Goal: Task Accomplishment & Management: Use online tool/utility

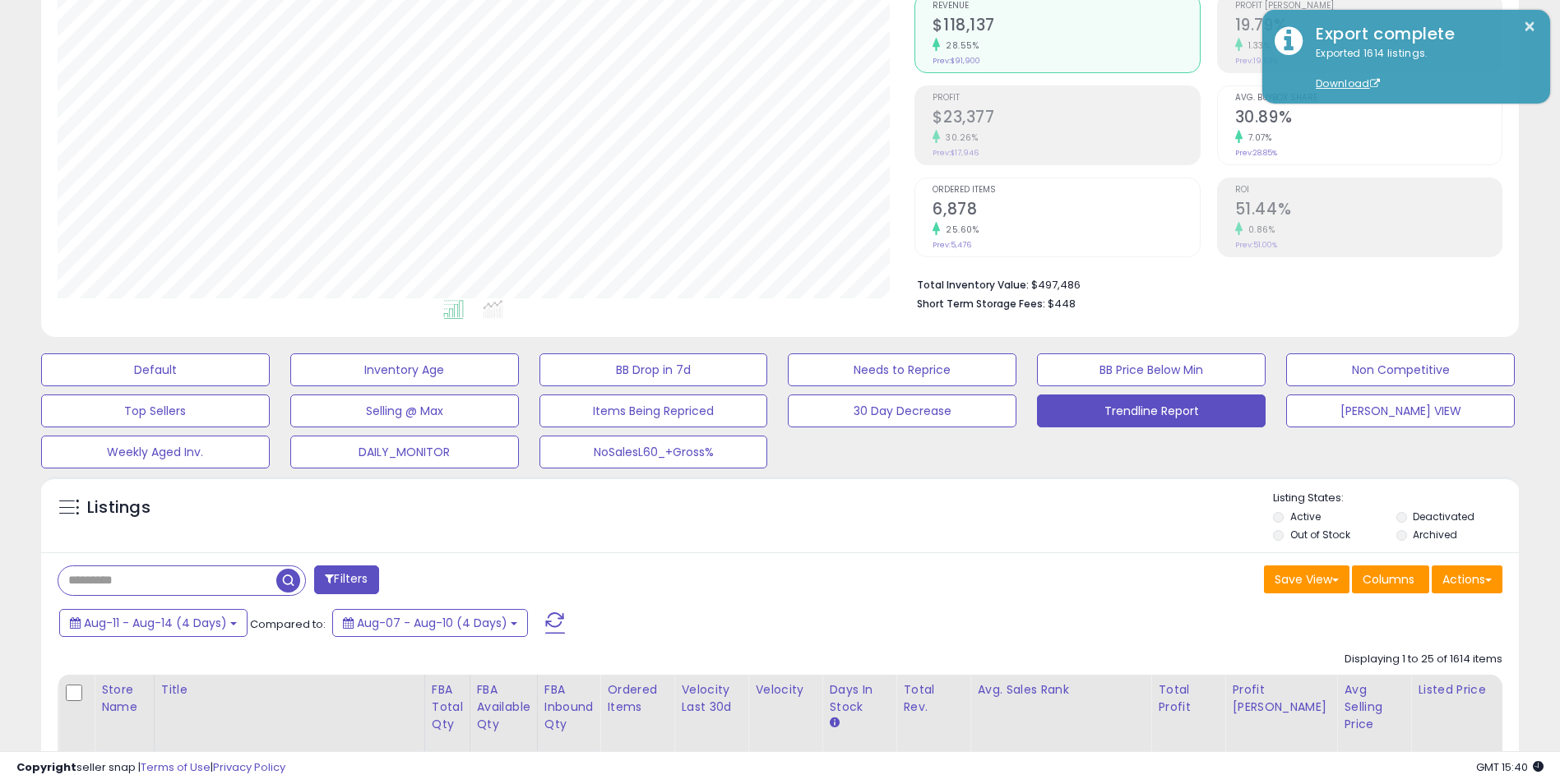
scroll to position [337, 858]
click at [220, 622] on span "Aug-11 - Aug-14 (4 Days)" at bounding box center [155, 622] width 143 height 16
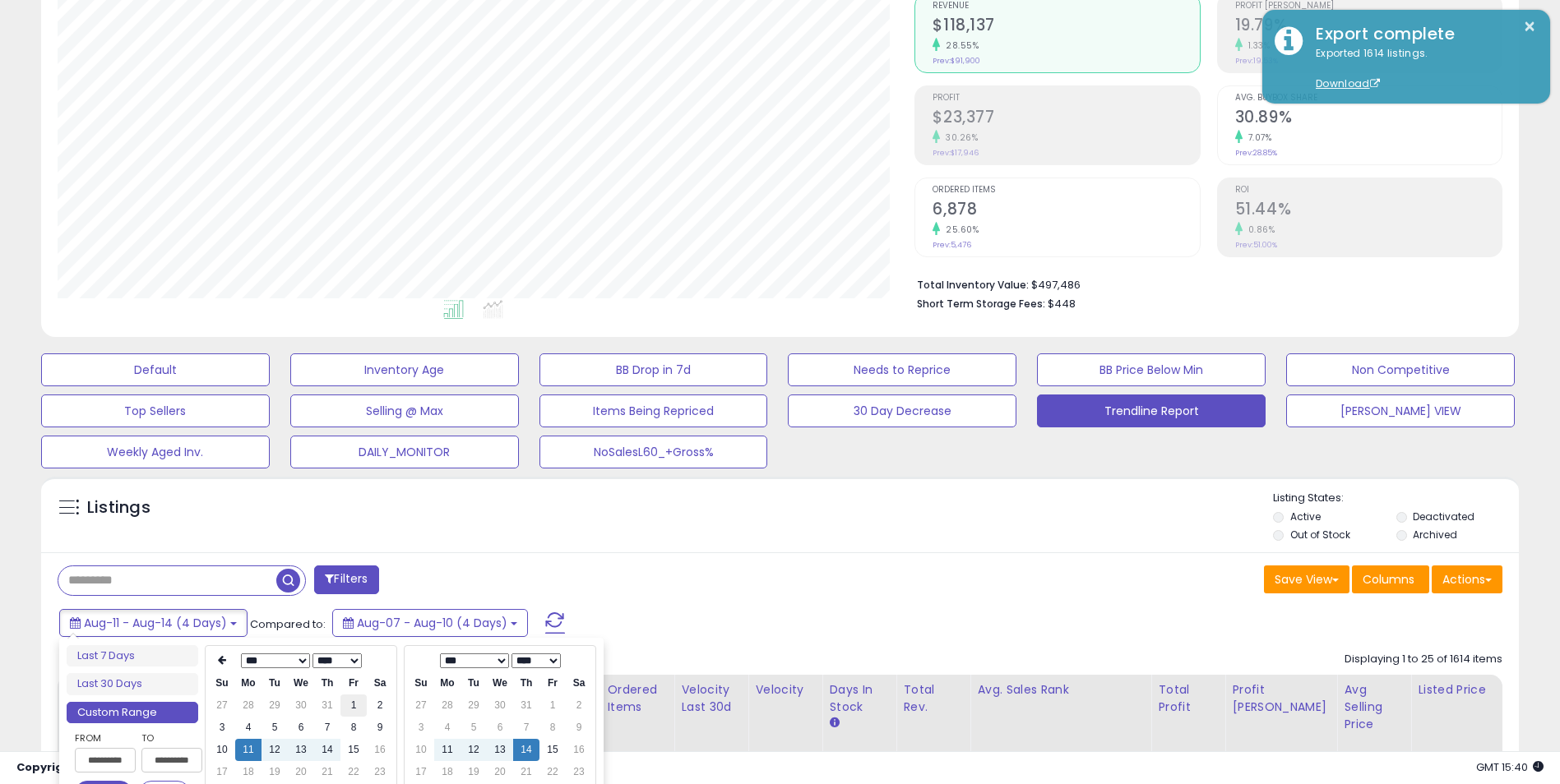
click at [350, 710] on td "1" at bounding box center [353, 705] width 26 height 22
type input "**********"
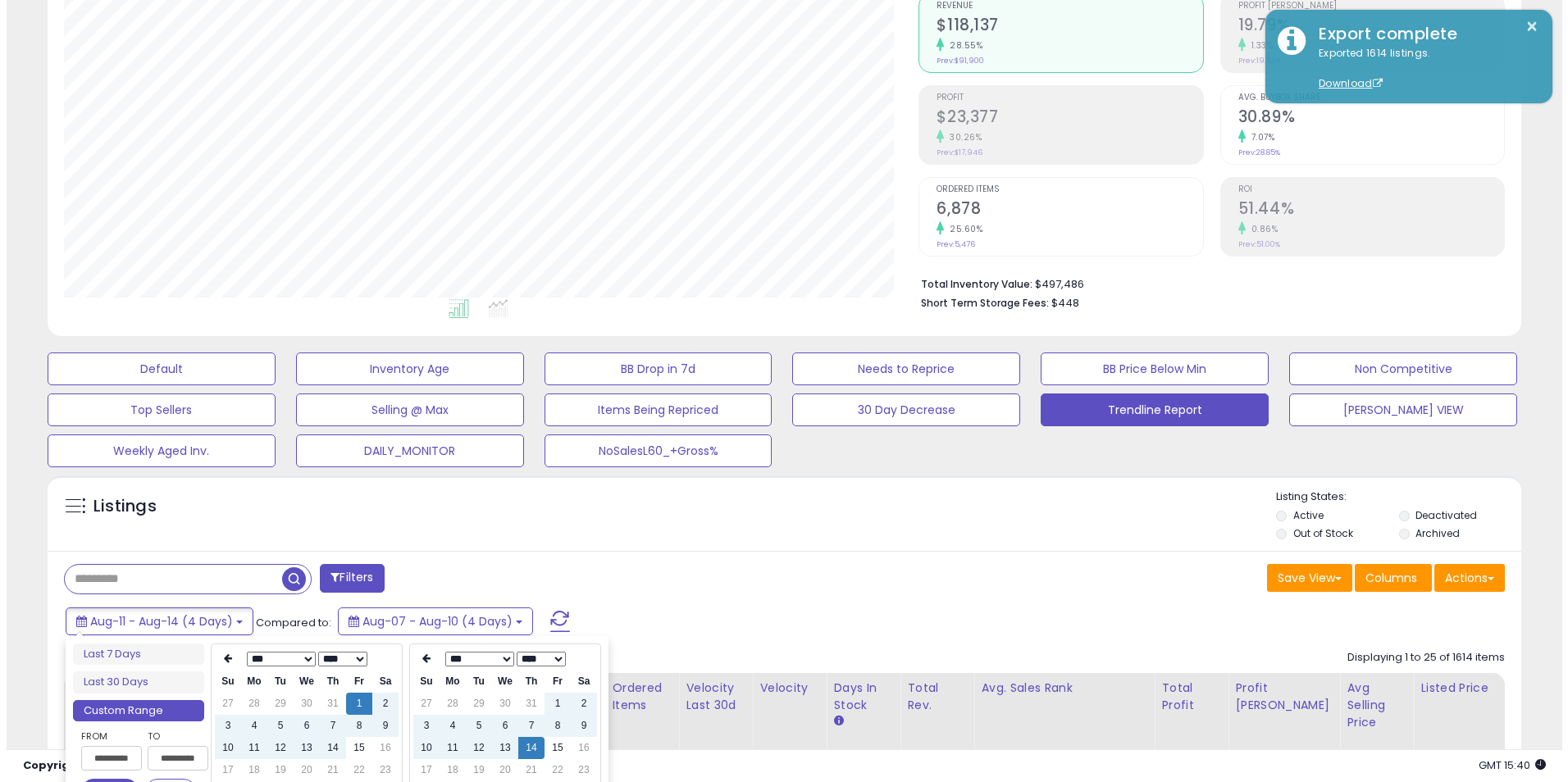
scroll to position [246, 0]
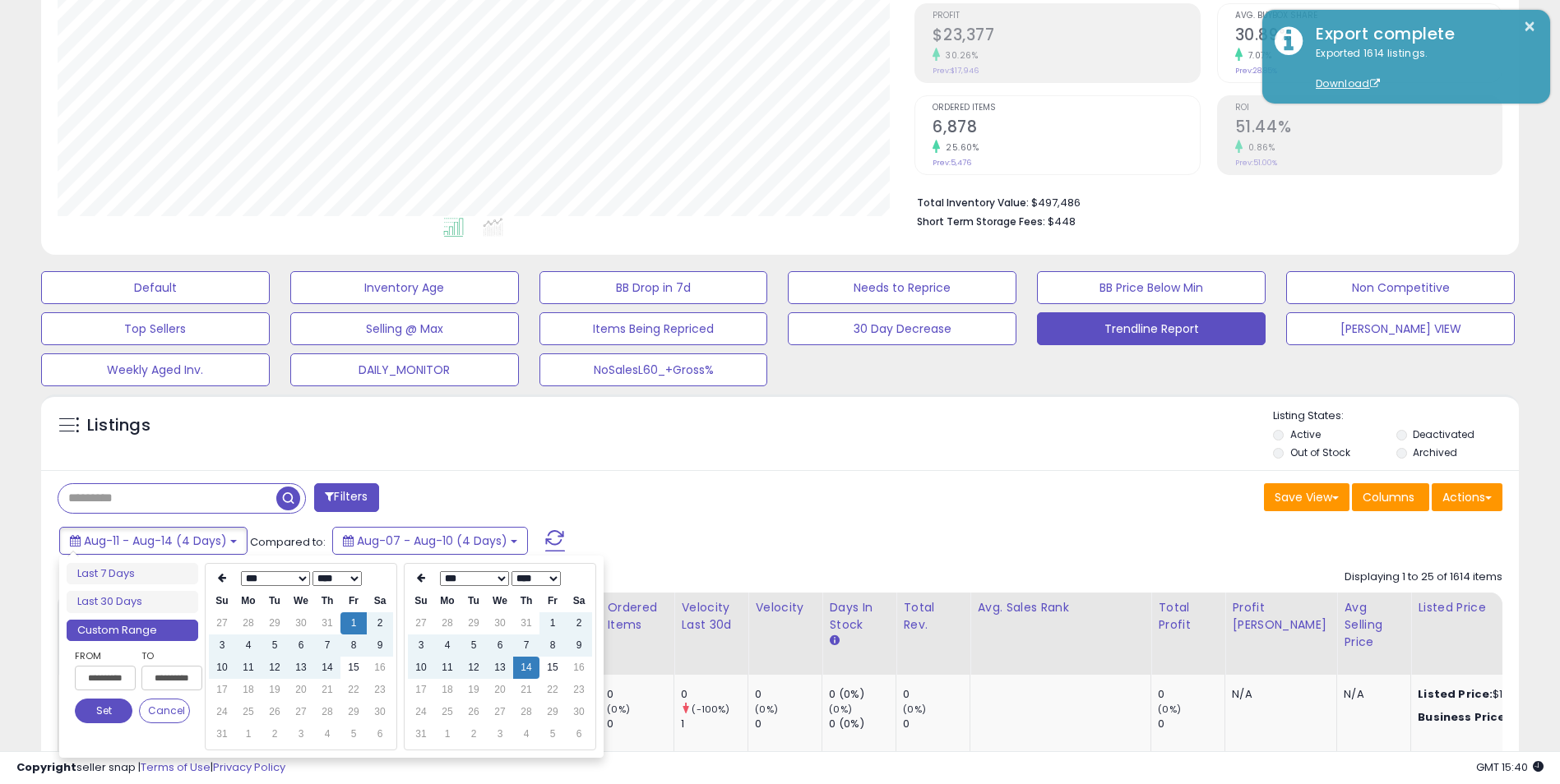
type input "**********"
click at [97, 712] on button "Set" at bounding box center [103, 710] width 58 height 25
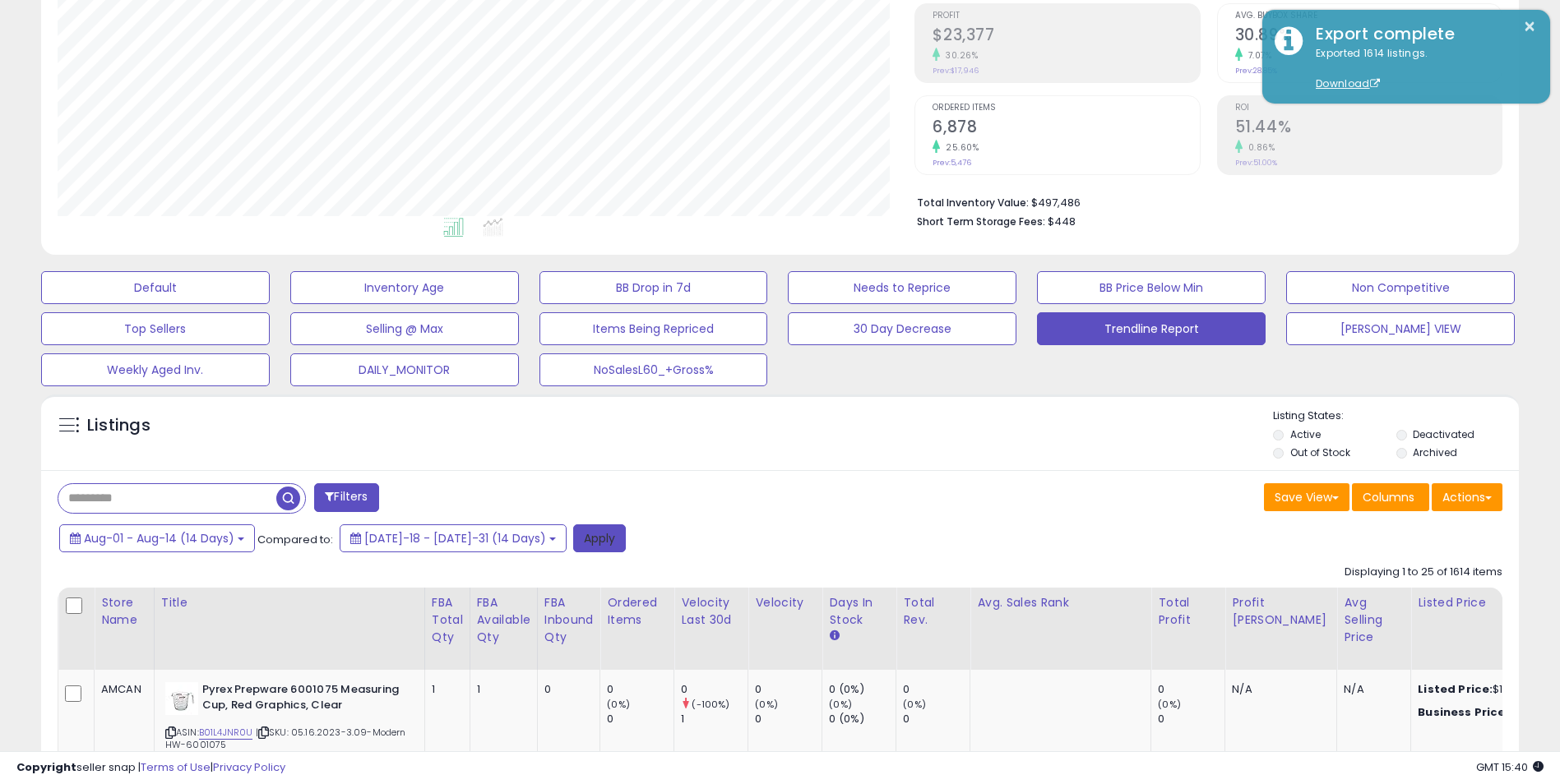
drag, startPoint x: 545, startPoint y: 534, endPoint x: 1546, endPoint y: 449, distance: 1004.6
click at [573, 534] on button "Apply" at bounding box center [599, 538] width 52 height 28
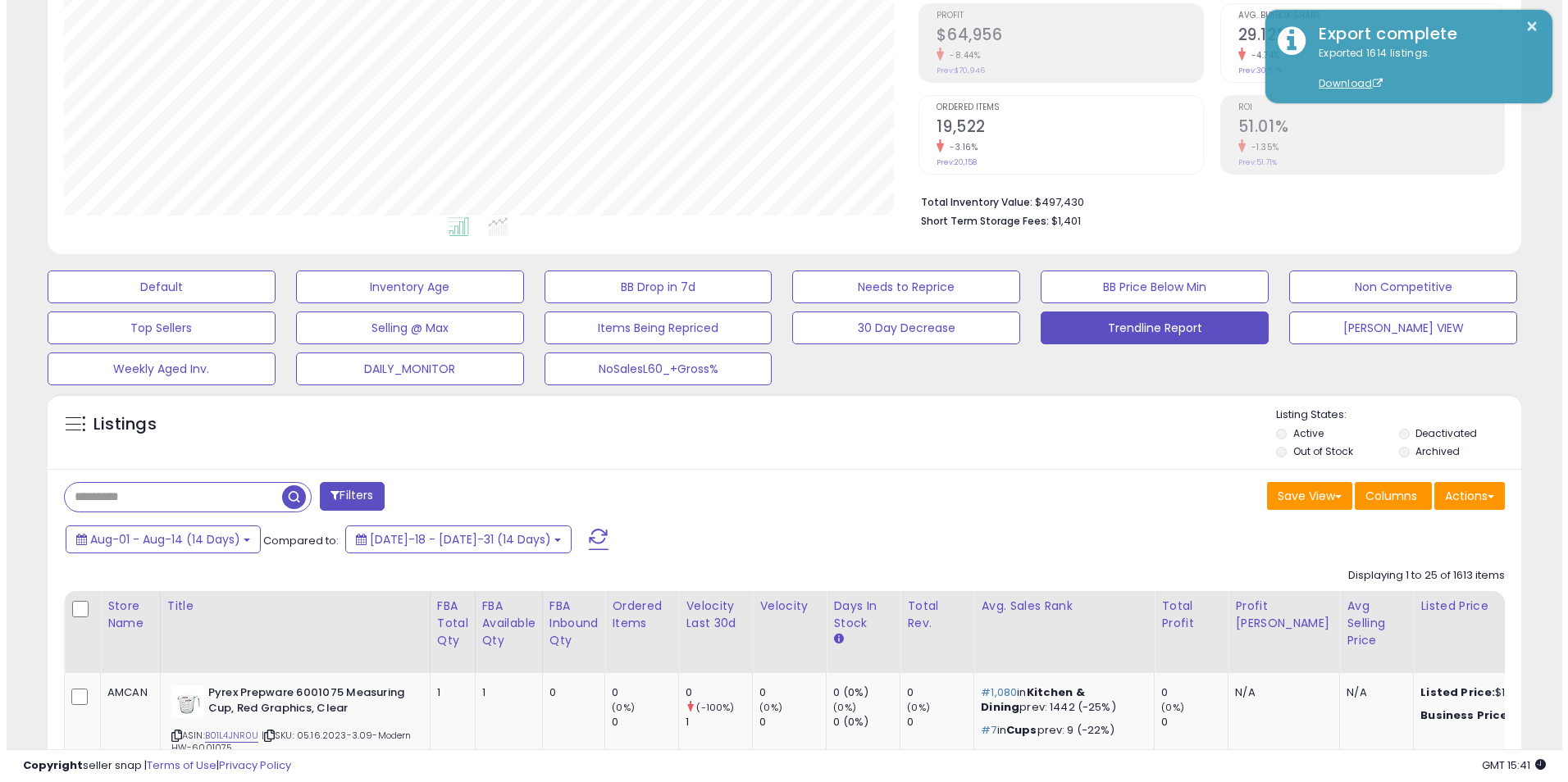
scroll to position [337, 856]
click at [1463, 494] on button "Actions" at bounding box center [1463, 496] width 71 height 28
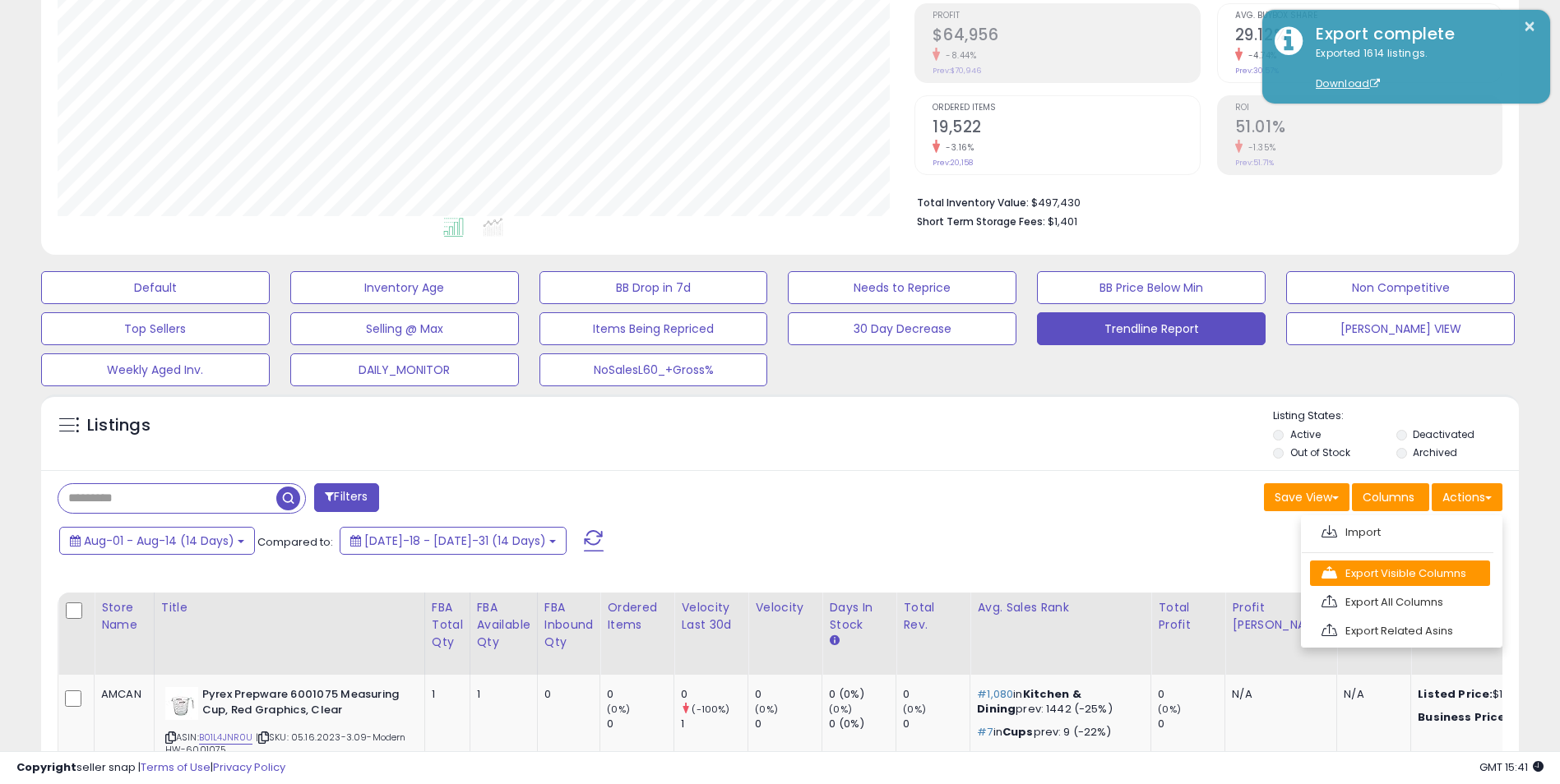
click at [1383, 573] on link "Export Visible Columns" at bounding box center [1399, 573] width 180 height 25
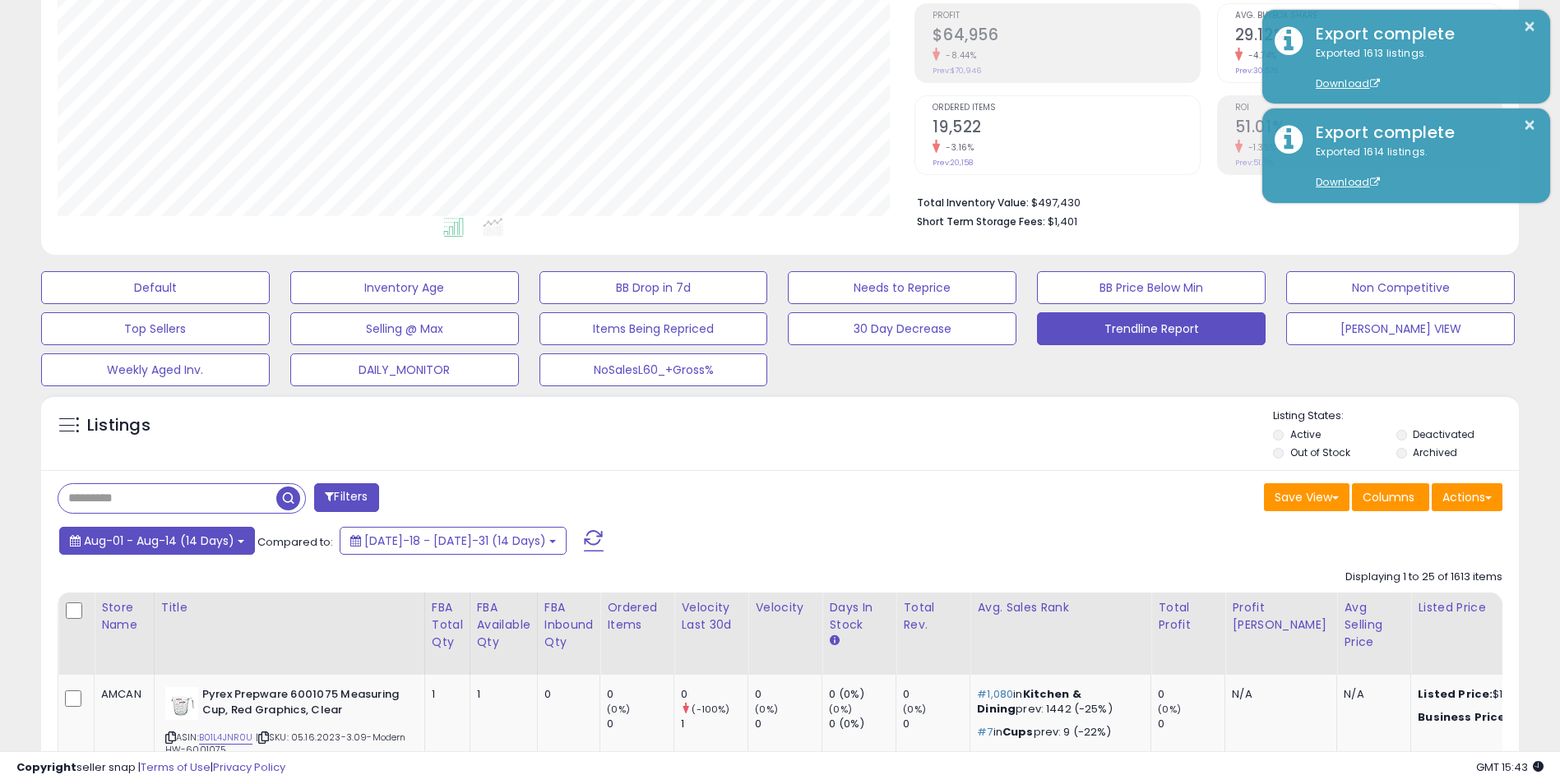
click at [233, 546] on button "Aug-01 - Aug-14 (14 Days)" at bounding box center [157, 540] width 195 height 28
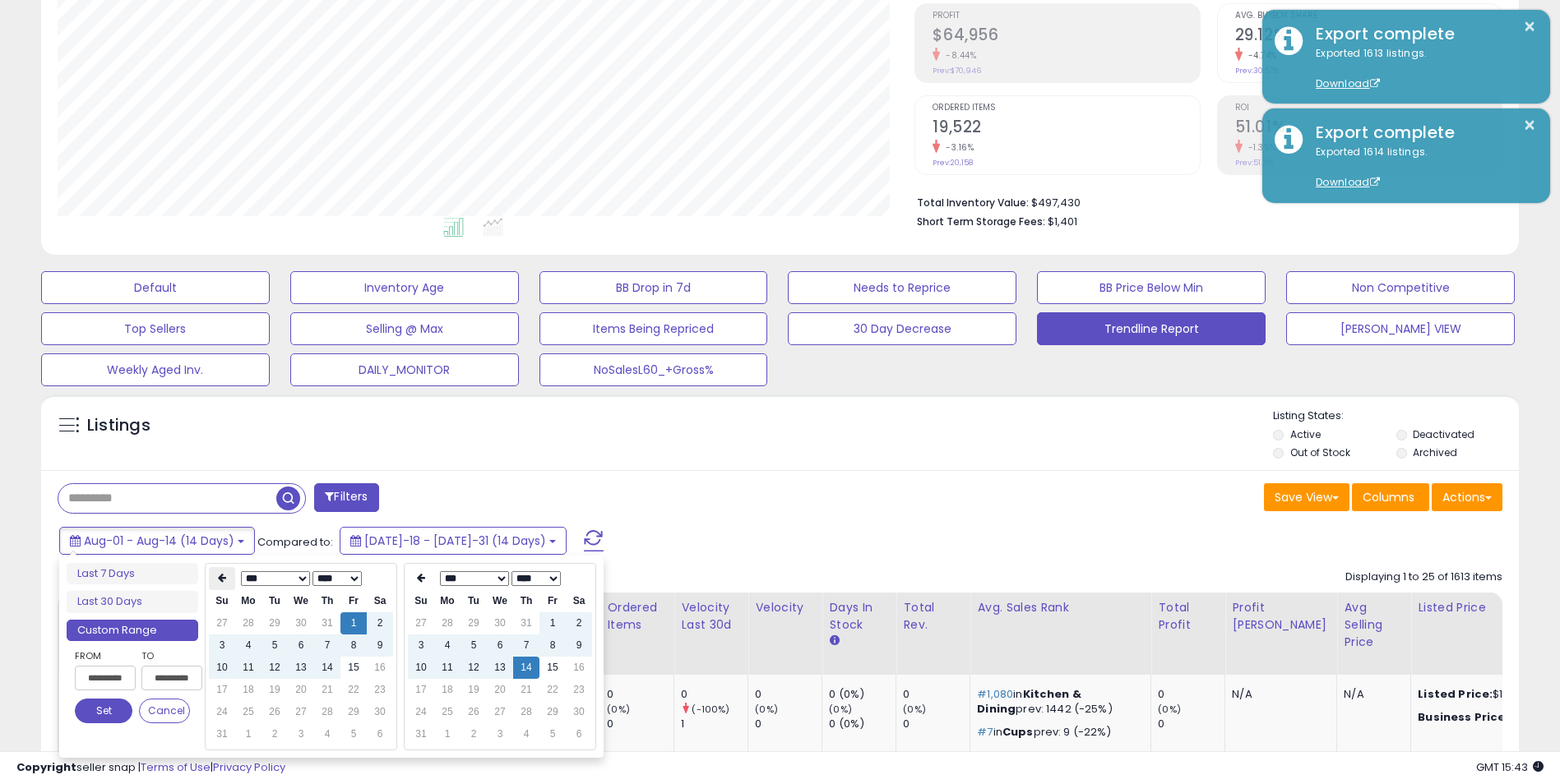
click at [220, 577] on icon at bounding box center [222, 578] width 8 height 10
click at [326, 687] on td "22" at bounding box center [327, 690] width 26 height 22
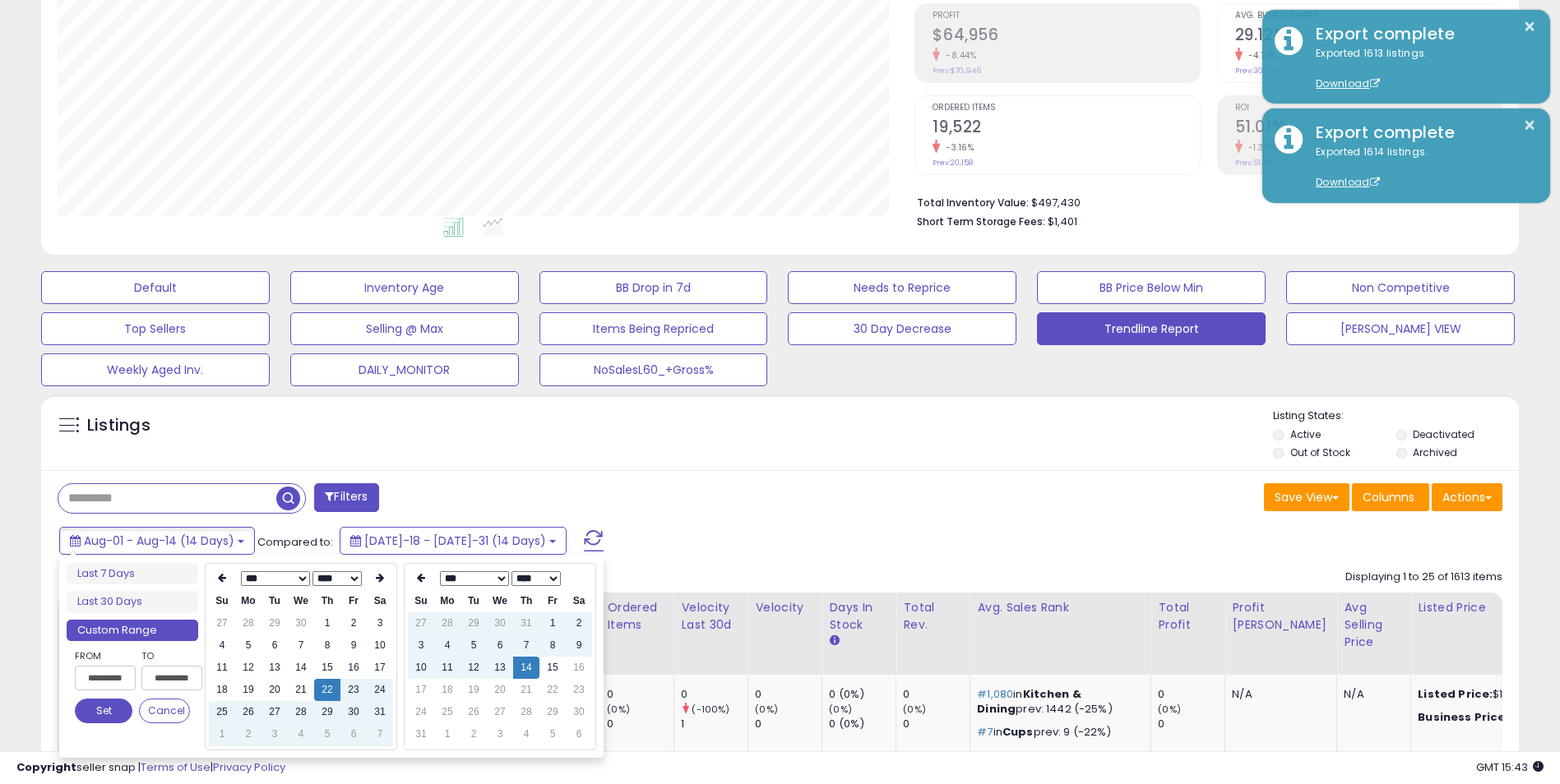
type input "**********"
click at [96, 705] on button "Set" at bounding box center [103, 710] width 58 height 25
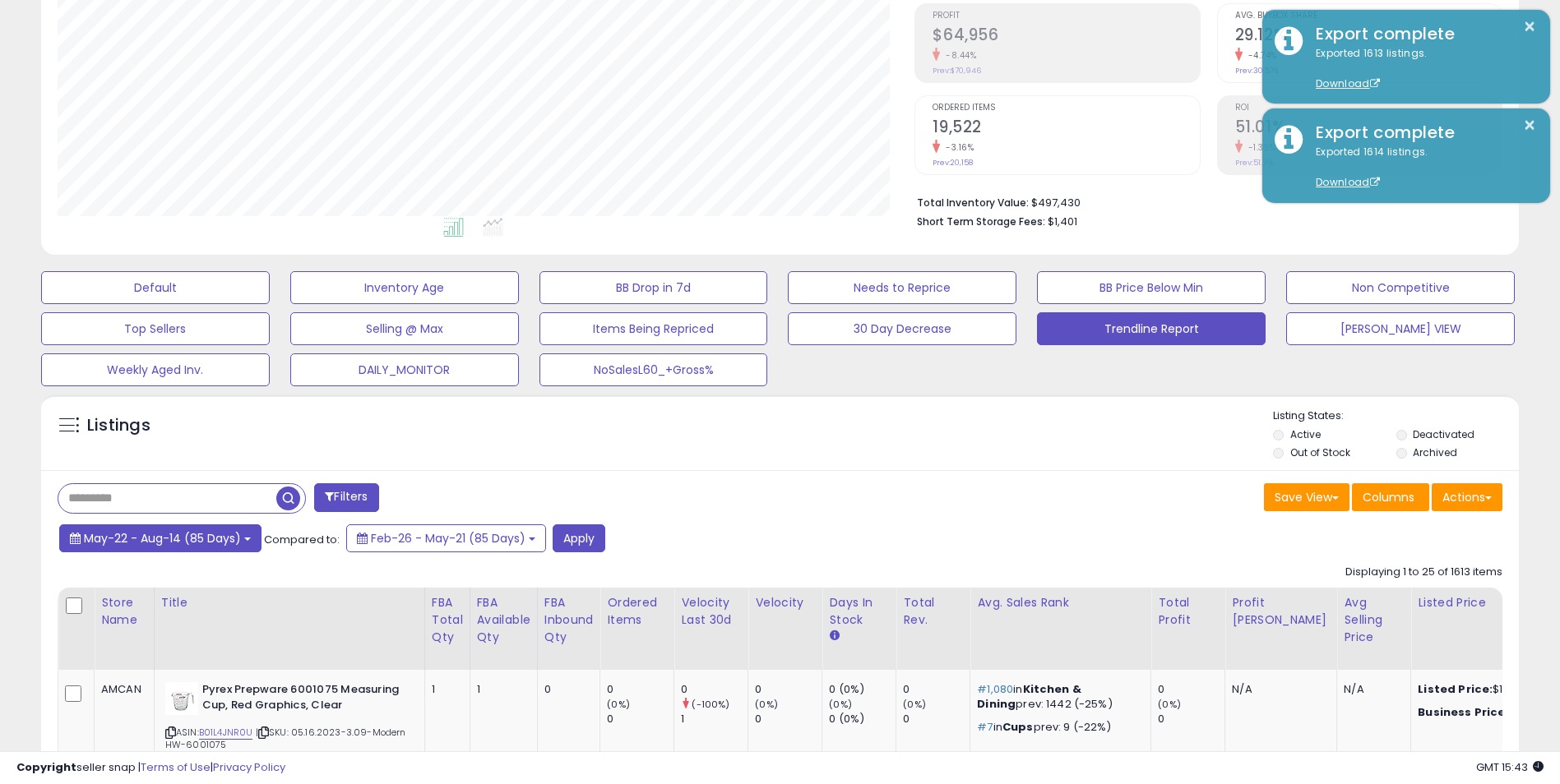
click at [253, 535] on button "May-22 - Aug-14 (85 Days)" at bounding box center [160, 538] width 202 height 28
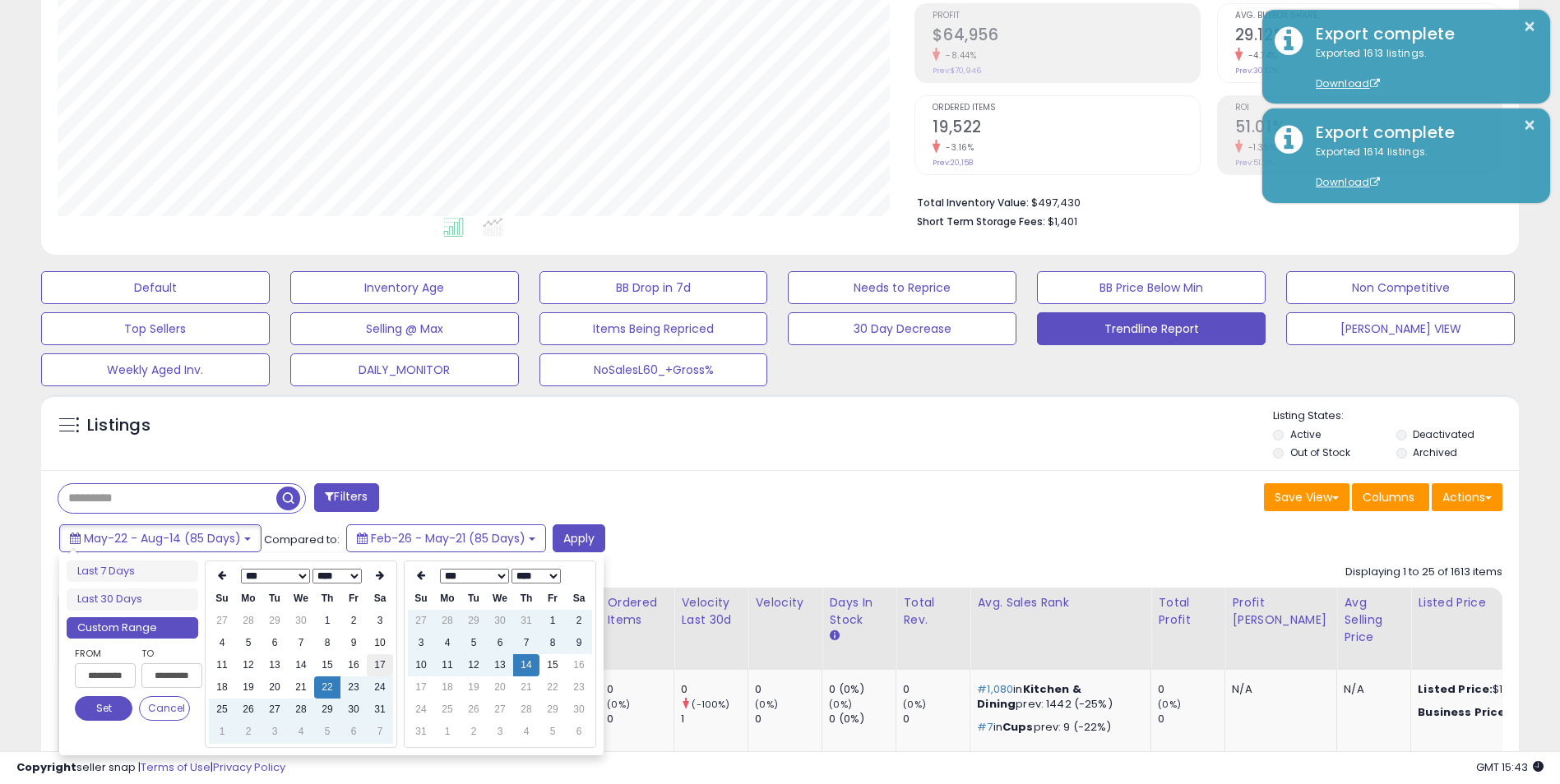
click at [381, 660] on td "17" at bounding box center [379, 666] width 26 height 22
type input "**********"
click at [106, 705] on button "Set" at bounding box center [103, 708] width 58 height 25
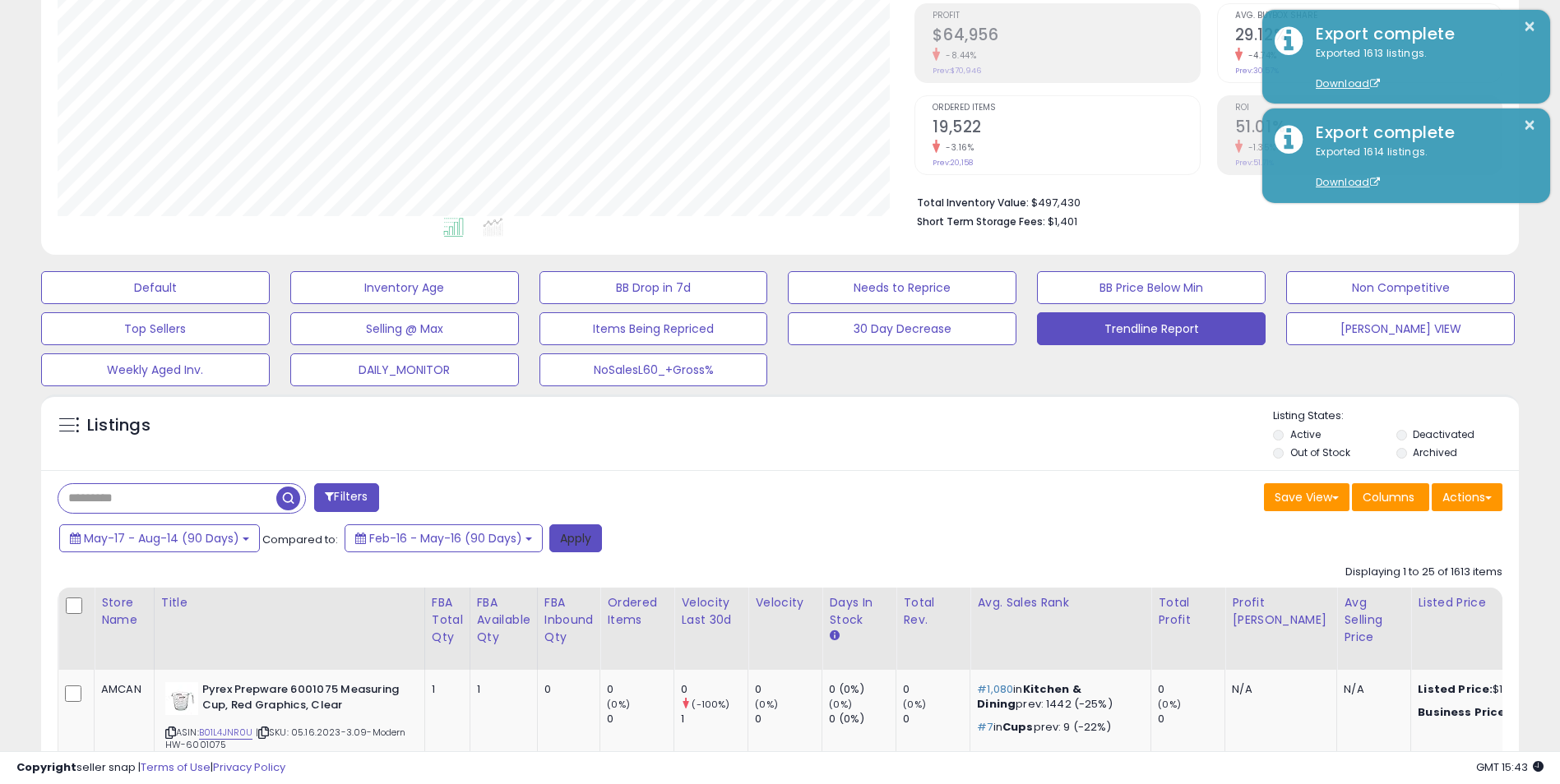
click at [580, 540] on button "Apply" at bounding box center [575, 538] width 52 height 28
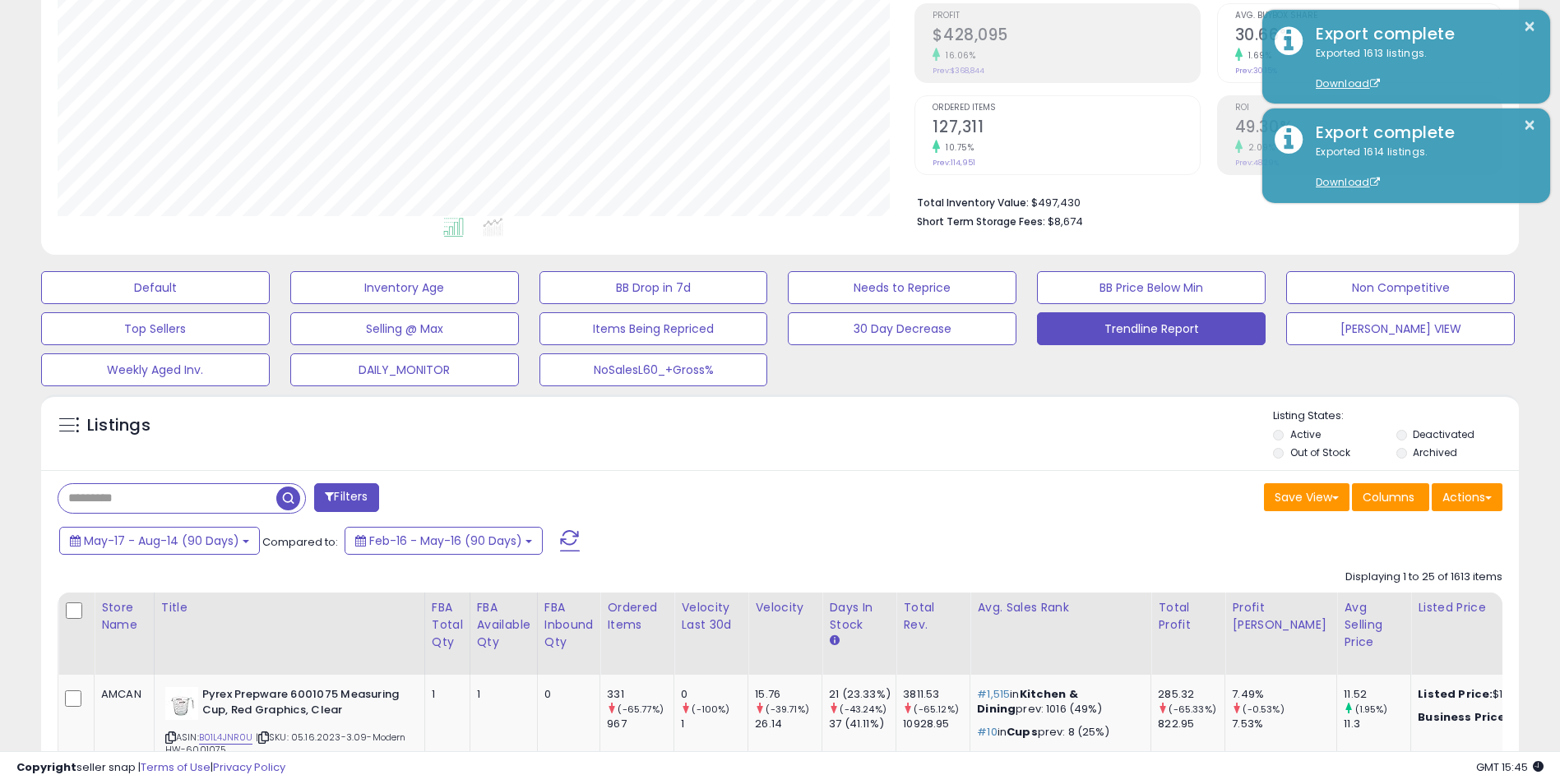
scroll to position [0, 0]
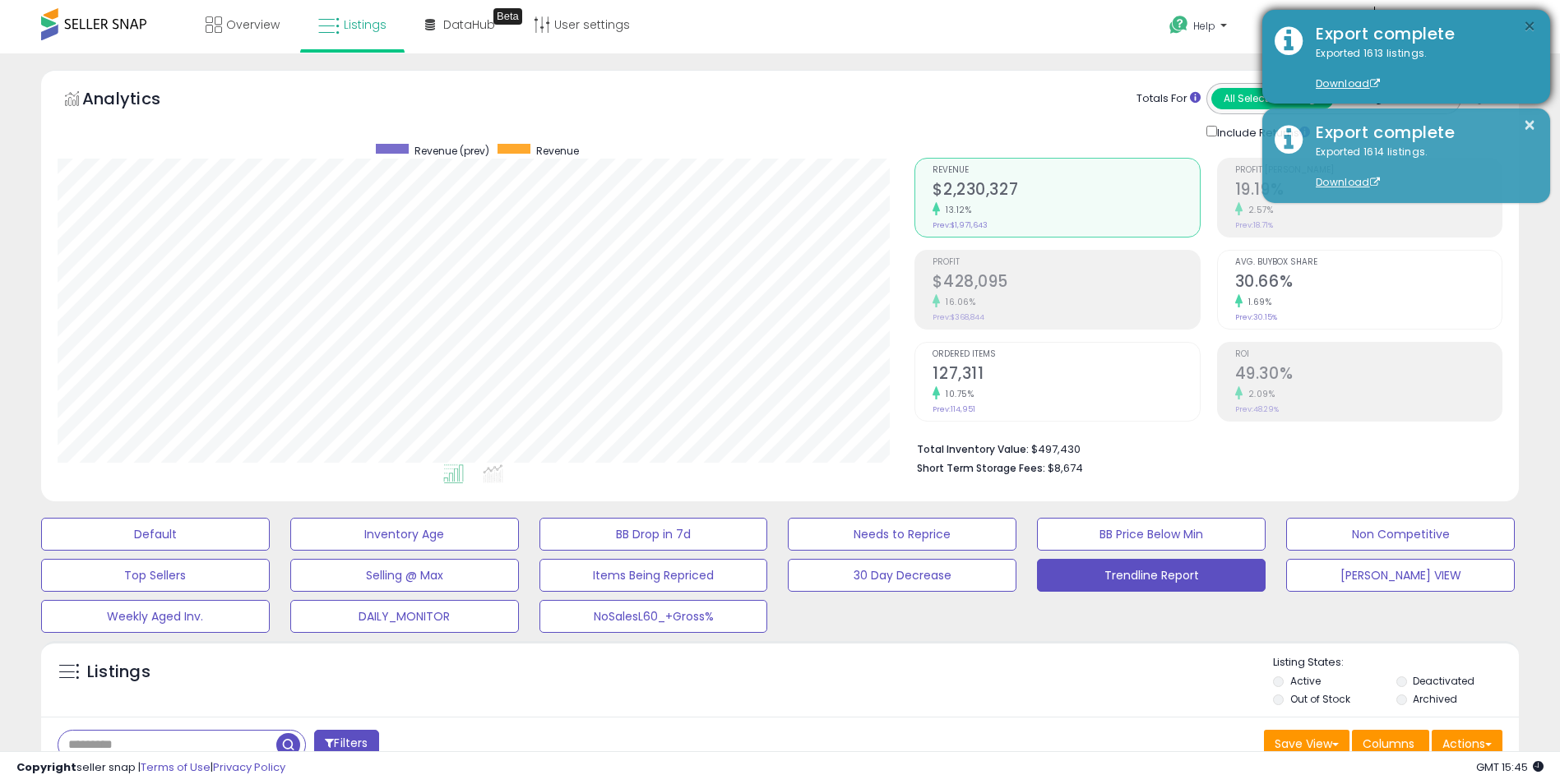
drag, startPoint x: 1533, startPoint y: 26, endPoint x: 1529, endPoint y: 58, distance: 32.2
click at [1533, 26] on button "×" at bounding box center [1530, 26] width 14 height 20
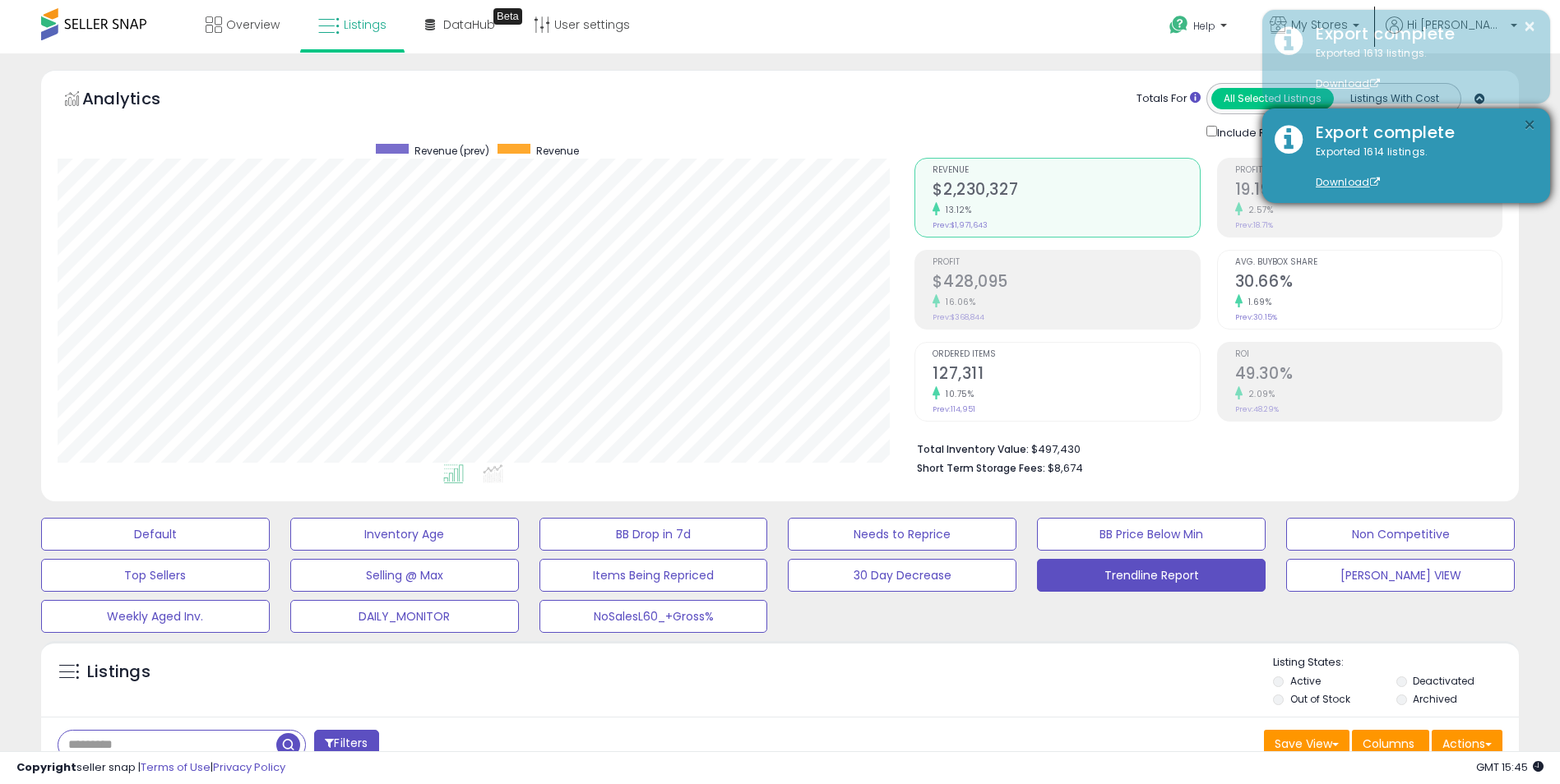
click at [1530, 127] on button "×" at bounding box center [1530, 125] width 14 height 20
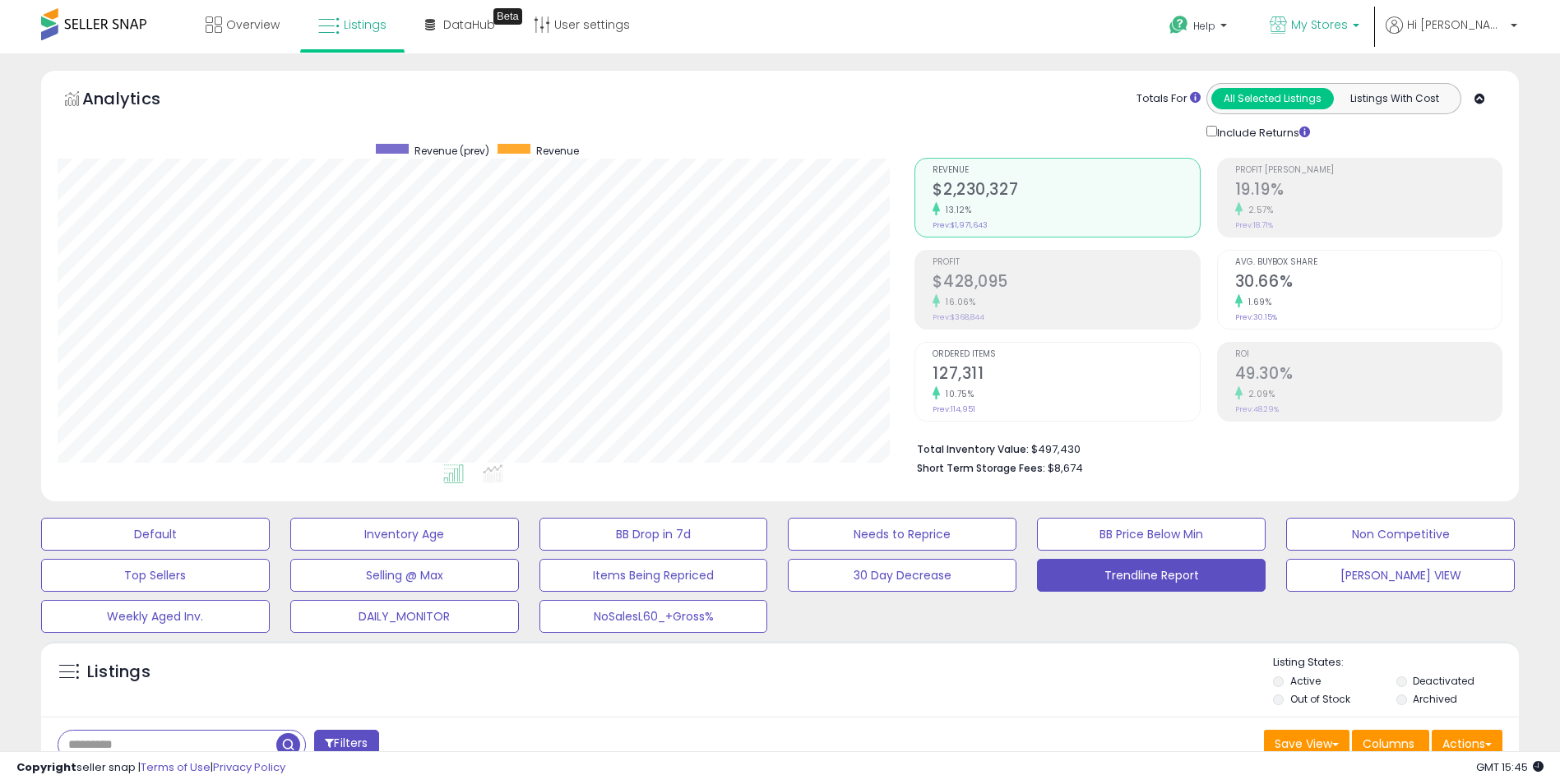
click at [1360, 24] on p "My Stores" at bounding box center [1315, 26] width 90 height 20
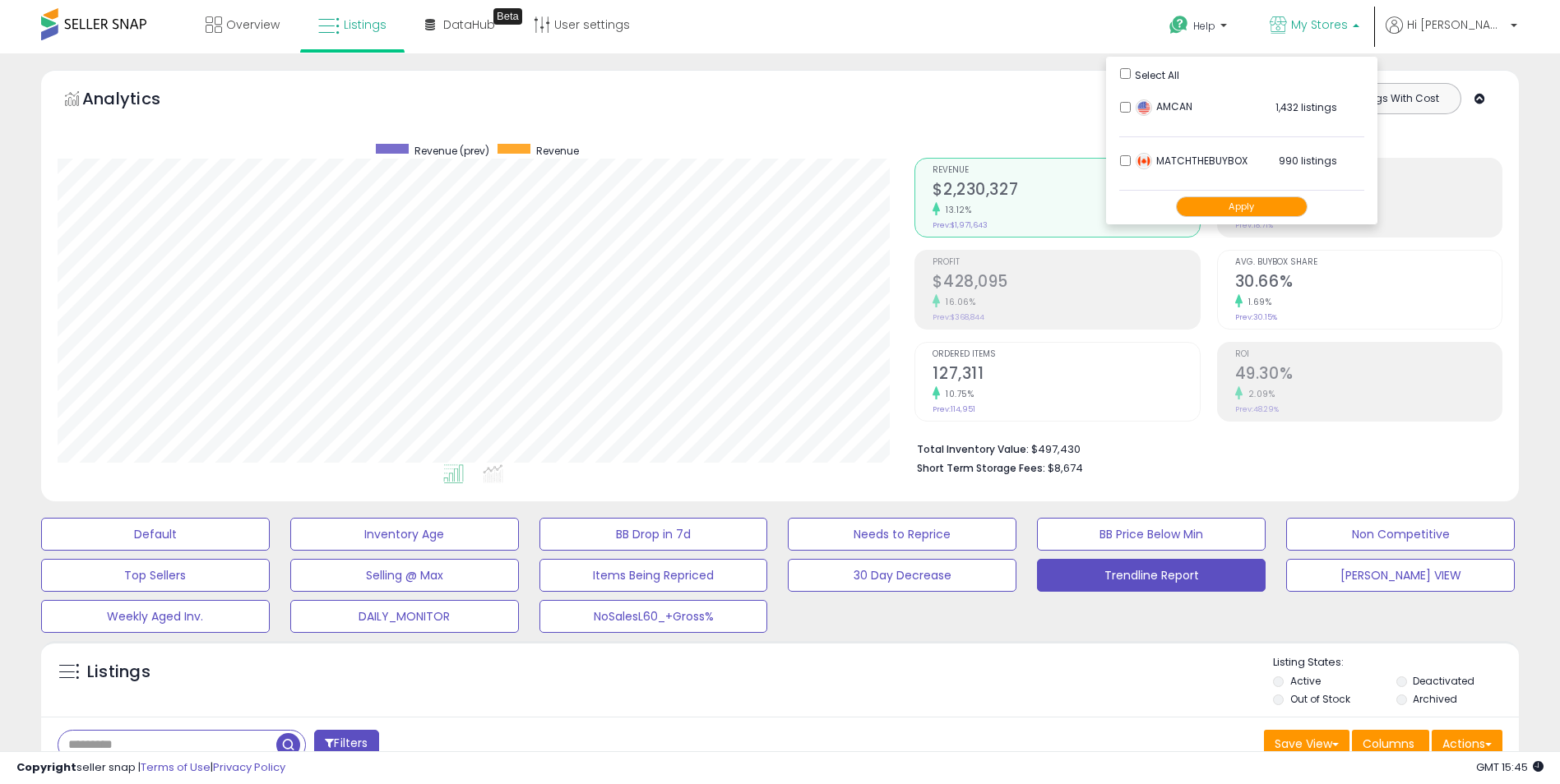
click at [1301, 206] on button "Apply" at bounding box center [1242, 206] width 132 height 20
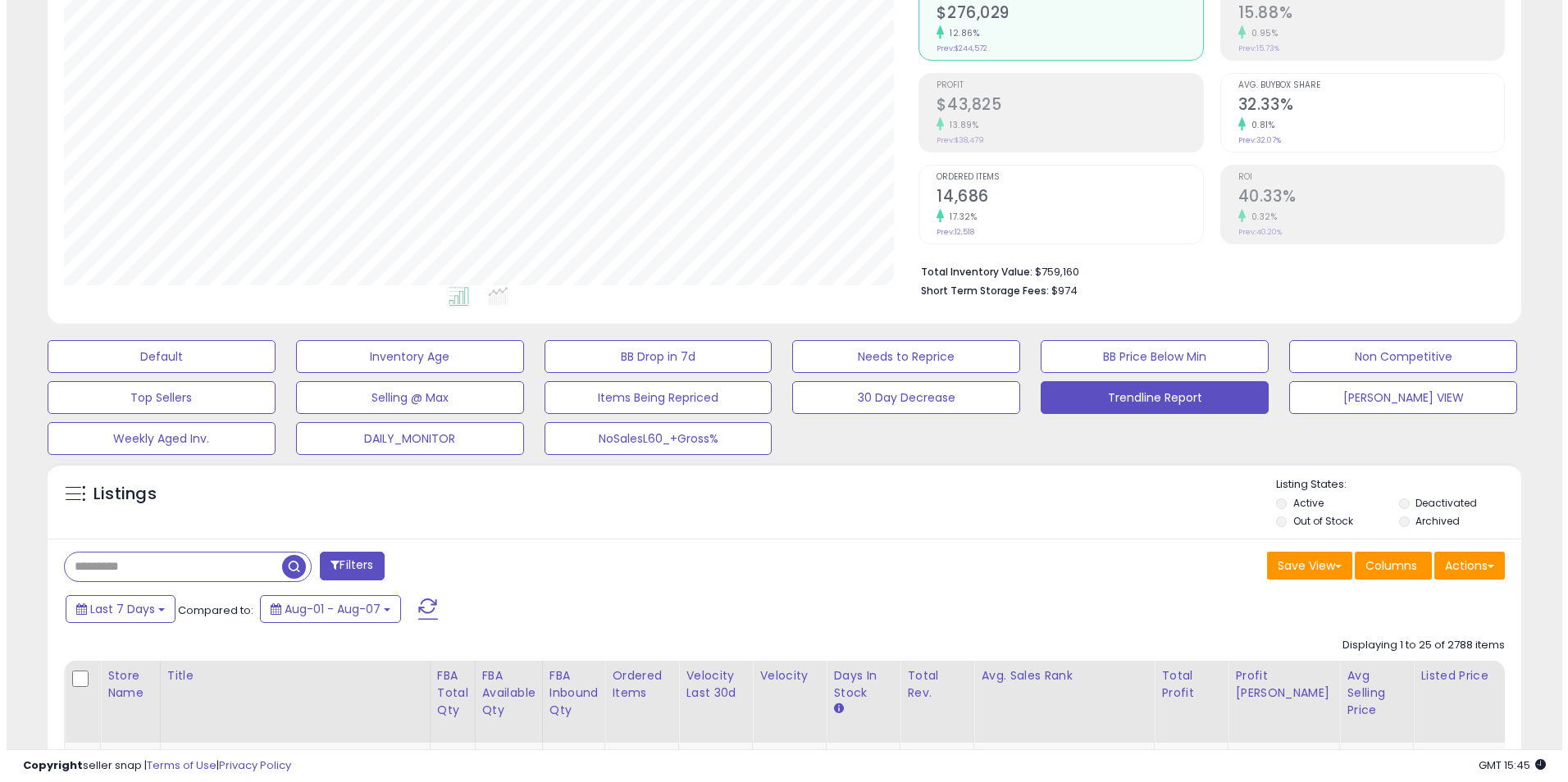
scroll to position [246, 0]
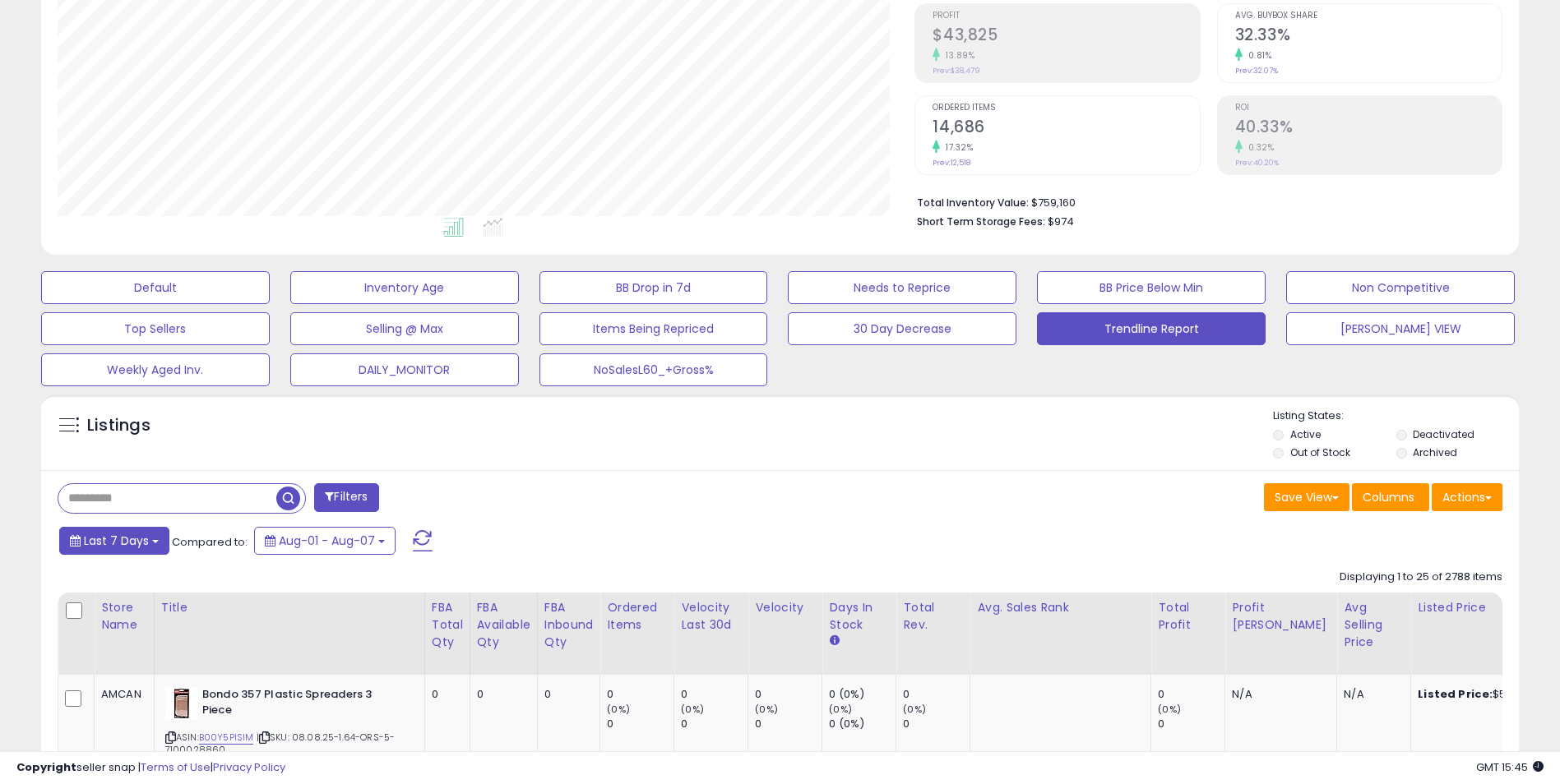
click at [162, 542] on button "Last 7 Days" at bounding box center [114, 540] width 110 height 28
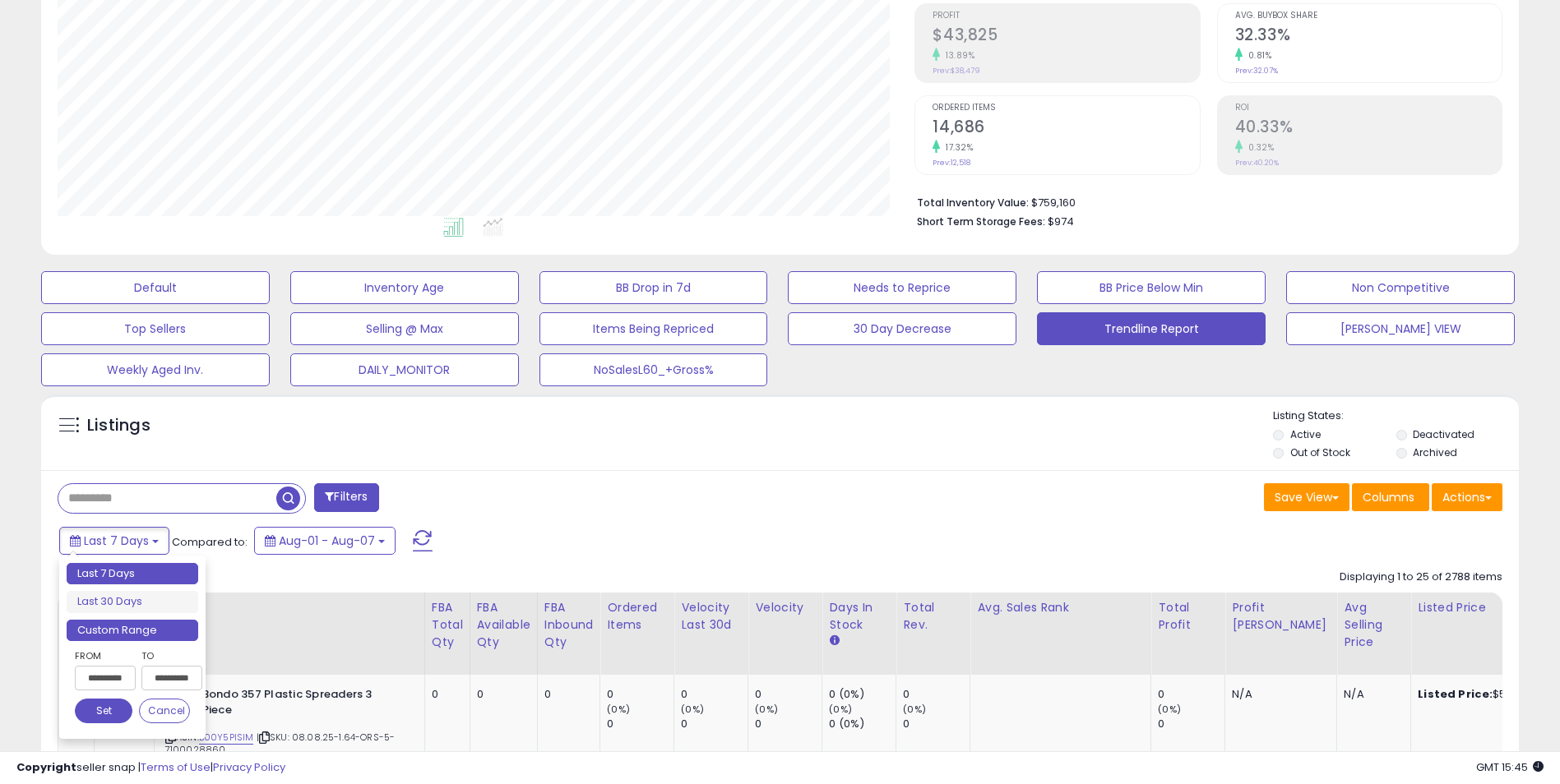
click at [128, 635] on li "Custom Range" at bounding box center [133, 631] width 132 height 22
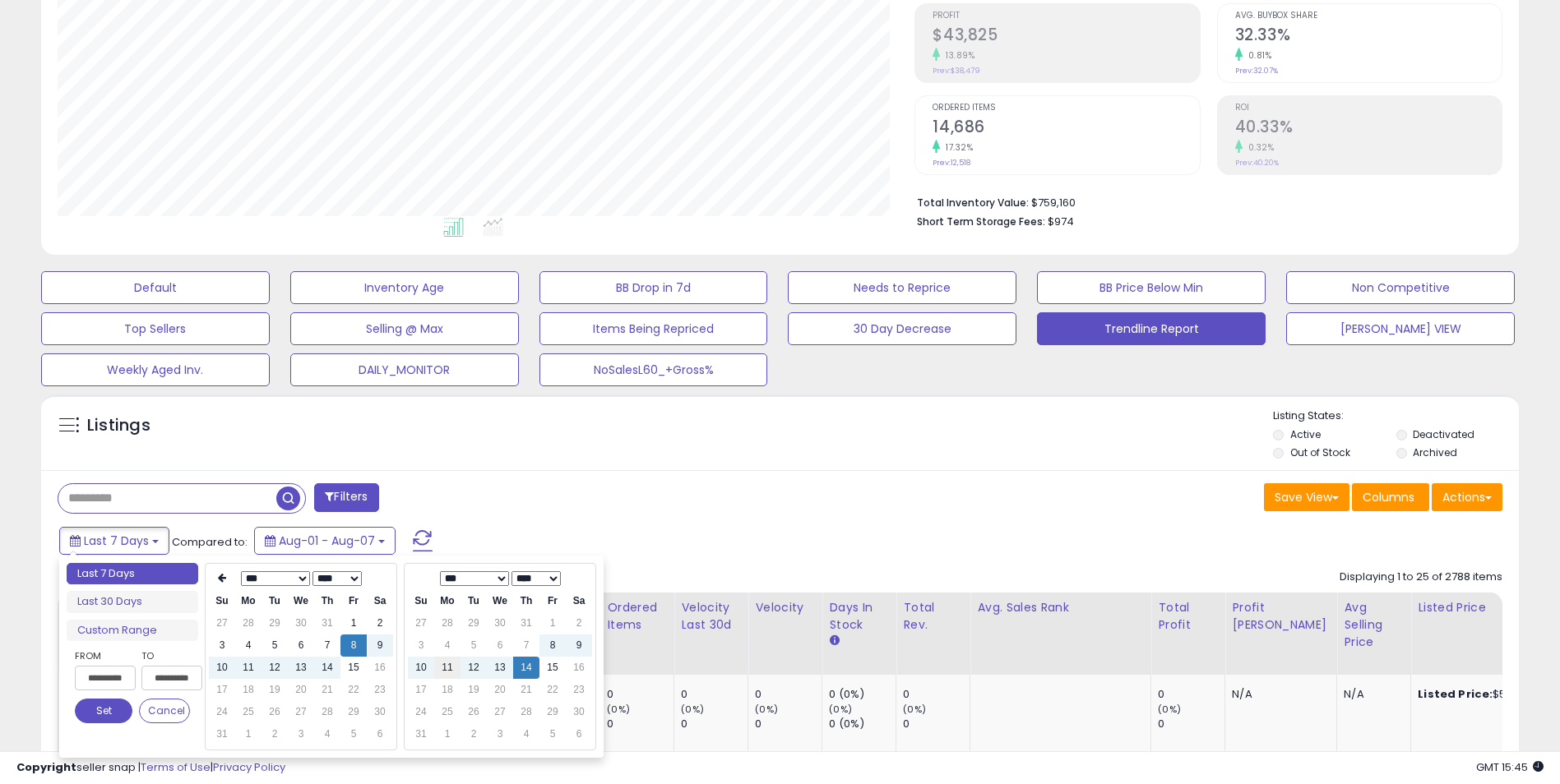
type input "**********"
click at [250, 671] on td "11" at bounding box center [248, 668] width 26 height 22
type input "**********"
click at [107, 709] on button "Set" at bounding box center [103, 710] width 58 height 25
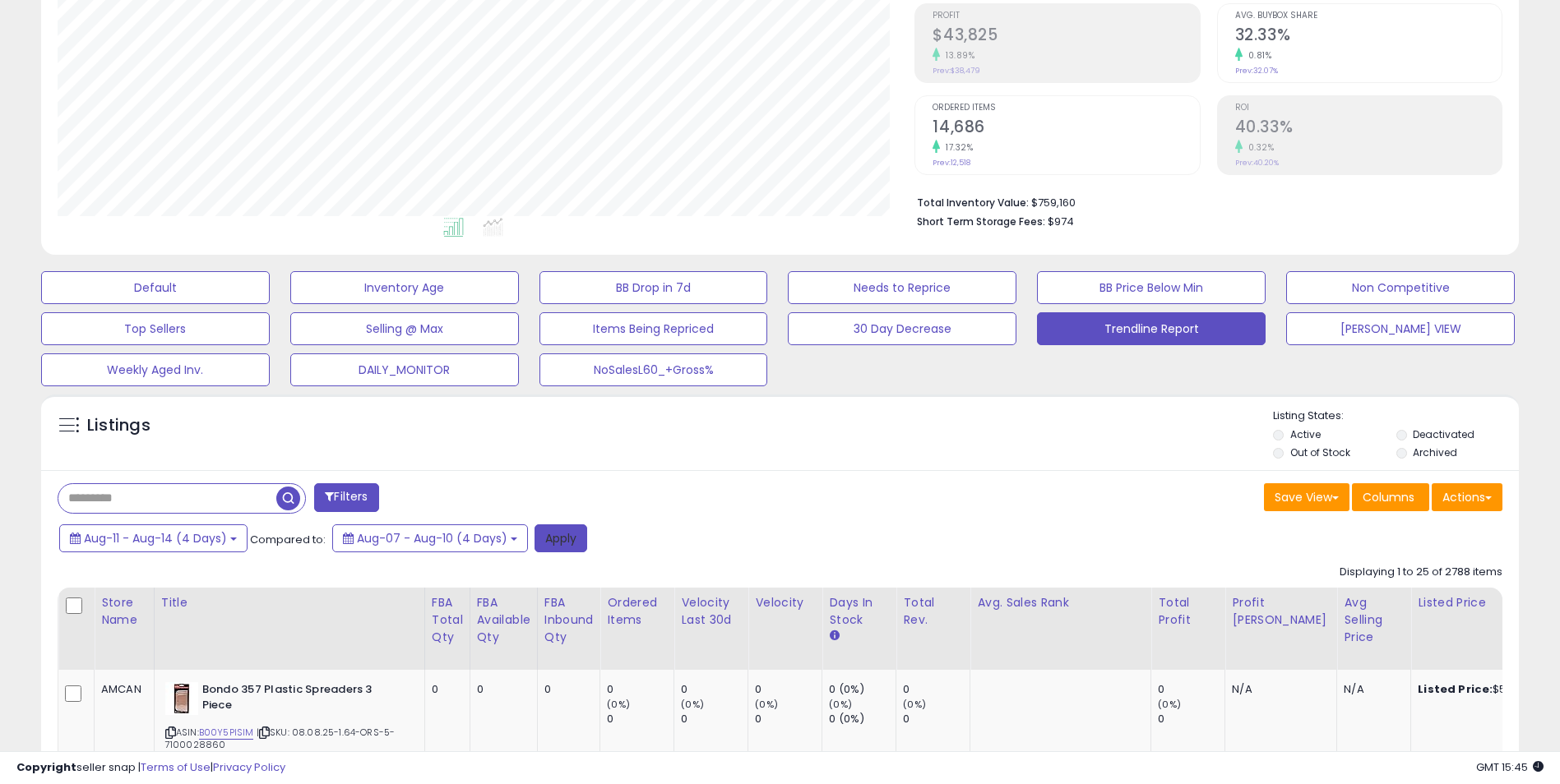
click at [556, 542] on button "Apply" at bounding box center [561, 538] width 52 height 28
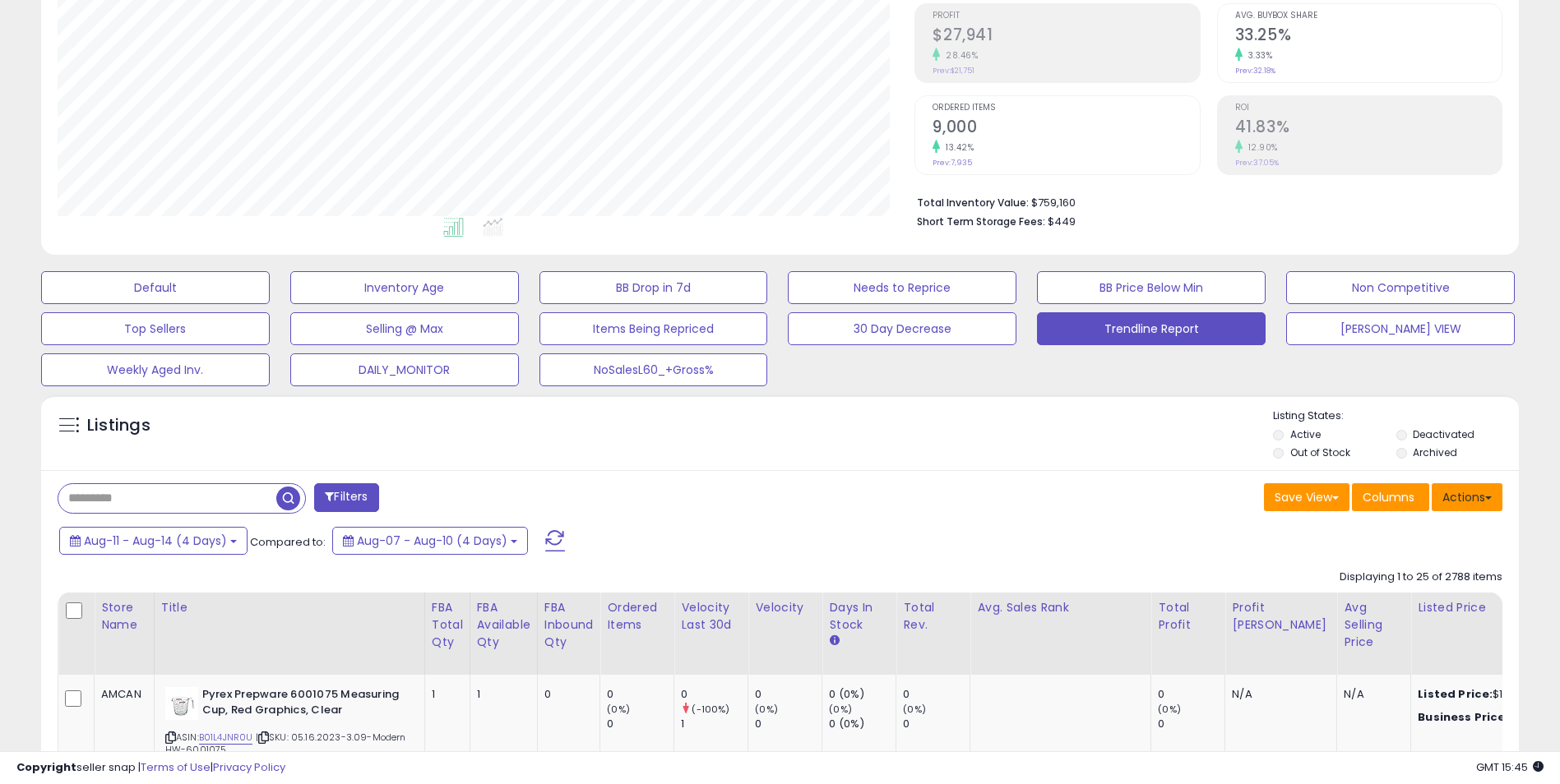
click at [1468, 499] on button "Actions" at bounding box center [1467, 497] width 71 height 28
click at [1393, 576] on link "Export Visible Columns" at bounding box center [1399, 573] width 180 height 25
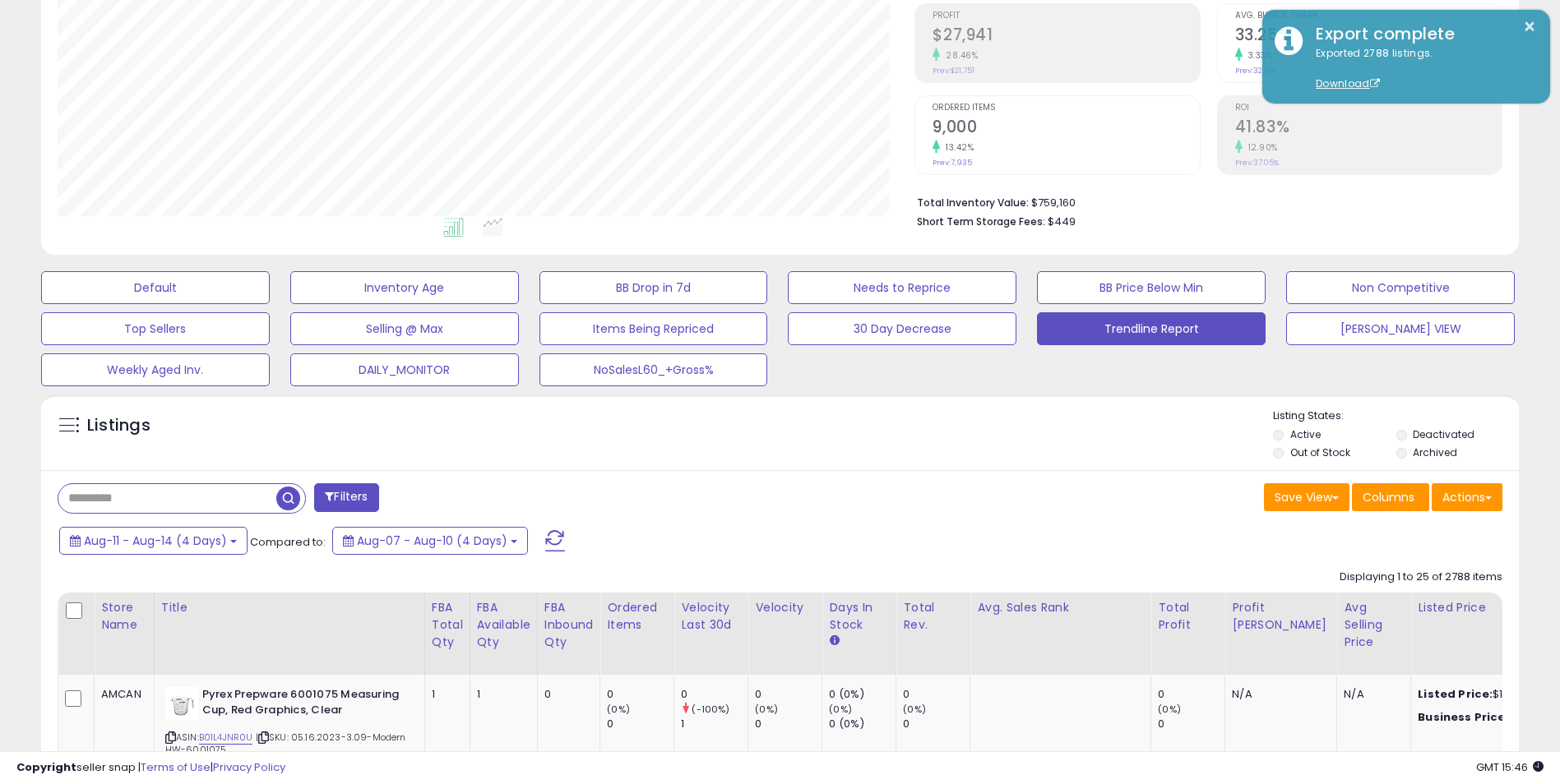
click at [729, 465] on div "Listings Active" at bounding box center [780, 432] width 1478 height 75
click at [1477, 496] on button "Actions" at bounding box center [1467, 497] width 71 height 28
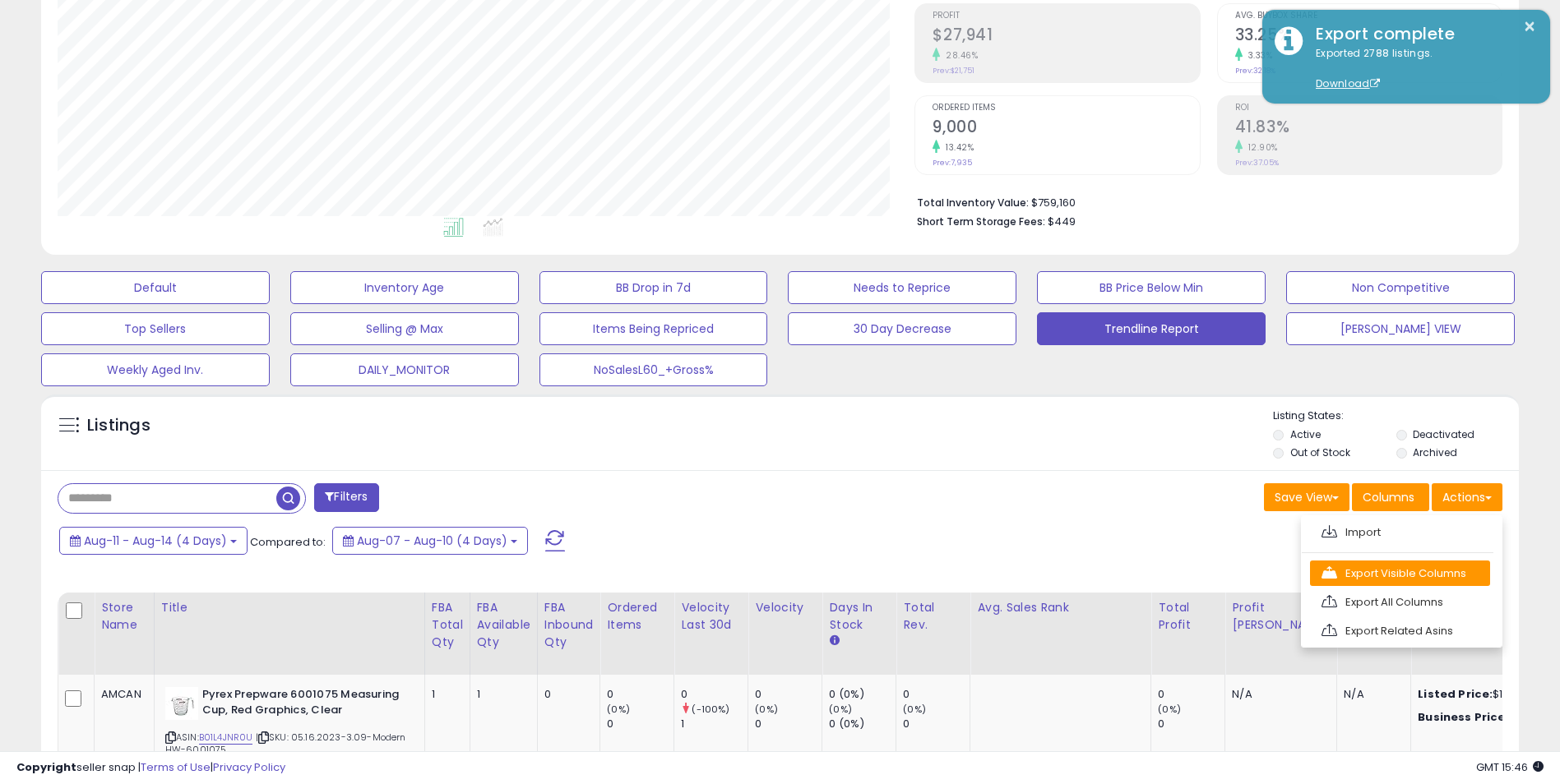
click at [1406, 566] on link "Export Visible Columns" at bounding box center [1399, 573] width 180 height 25
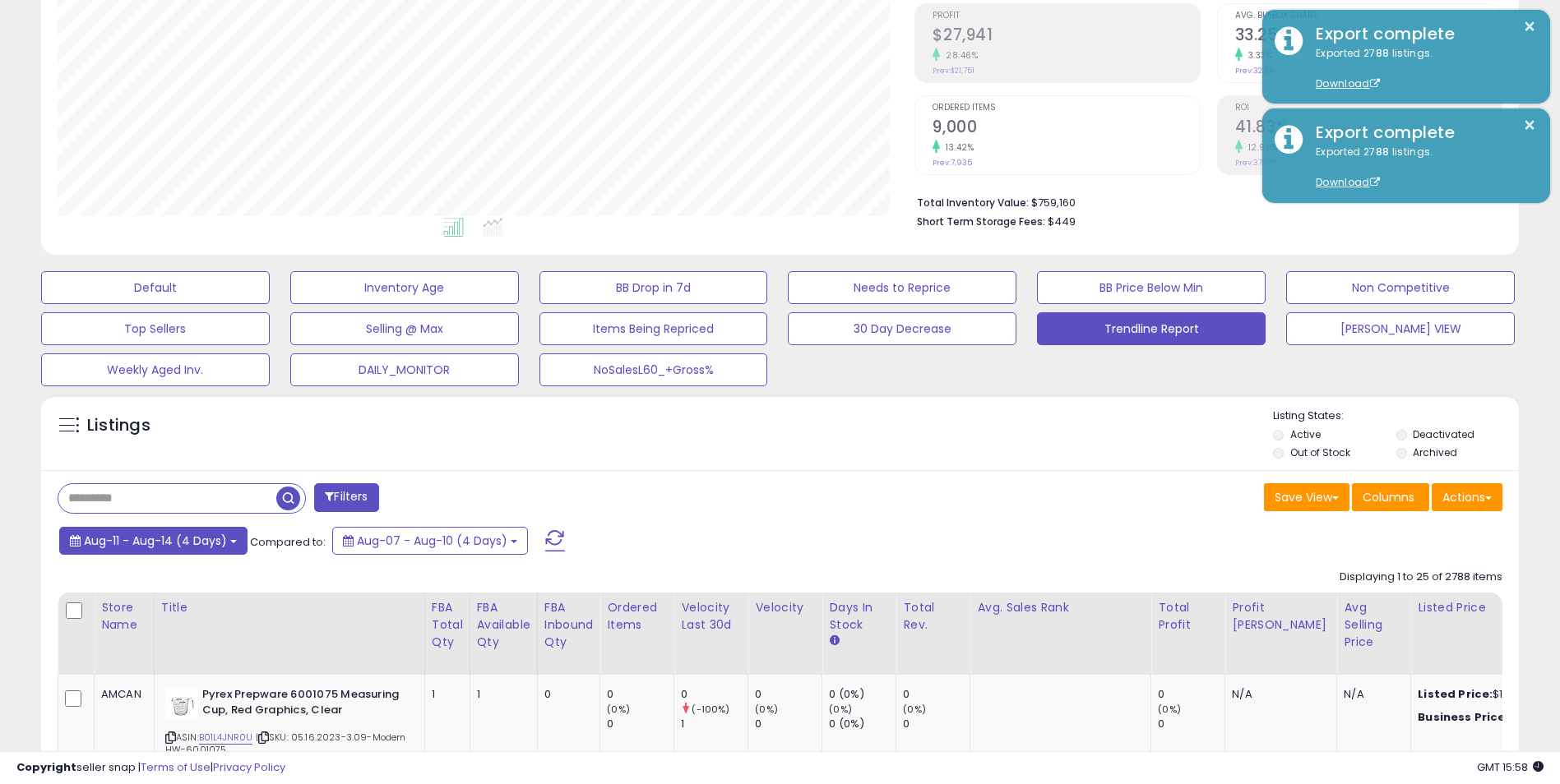
click at [229, 546] on button "Aug-11 - Aug-14 (4 Days)" at bounding box center [153, 540] width 189 height 28
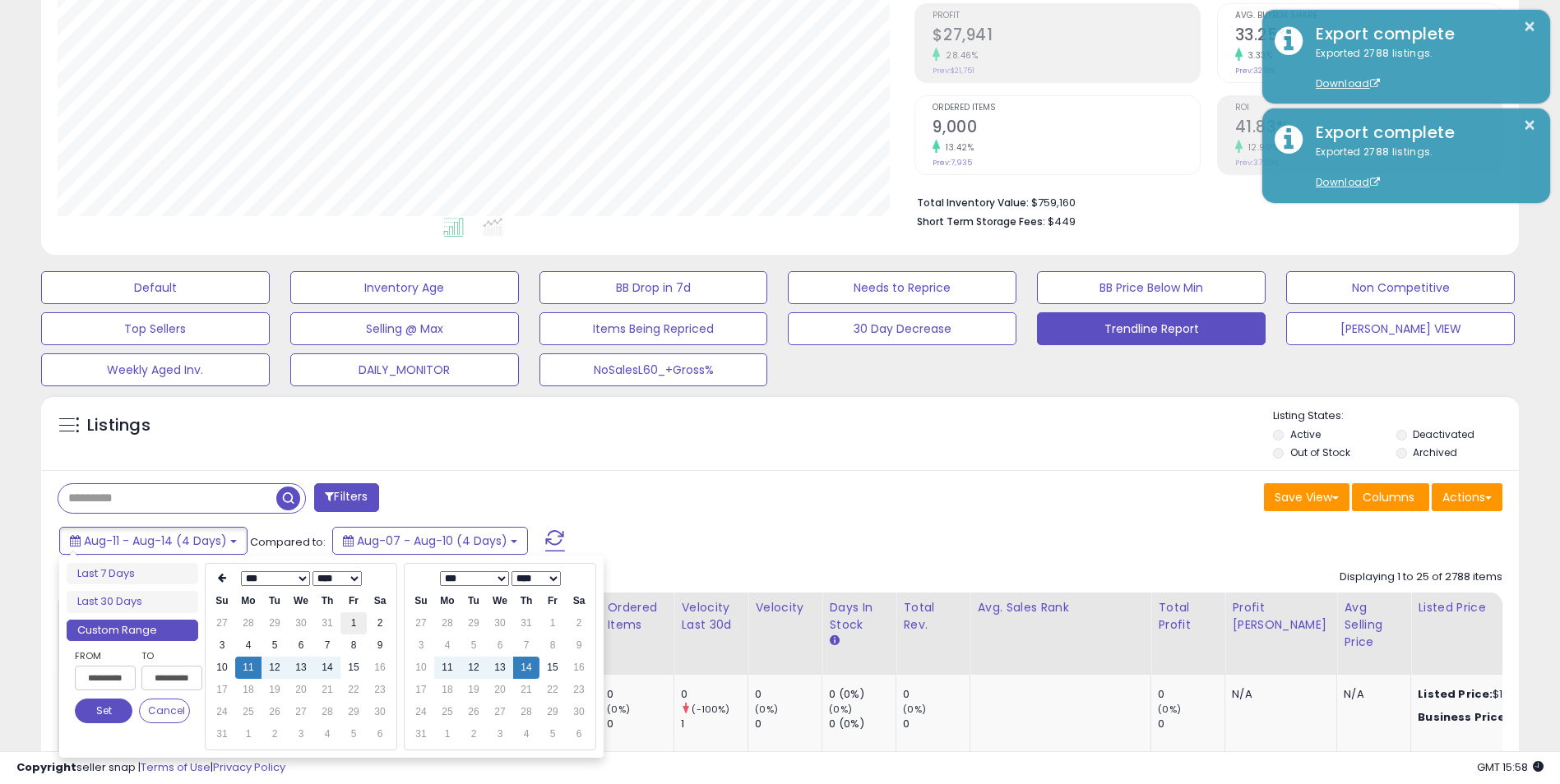
click at [343, 623] on td "1" at bounding box center [353, 623] width 26 height 22
type input "**********"
click at [106, 712] on button "Set" at bounding box center [103, 710] width 58 height 25
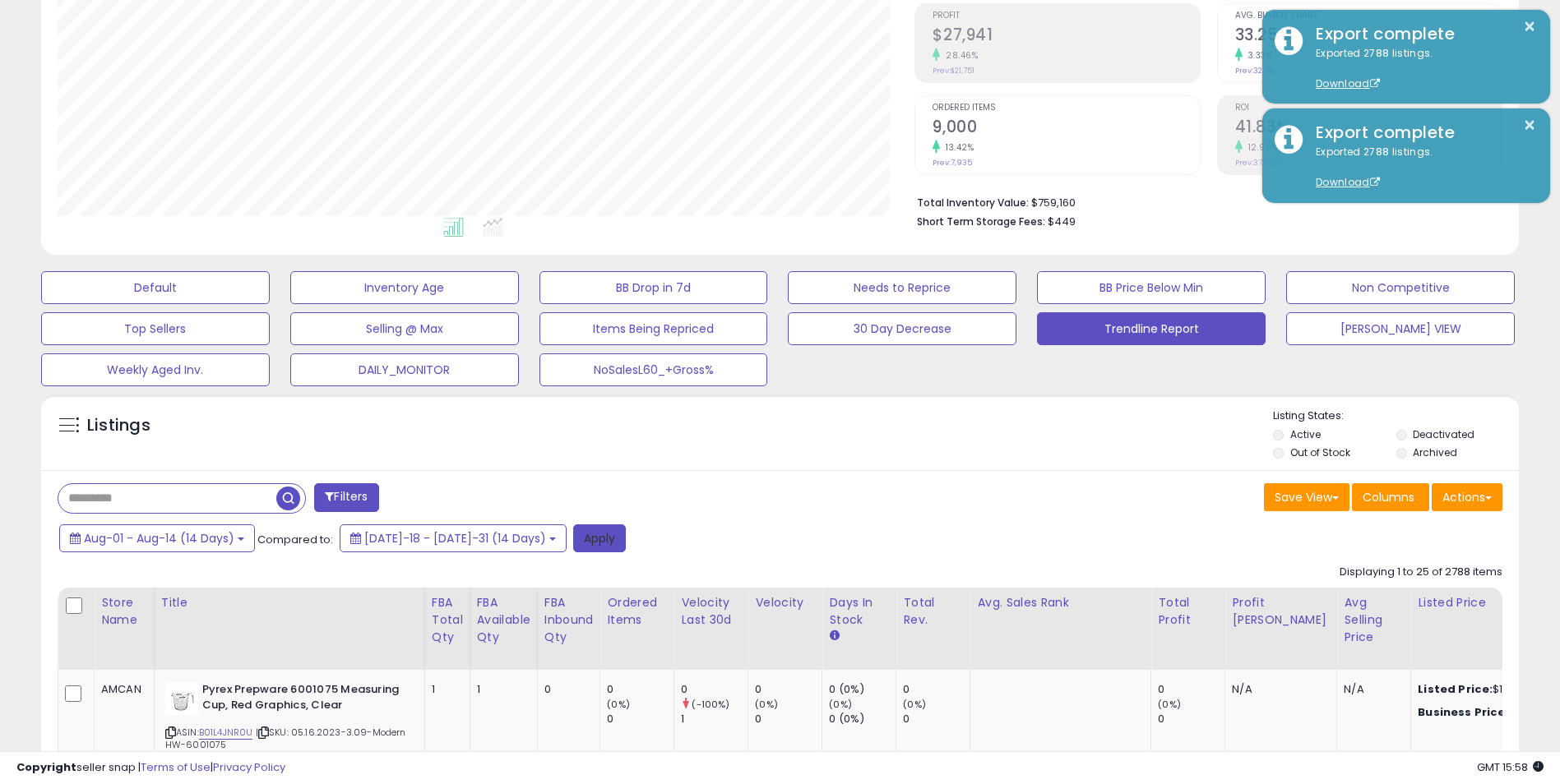
click at [573, 540] on button "Apply" at bounding box center [599, 538] width 52 height 28
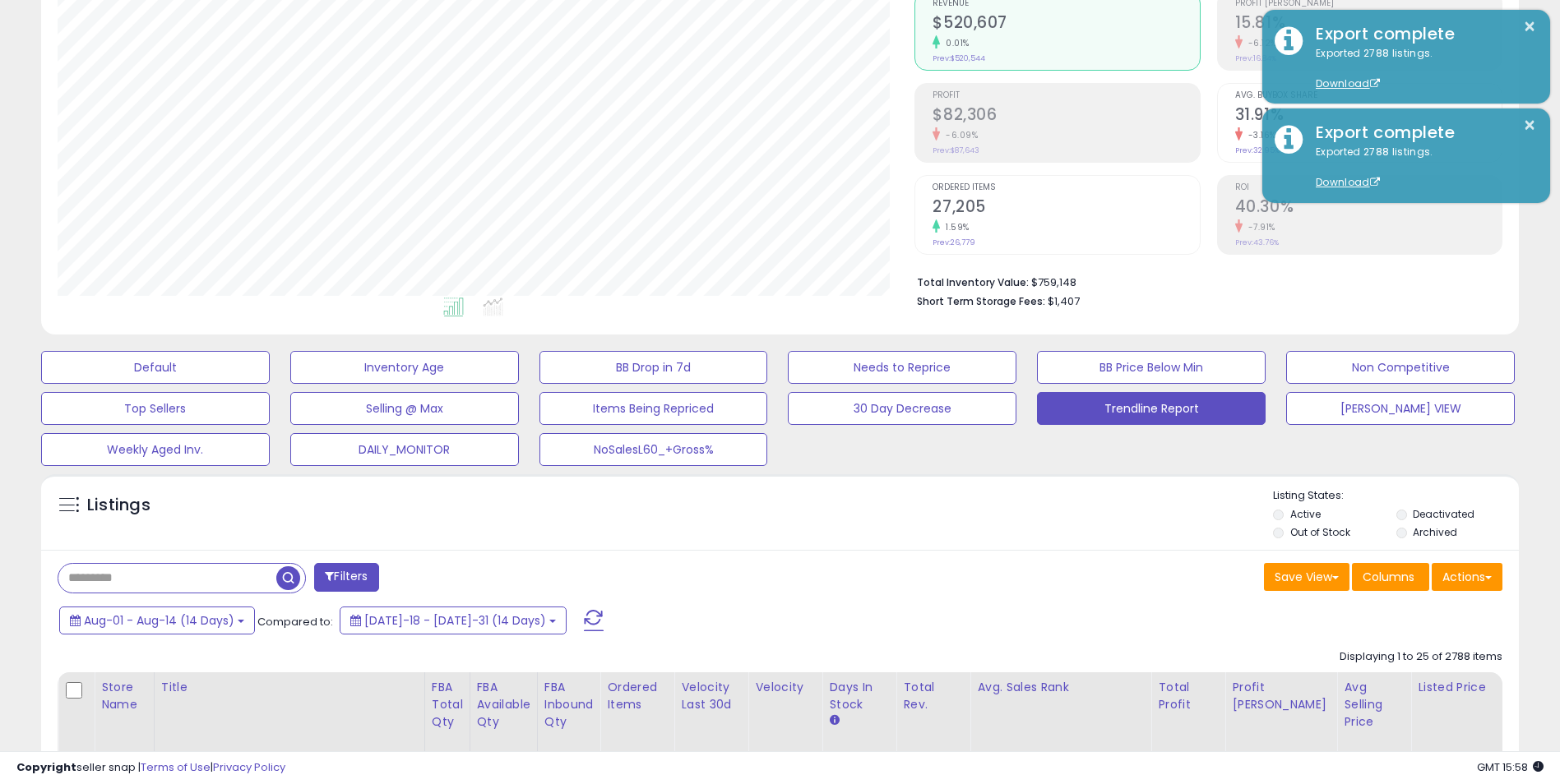
scroll to position [164, 0]
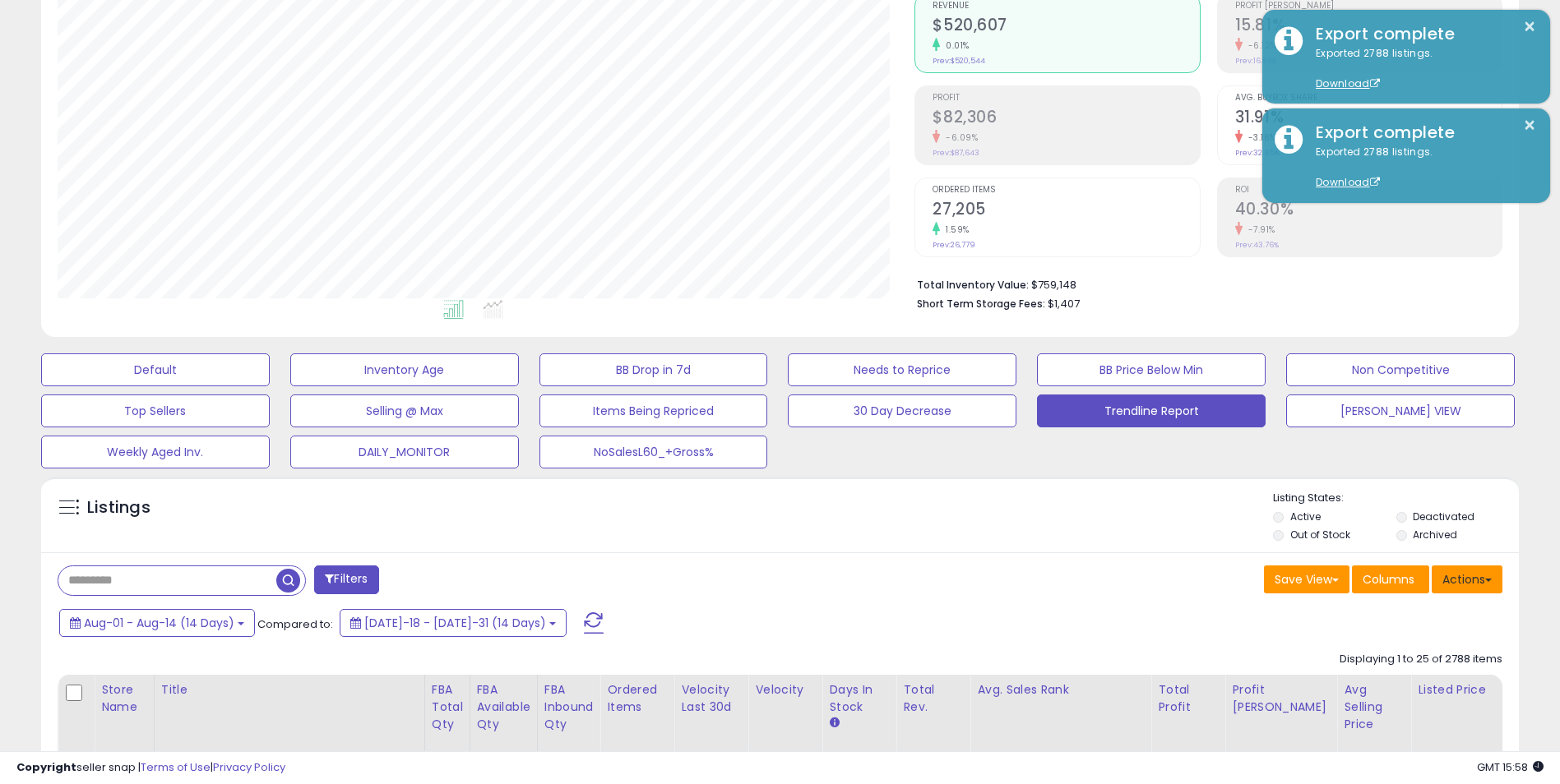
click at [1480, 584] on button "Actions" at bounding box center [1467, 579] width 71 height 28
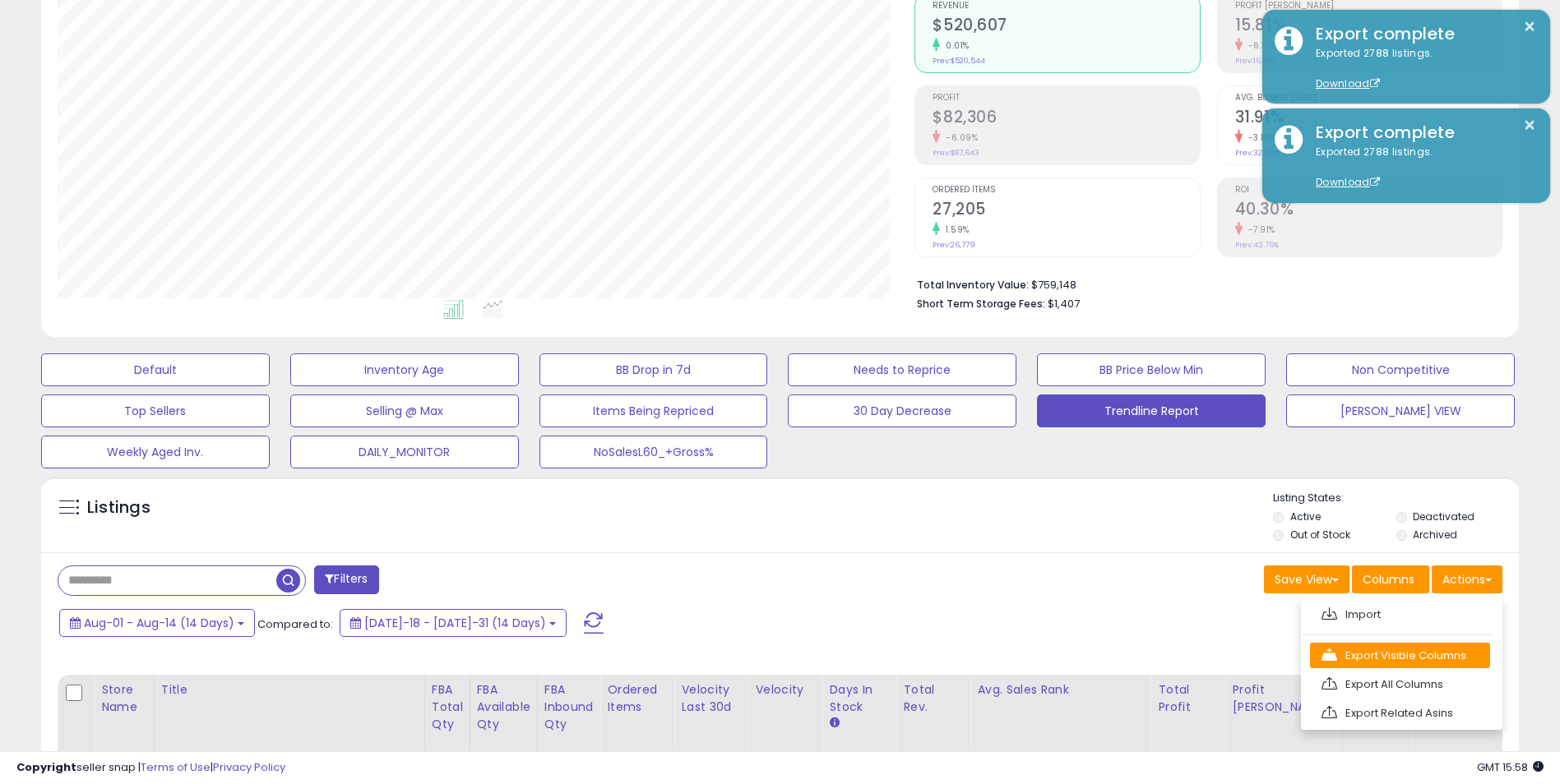
click at [1419, 656] on link "Export Visible Columns" at bounding box center [1399, 655] width 180 height 25
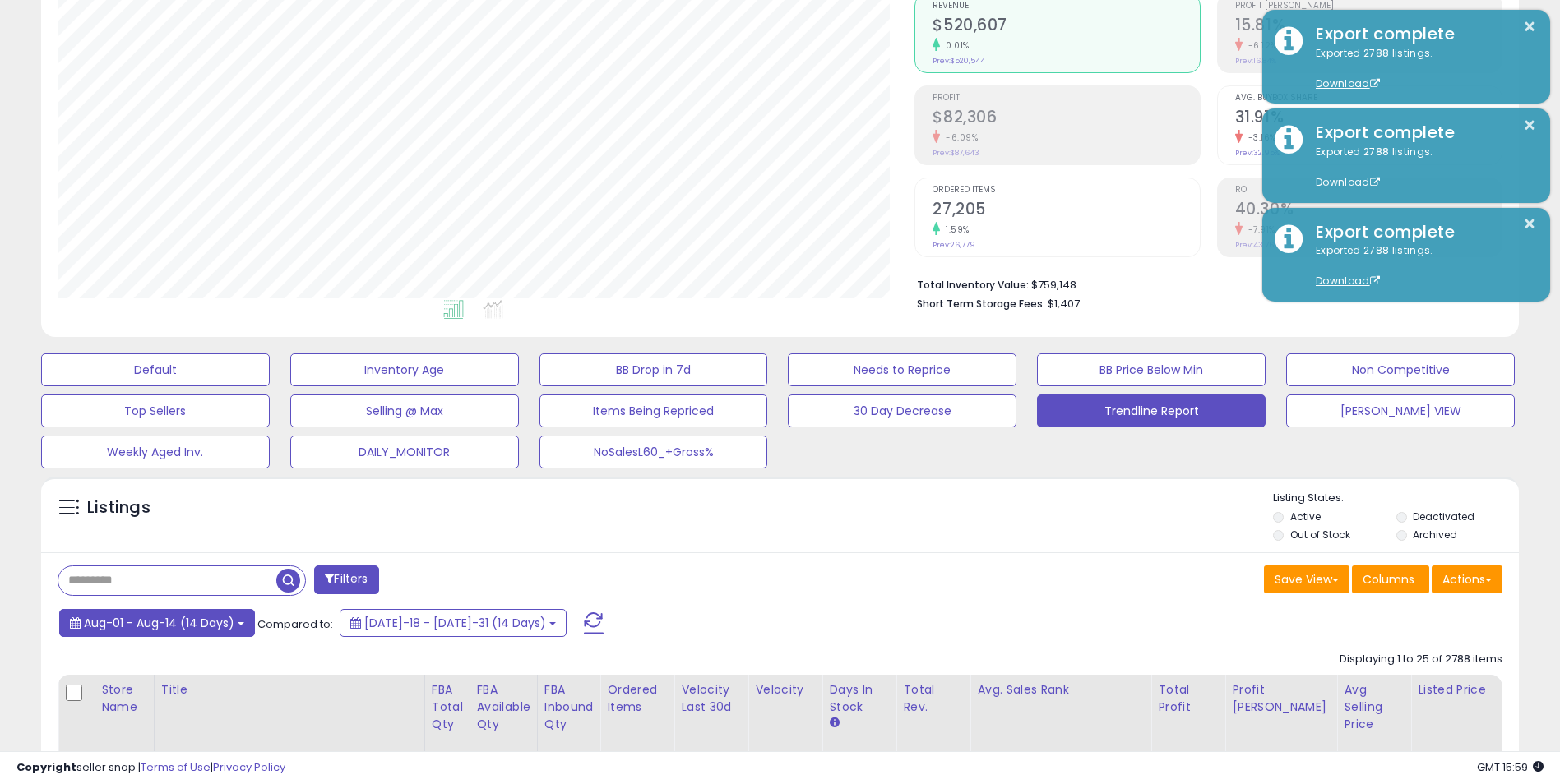
click at [219, 625] on span "Aug-01 - Aug-14 (14 Days)" at bounding box center [159, 622] width 151 height 16
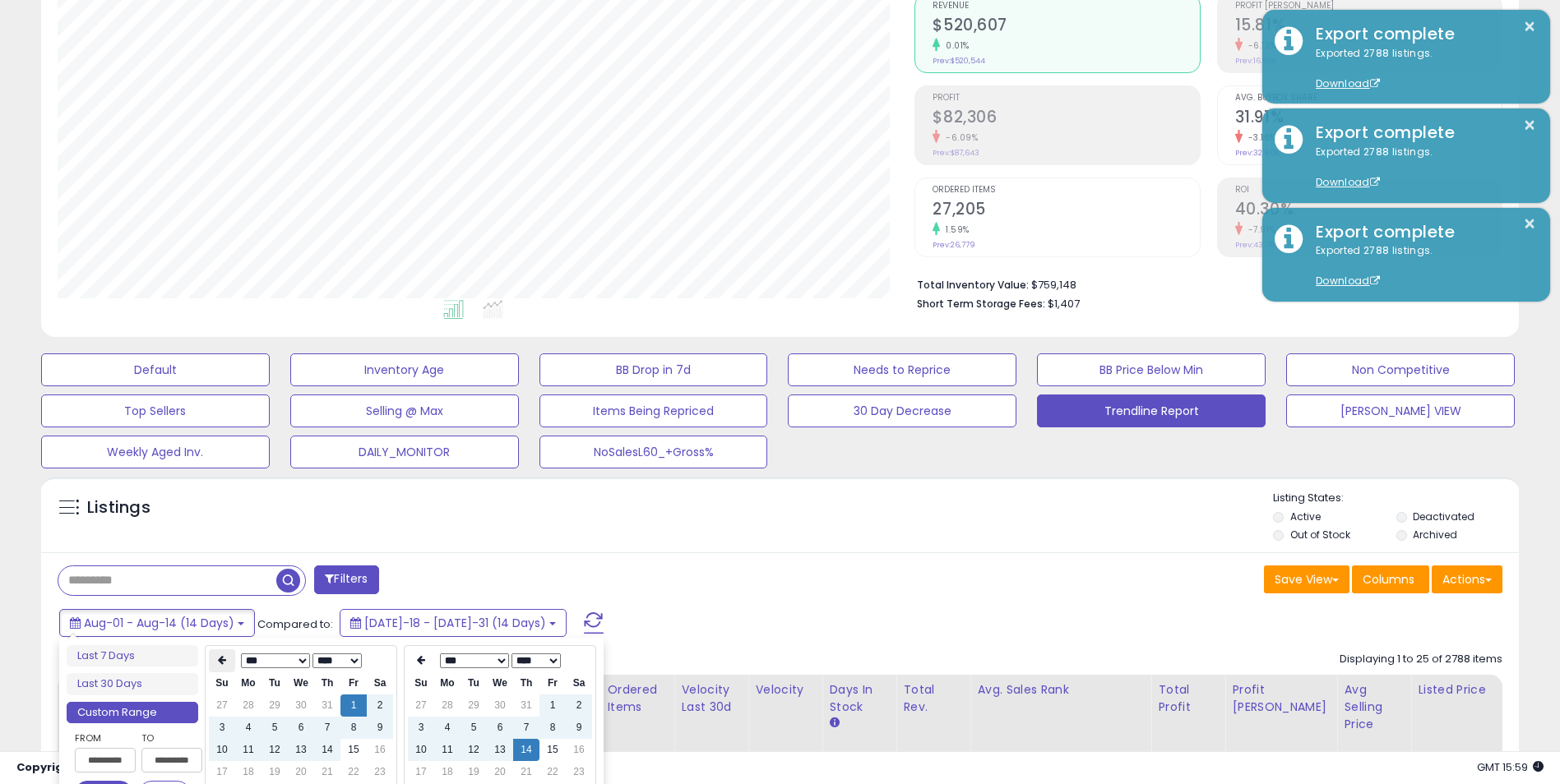
click at [233, 660] on th at bounding box center [222, 661] width 26 height 23
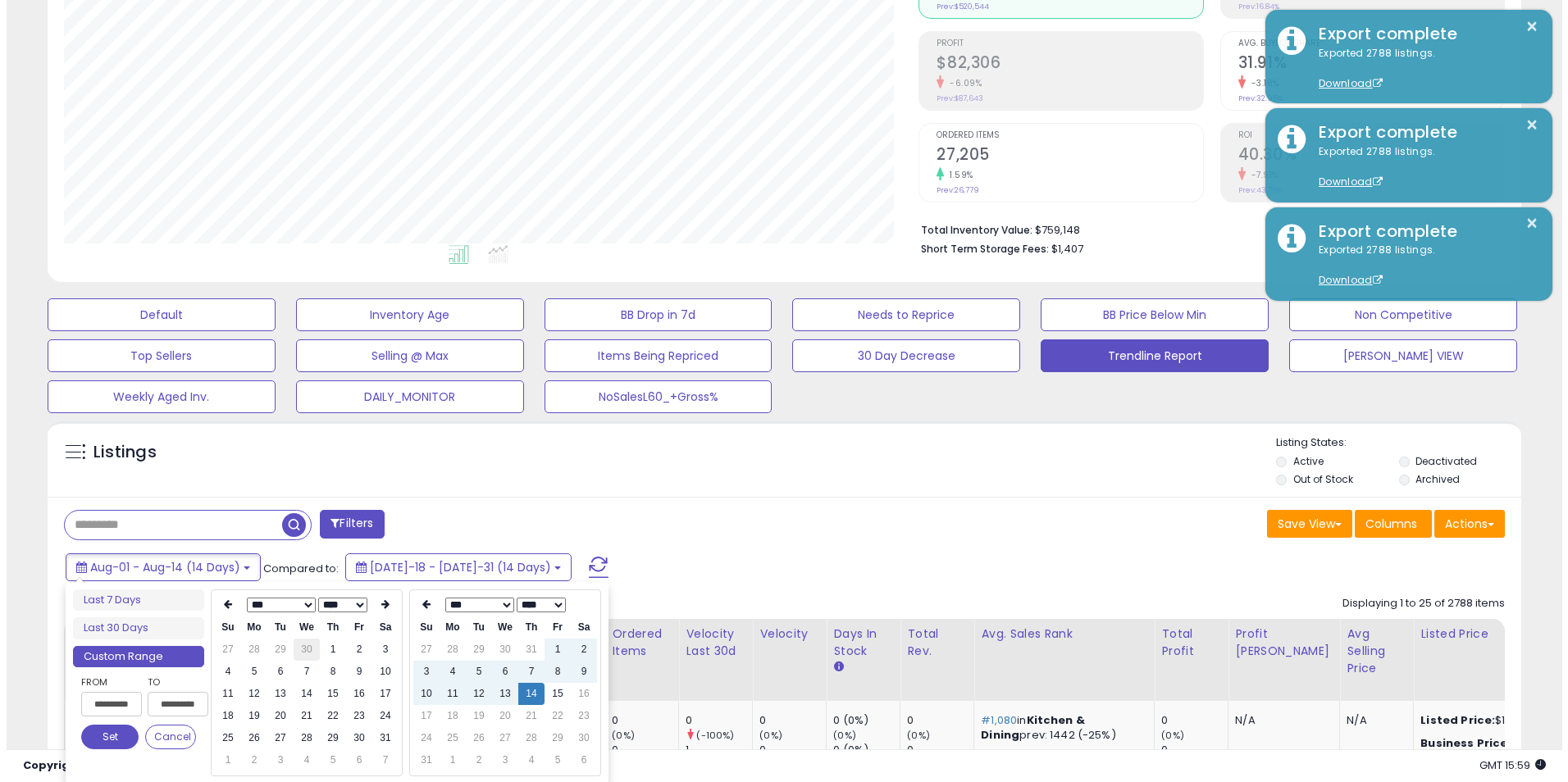
scroll to position [246, 0]
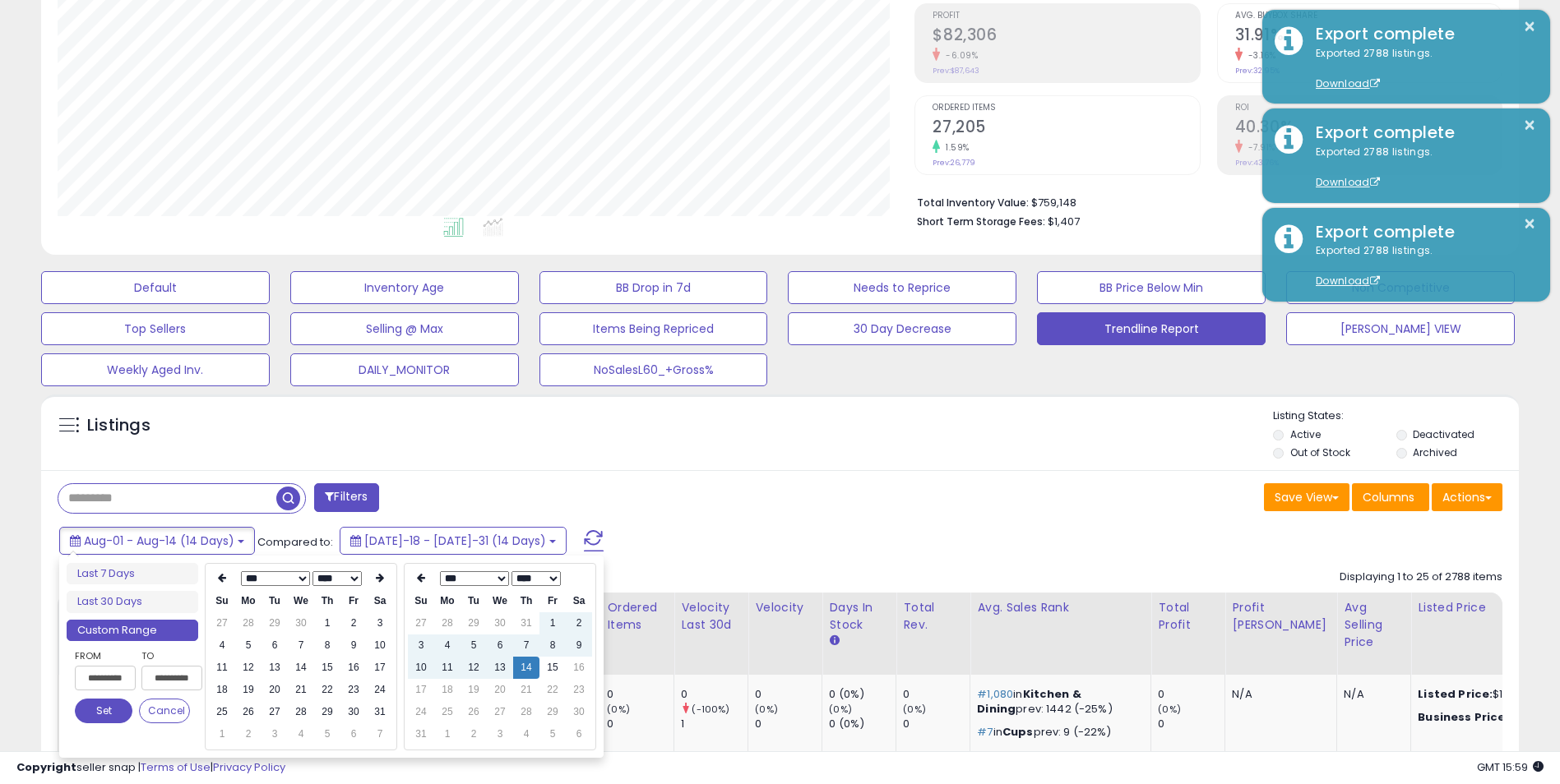
type input "**********"
click at [377, 669] on td "17" at bounding box center [379, 668] width 26 height 22
type input "**********"
click at [105, 710] on button "Set" at bounding box center [103, 710] width 58 height 25
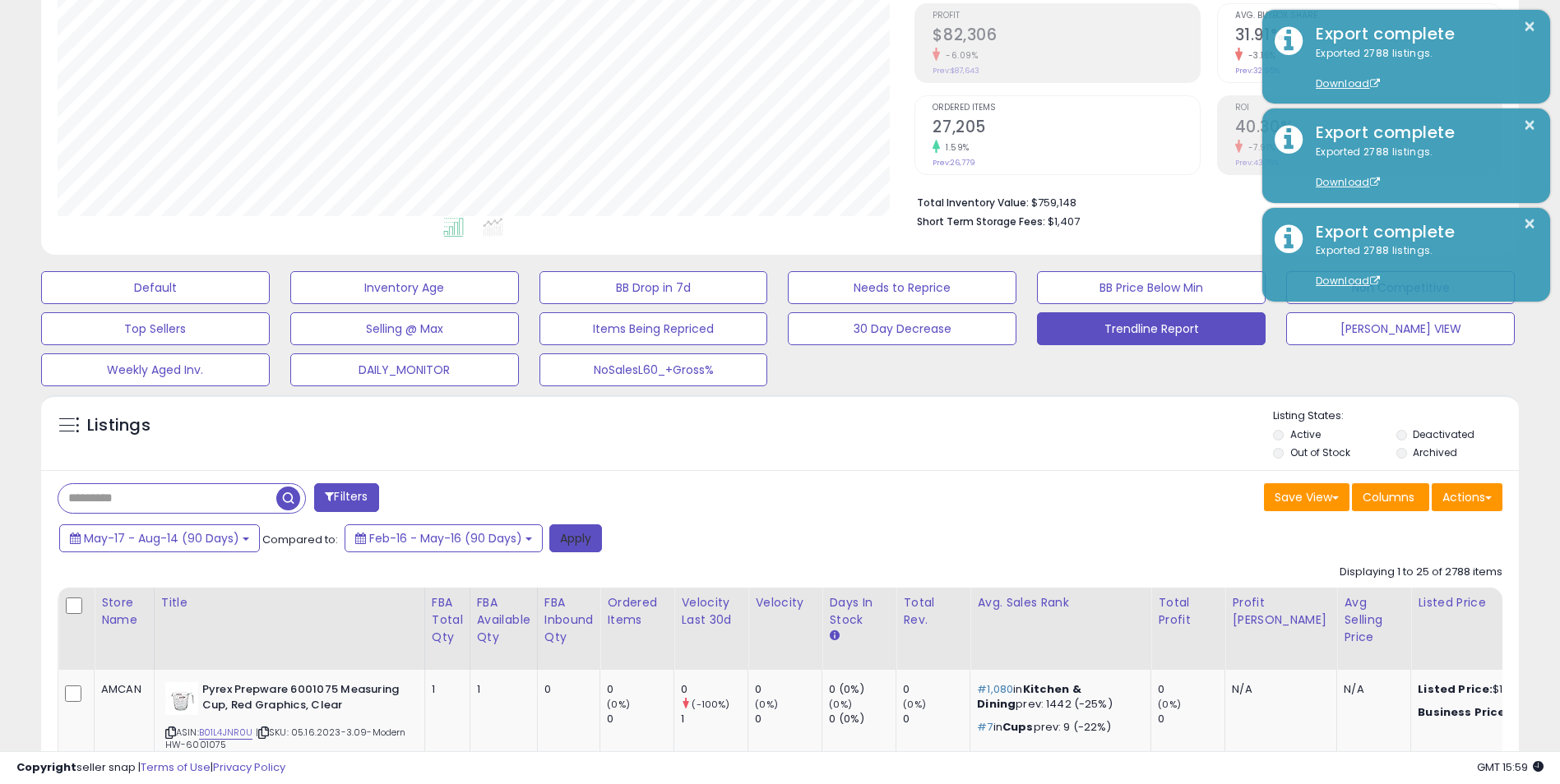
click at [589, 537] on button "Apply" at bounding box center [575, 538] width 52 height 28
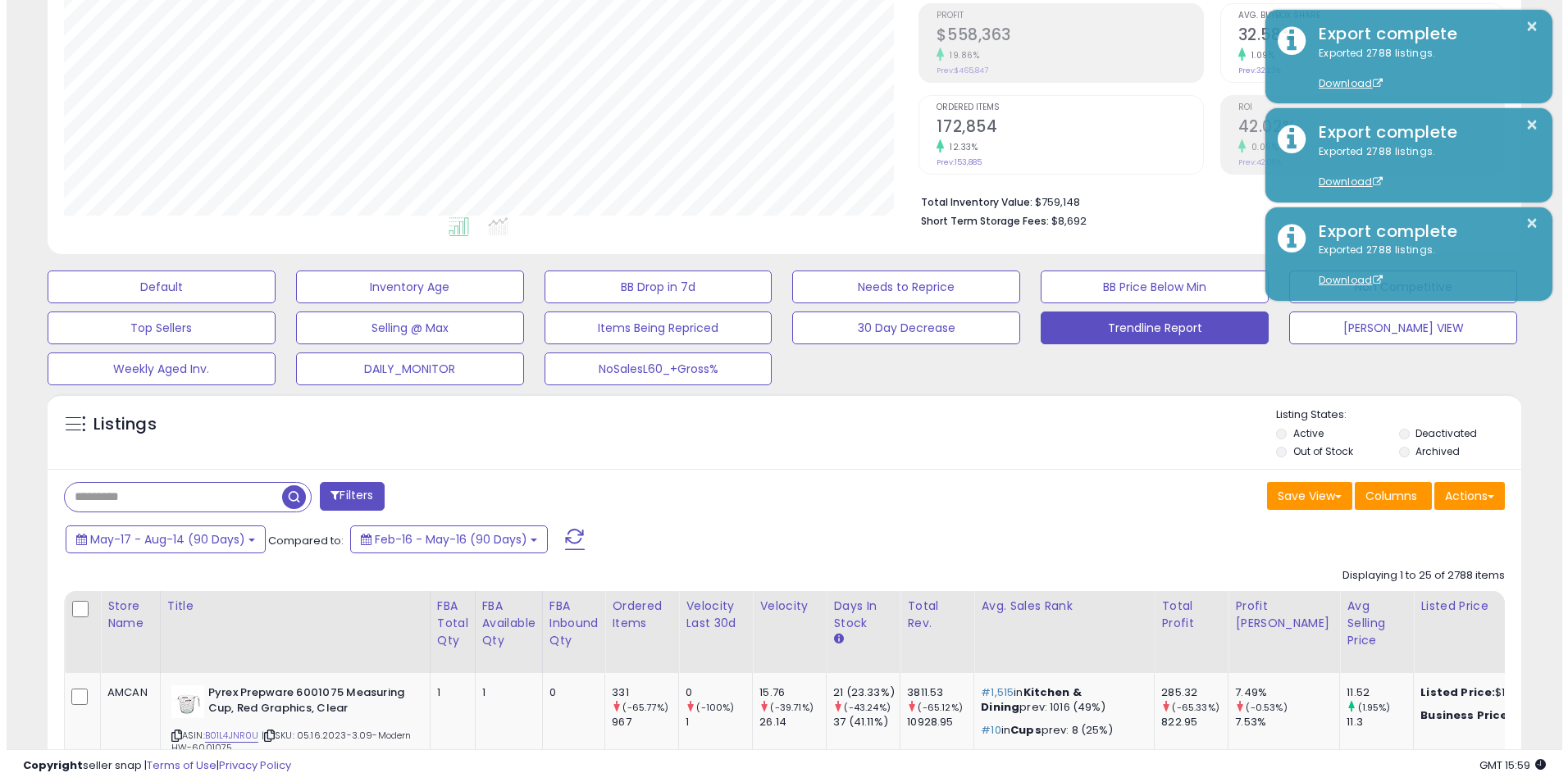
scroll to position [337, 856]
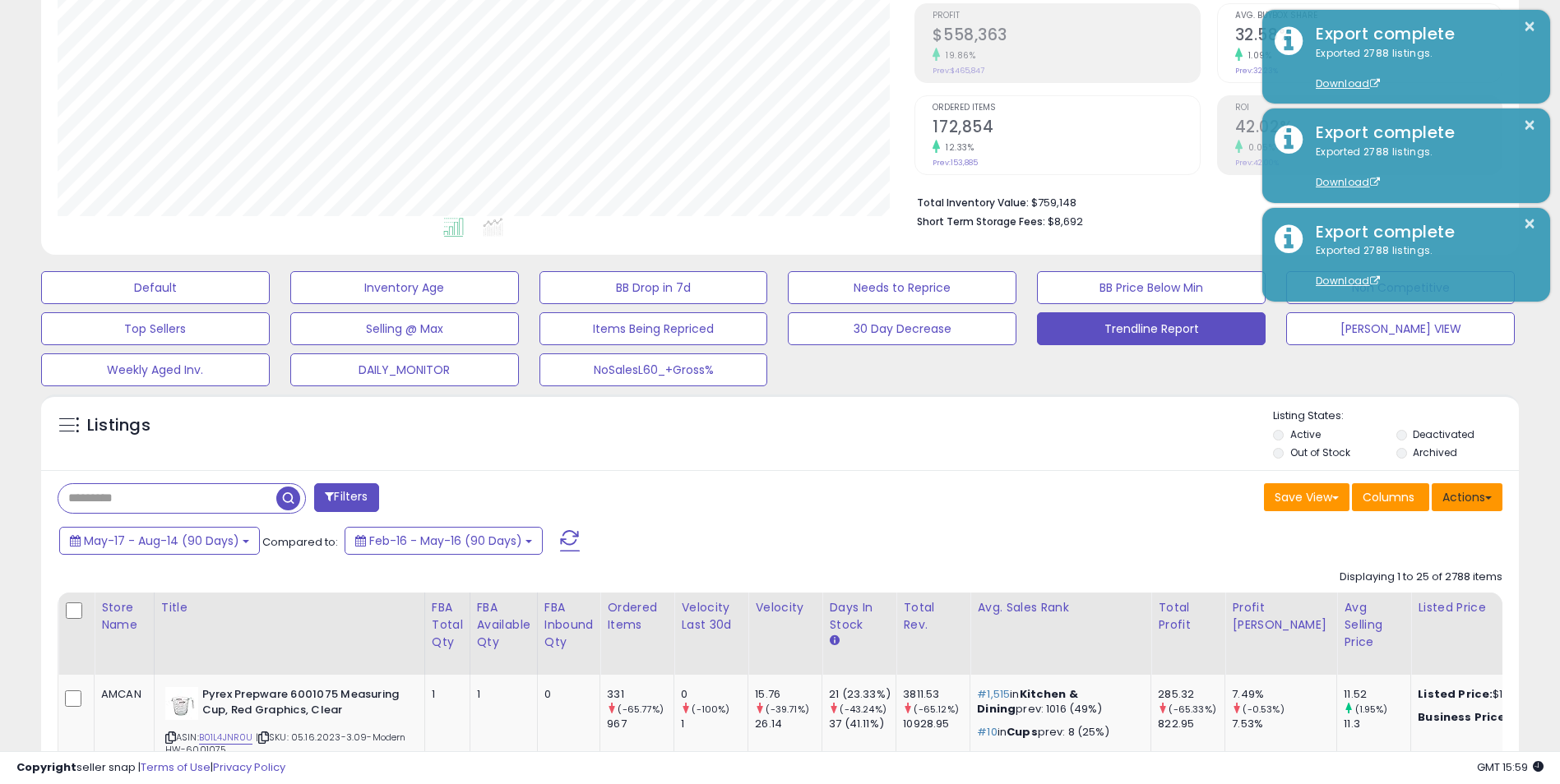
click at [1480, 501] on button "Actions" at bounding box center [1467, 497] width 71 height 28
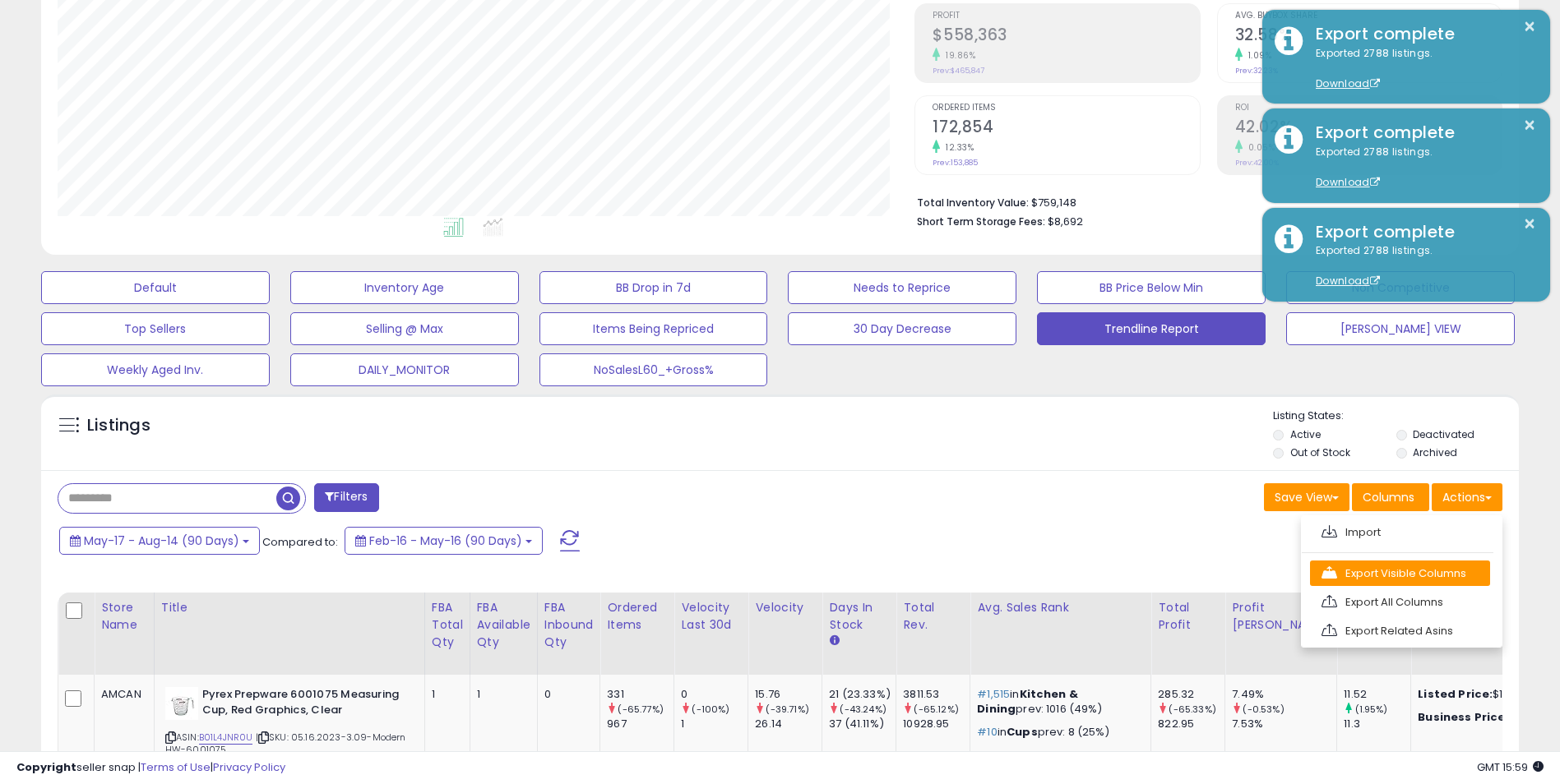
click at [1384, 570] on link "Export Visible Columns" at bounding box center [1399, 573] width 180 height 25
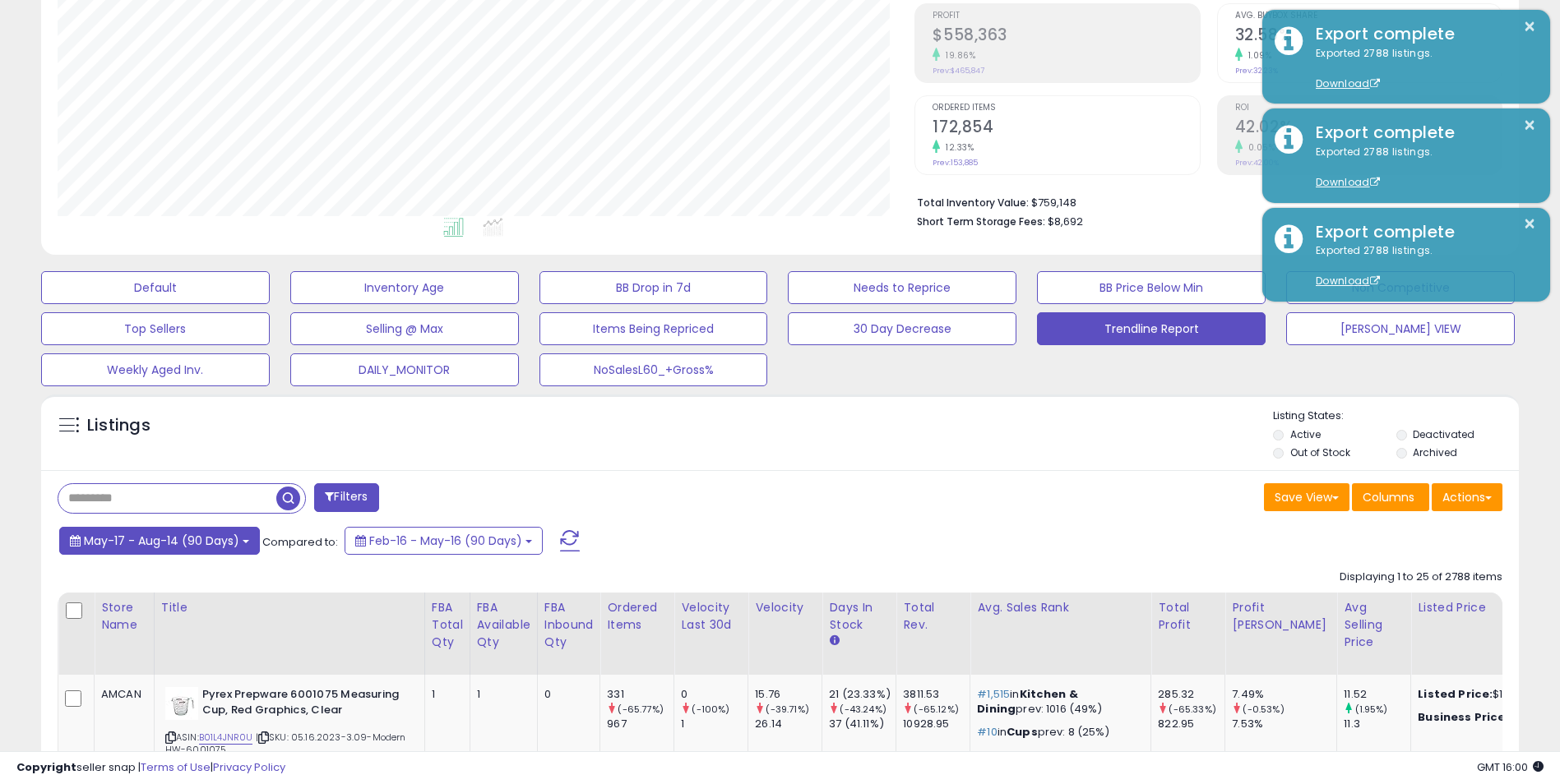
click at [245, 541] on b at bounding box center [246, 542] width 7 height 3
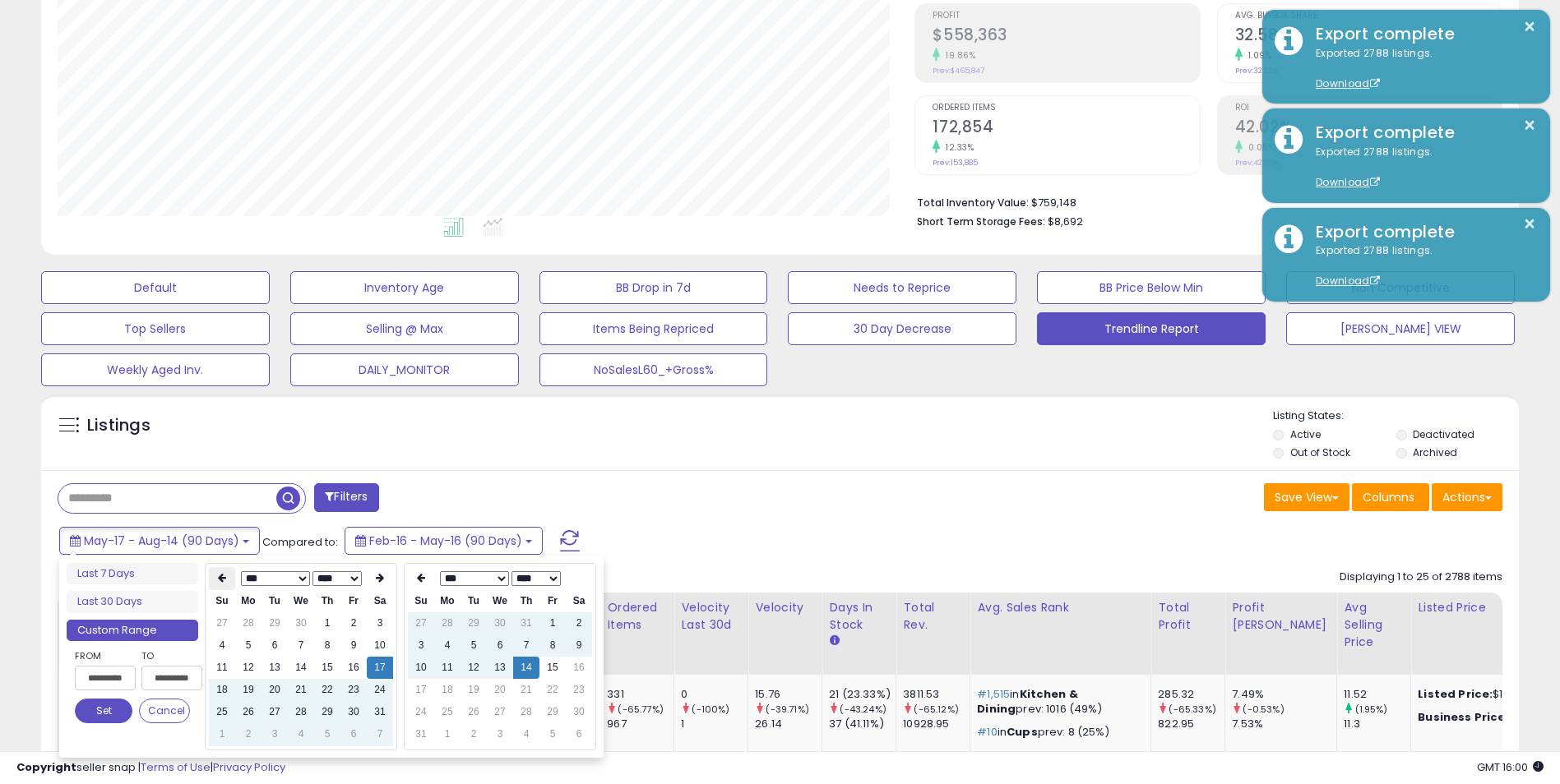
click at [222, 575] on icon at bounding box center [222, 578] width 8 height 10
click at [299, 625] on td "1" at bounding box center [300, 623] width 26 height 22
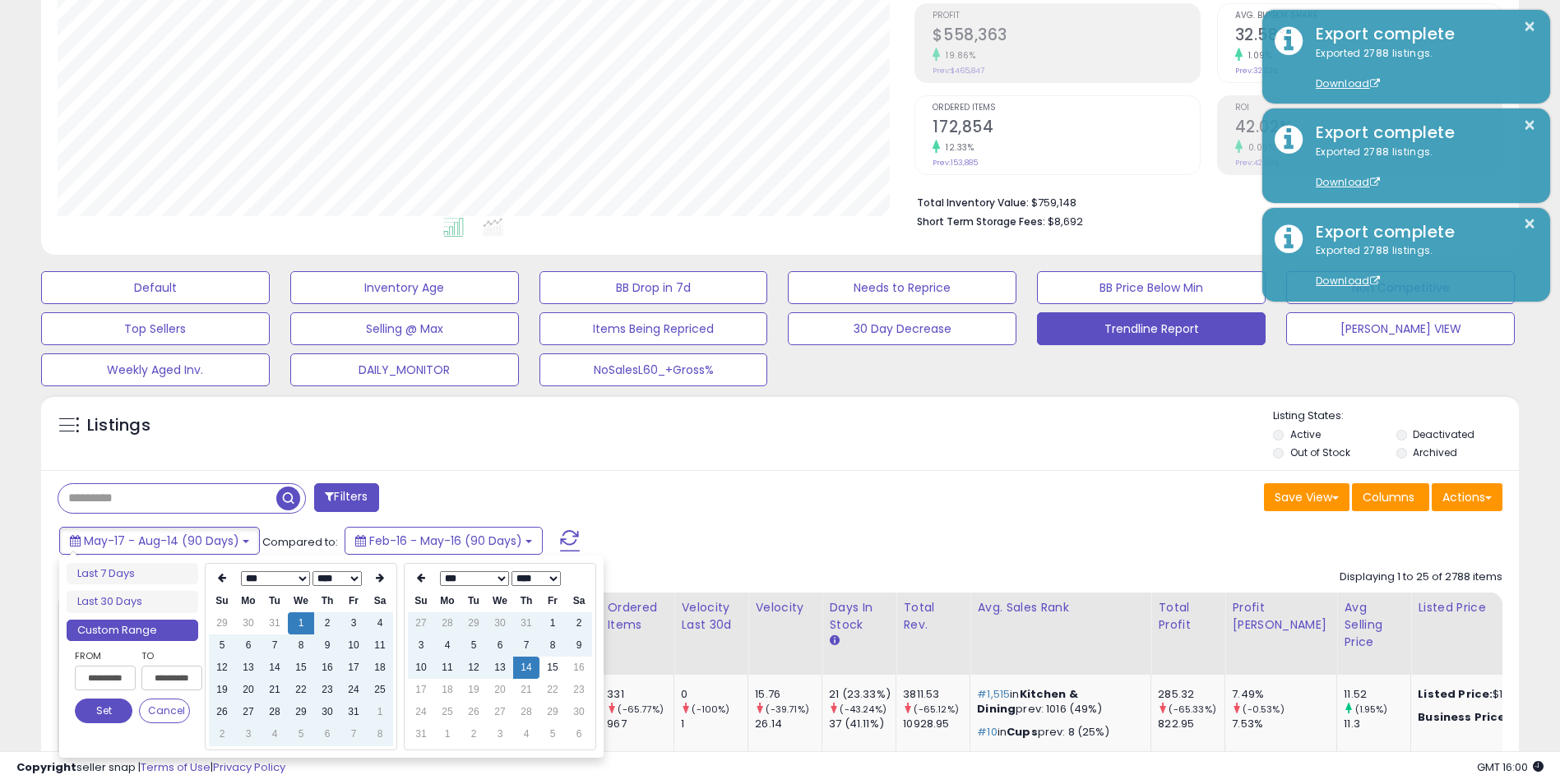
type input "**********"
click at [107, 714] on button "Set" at bounding box center [103, 710] width 58 height 25
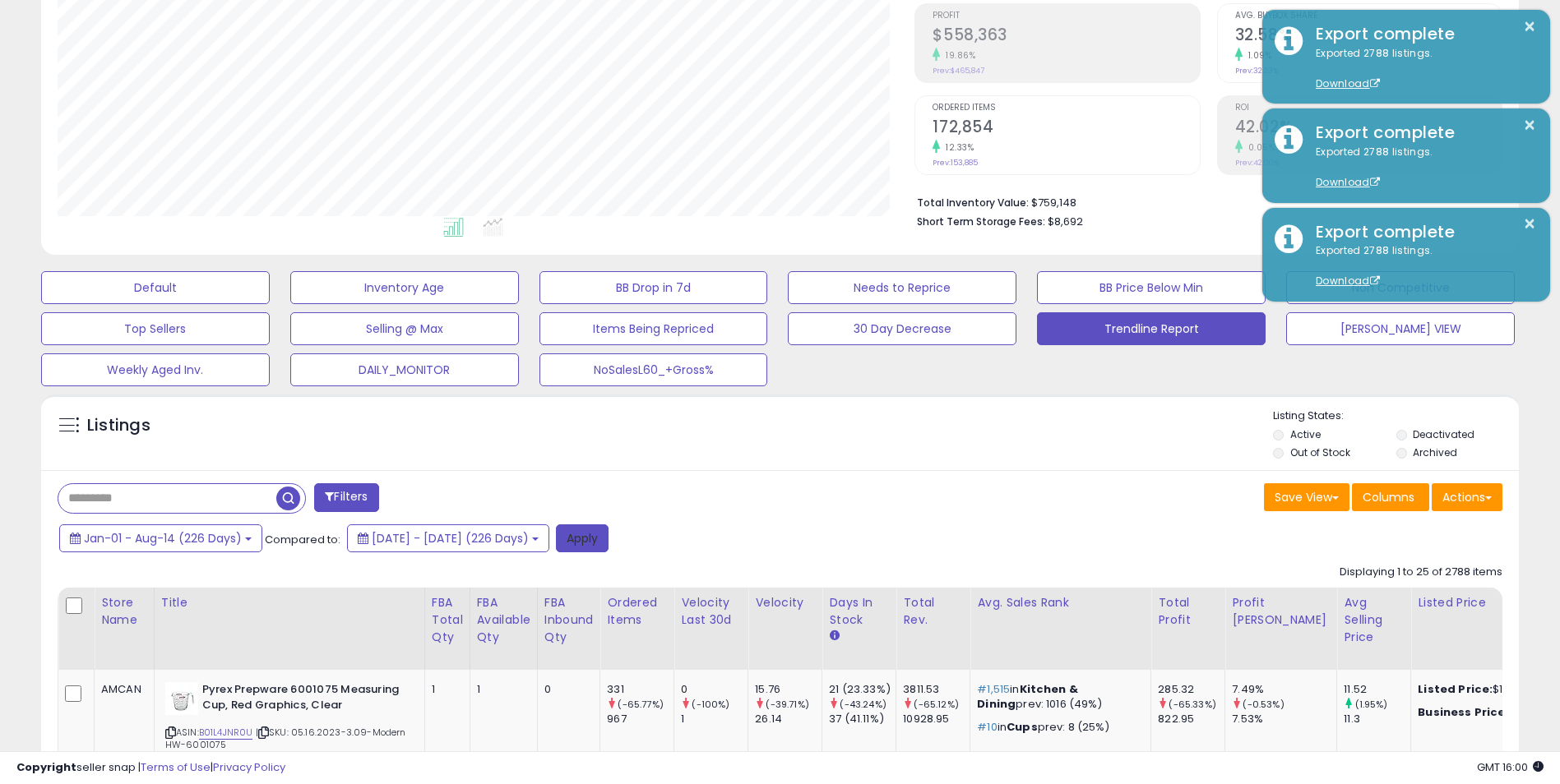
click at [608, 539] on button "Apply" at bounding box center [582, 538] width 52 height 28
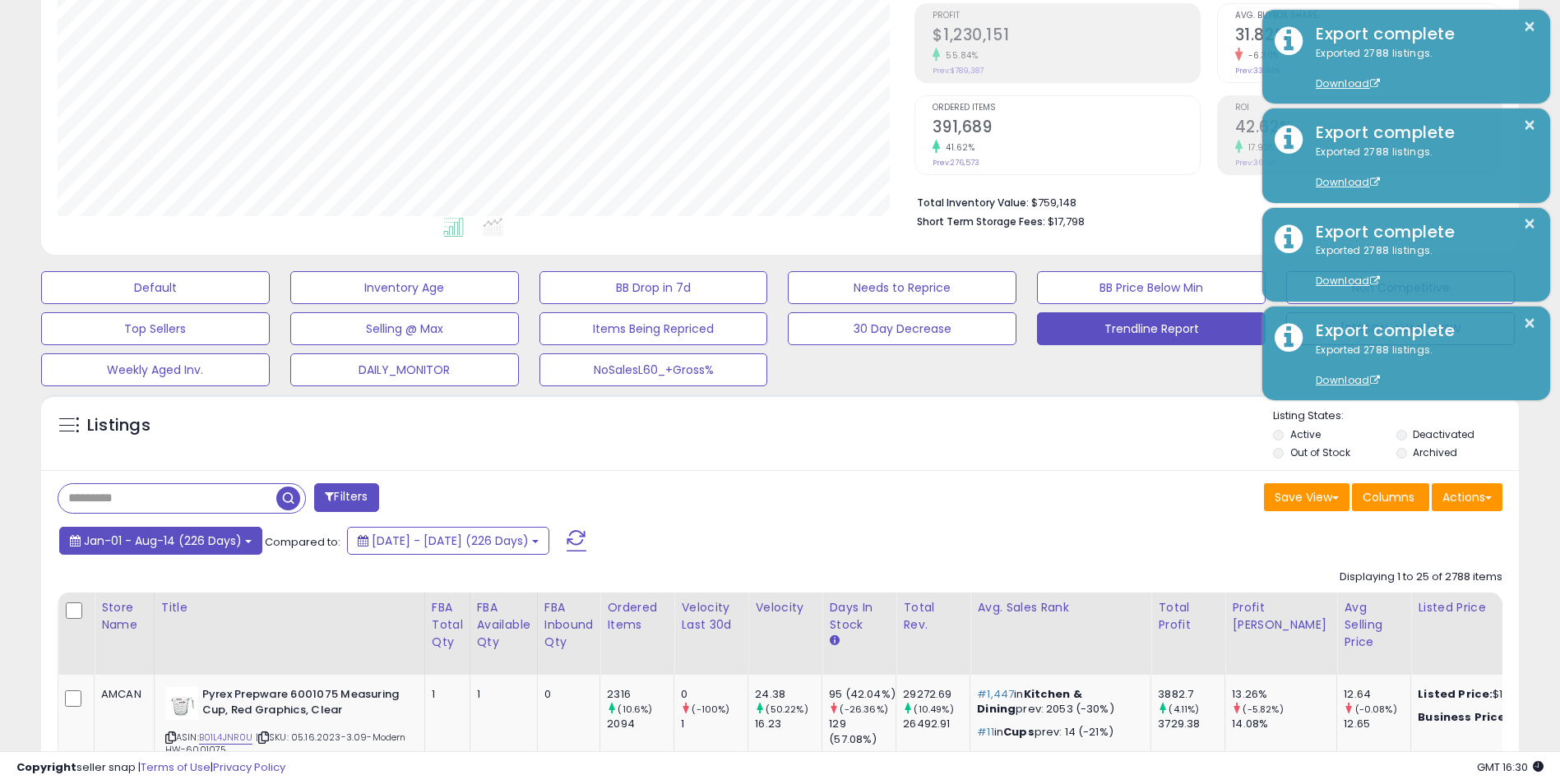
click at [222, 542] on span "Jan-01 - Aug-14 (226 Days)" at bounding box center [162, 540] width 158 height 16
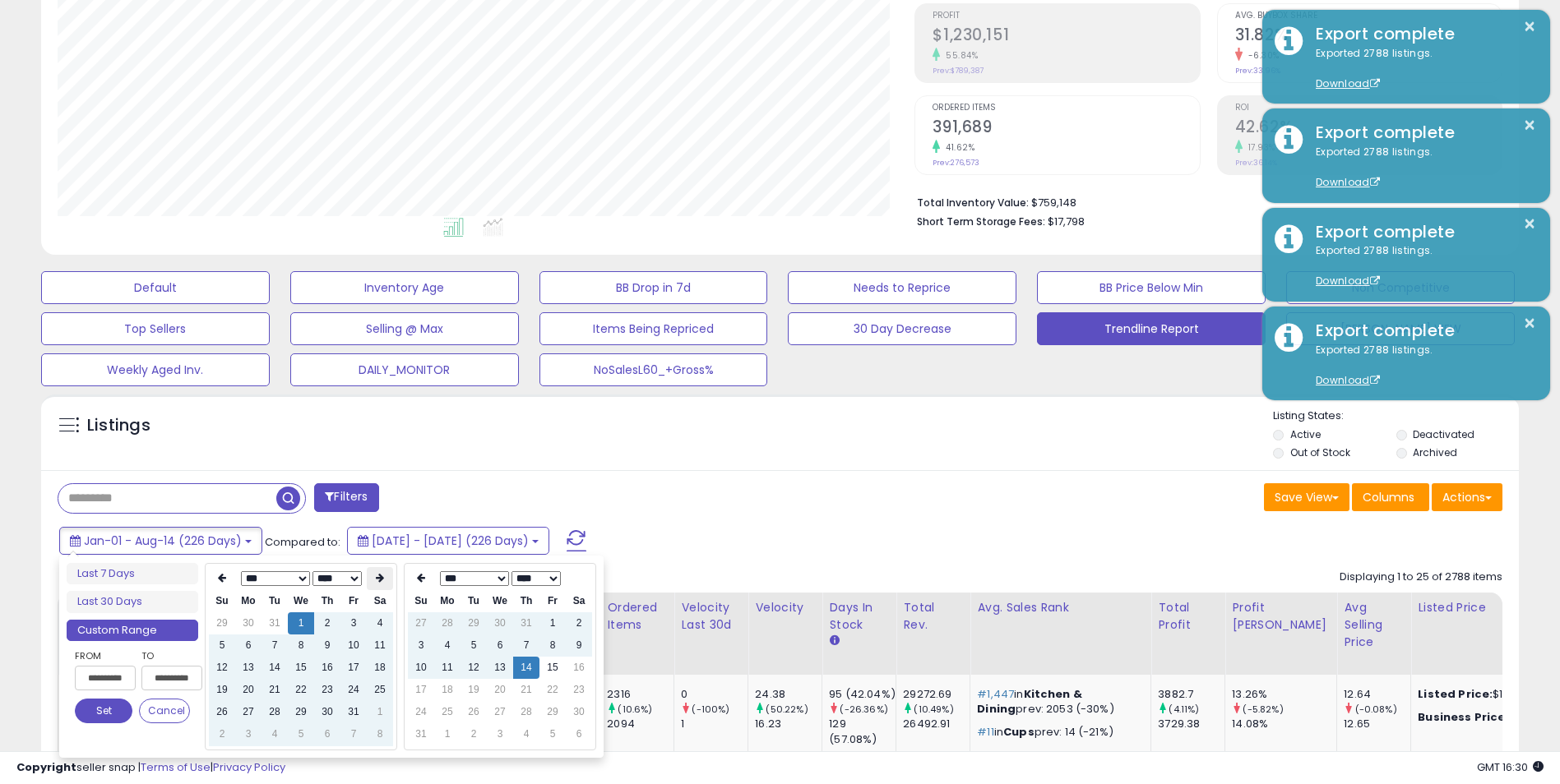
click at [381, 579] on icon at bounding box center [380, 578] width 8 height 10
click at [386, 666] on td "17" at bounding box center [379, 668] width 26 height 22
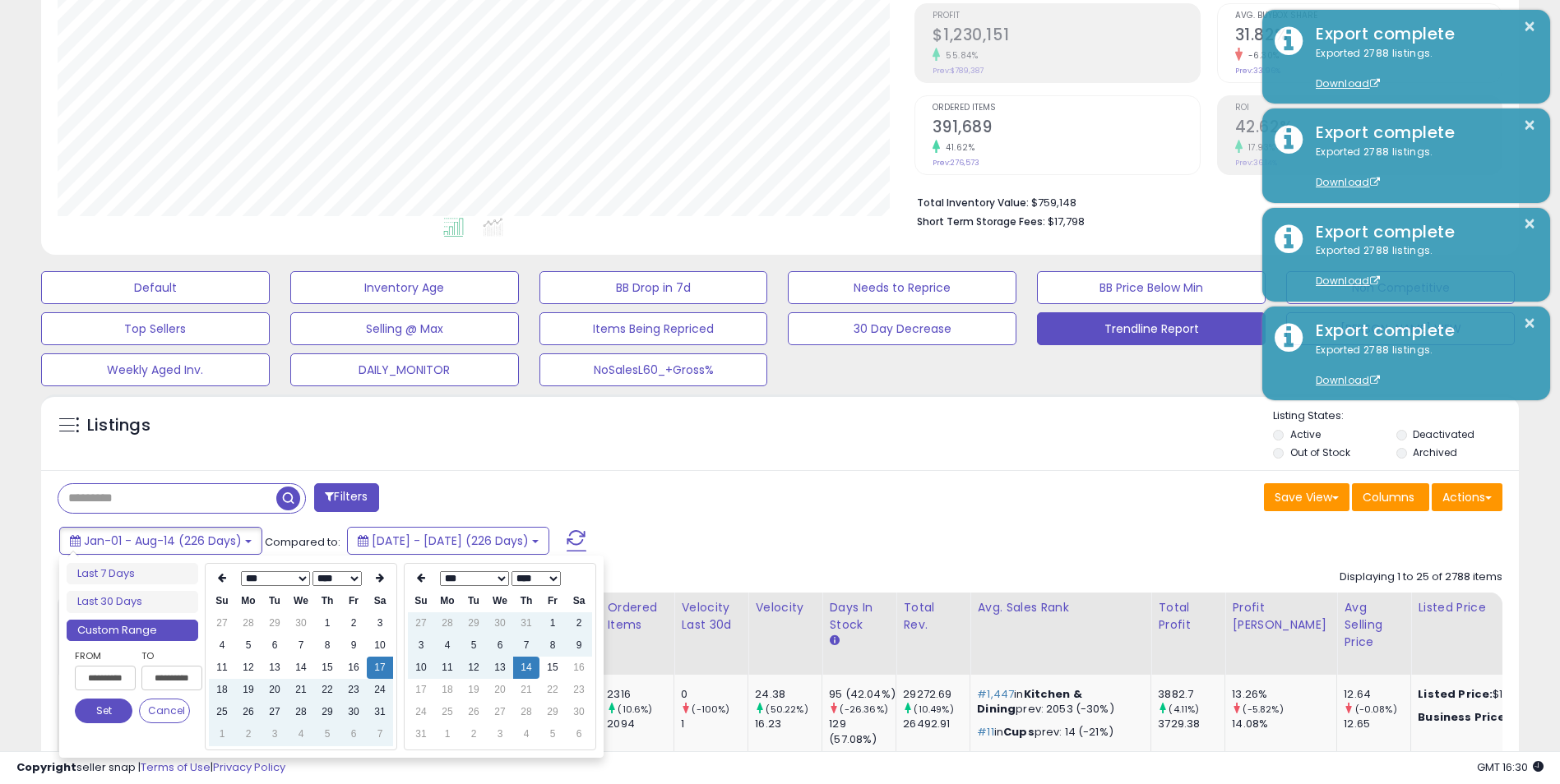
type input "**********"
click at [108, 709] on button "Set" at bounding box center [103, 710] width 58 height 25
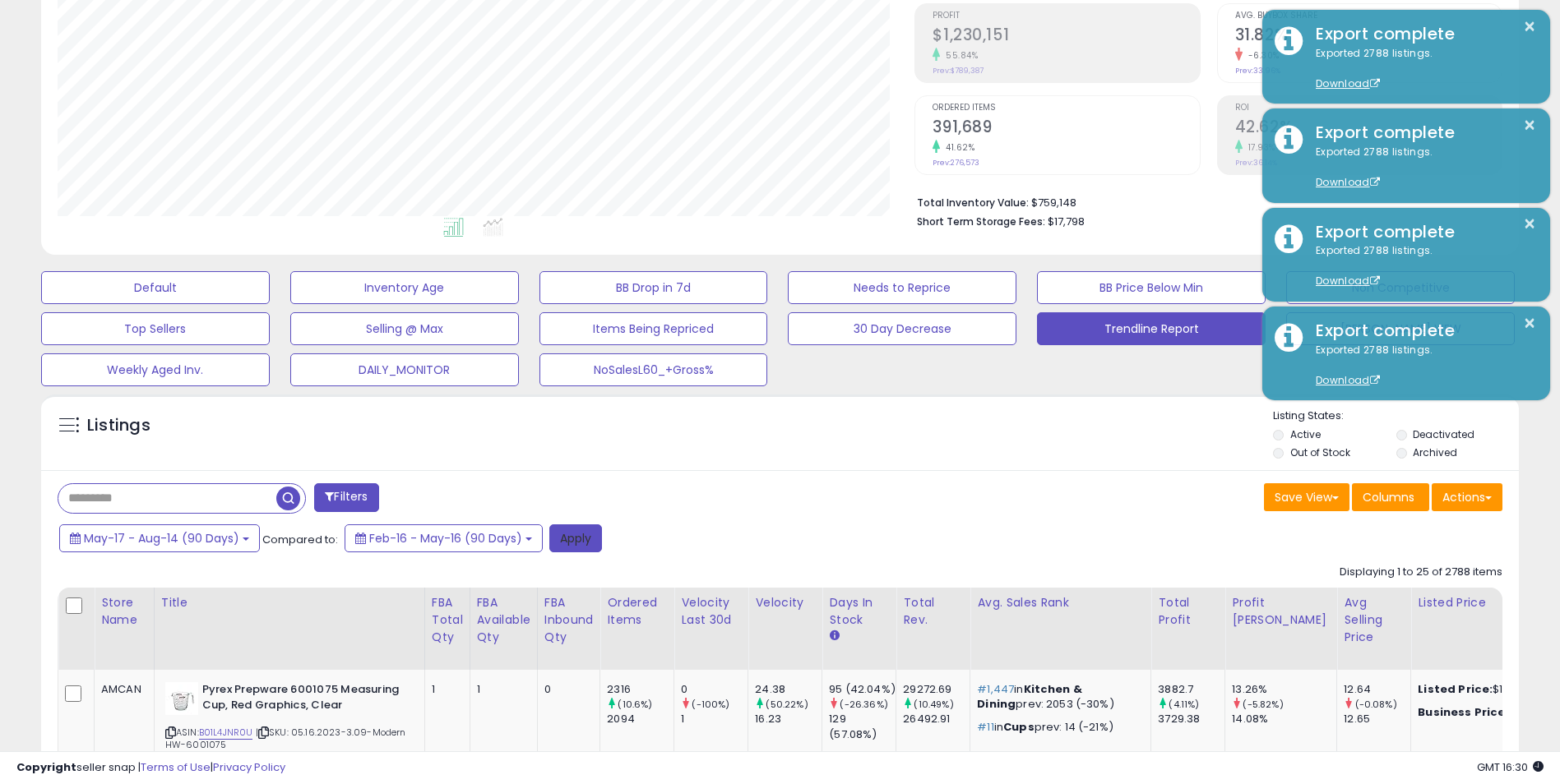
click at [584, 535] on button "Apply" at bounding box center [575, 538] width 52 height 28
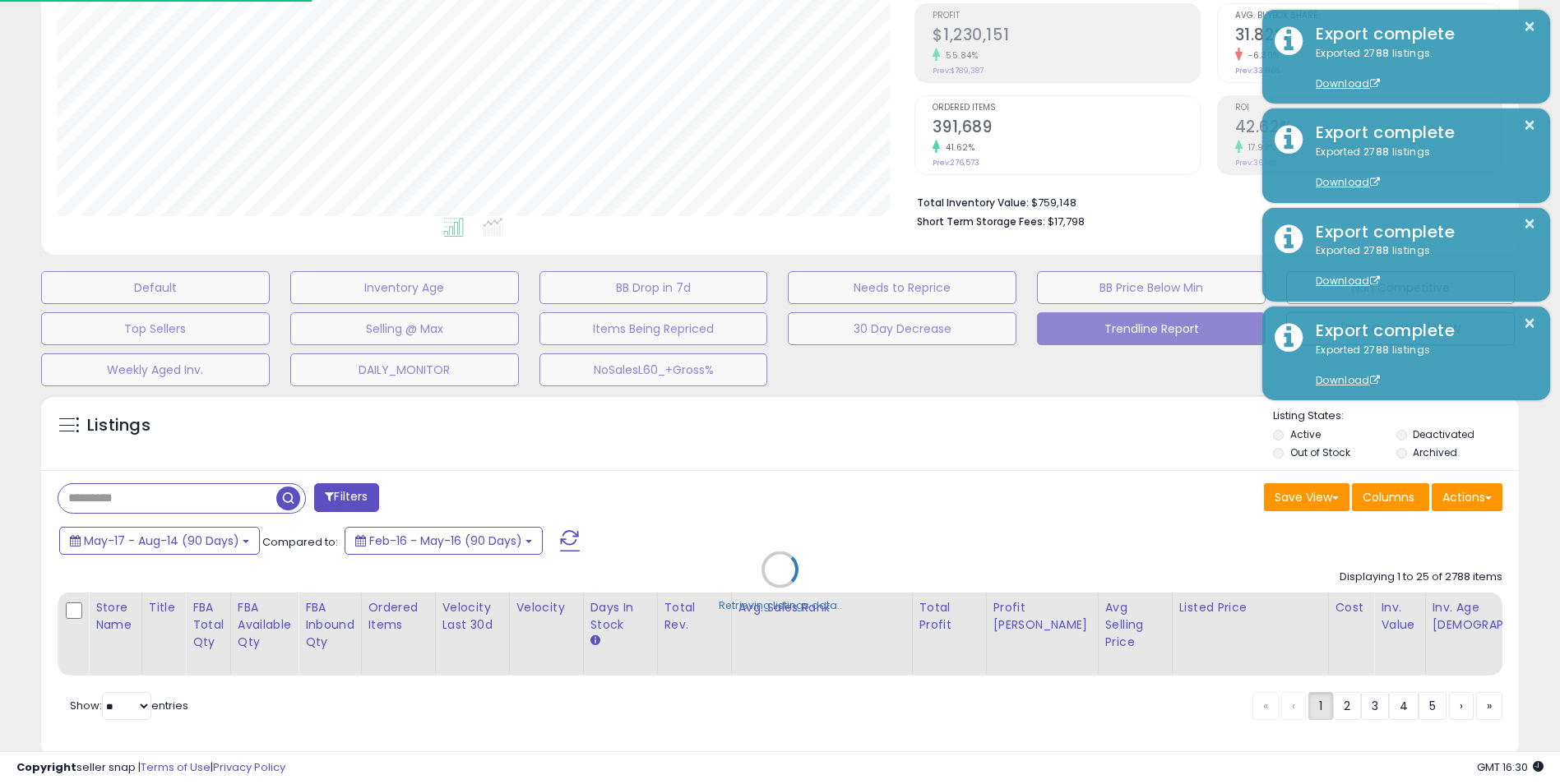
scroll to position [337, 865]
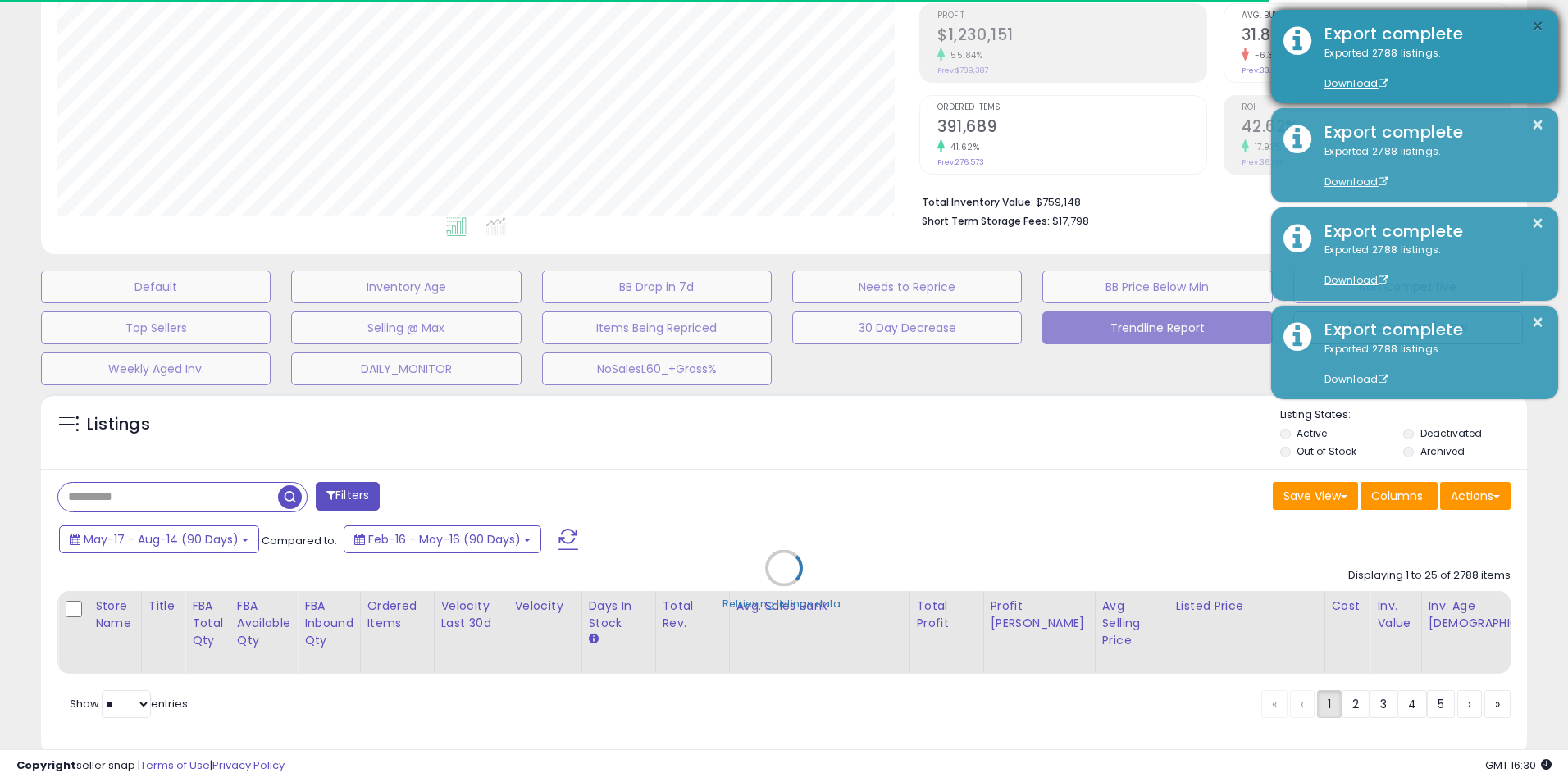
click at [1541, 24] on button "×" at bounding box center [1538, 26] width 14 height 20
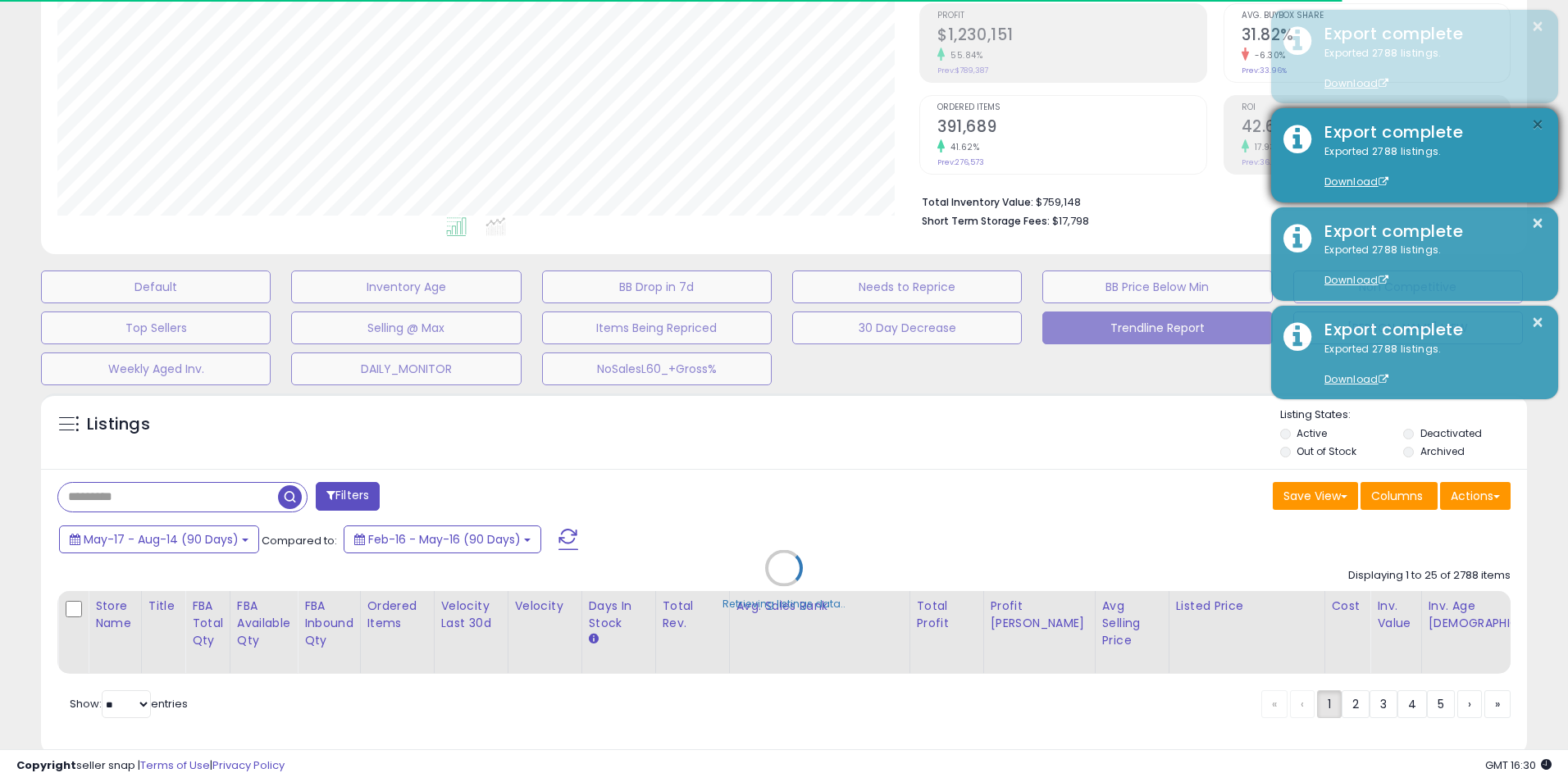
click at [1543, 124] on button "×" at bounding box center [1538, 125] width 14 height 20
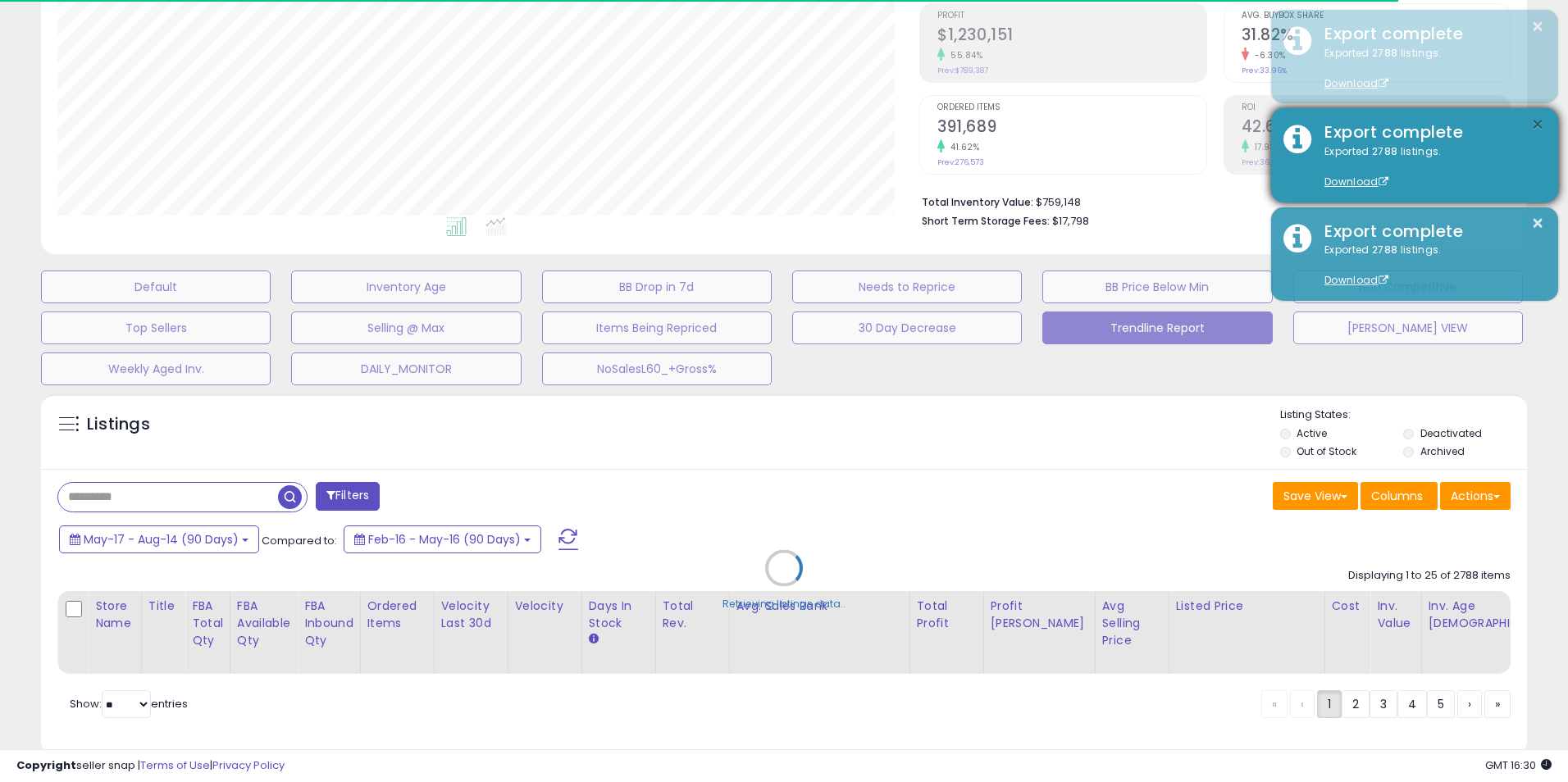
click at [1538, 127] on button "×" at bounding box center [1538, 125] width 14 height 20
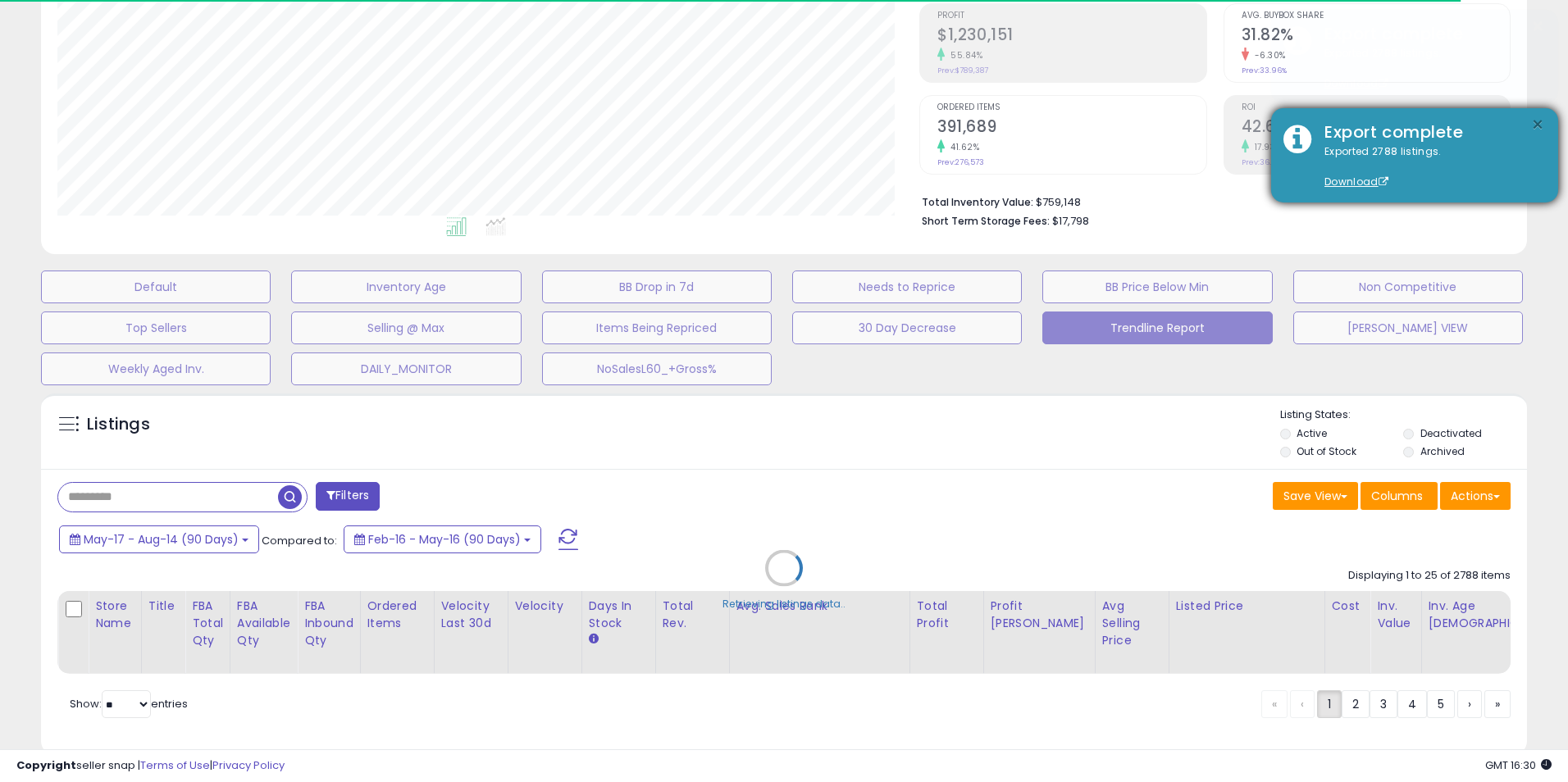
click at [1538, 123] on body "Unable to login Retrieving listings data.. has not yet accepted the Terms of Us…" at bounding box center [784, 144] width 1568 height 782
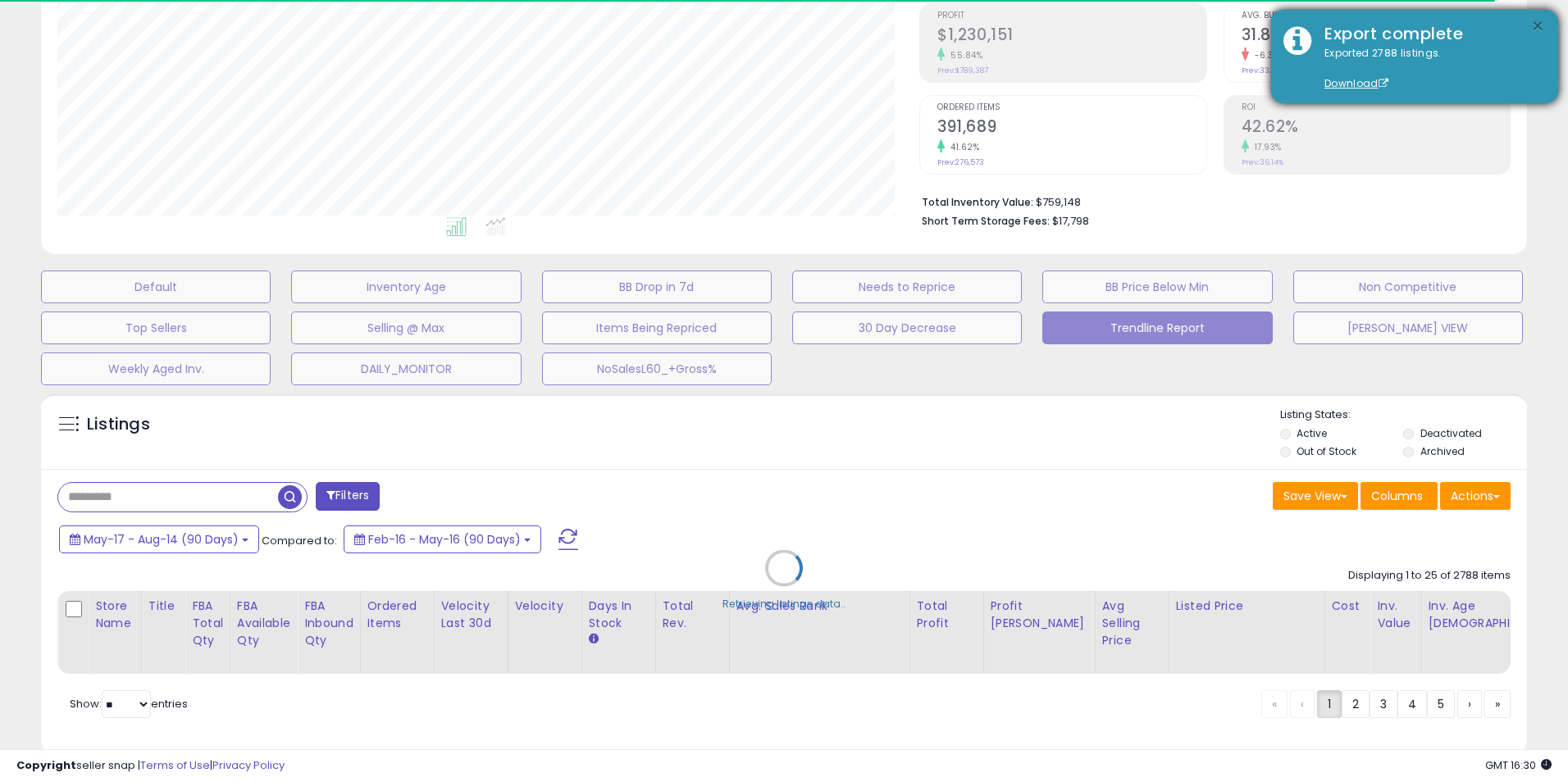
click at [1536, 22] on button "×" at bounding box center [1538, 26] width 14 height 20
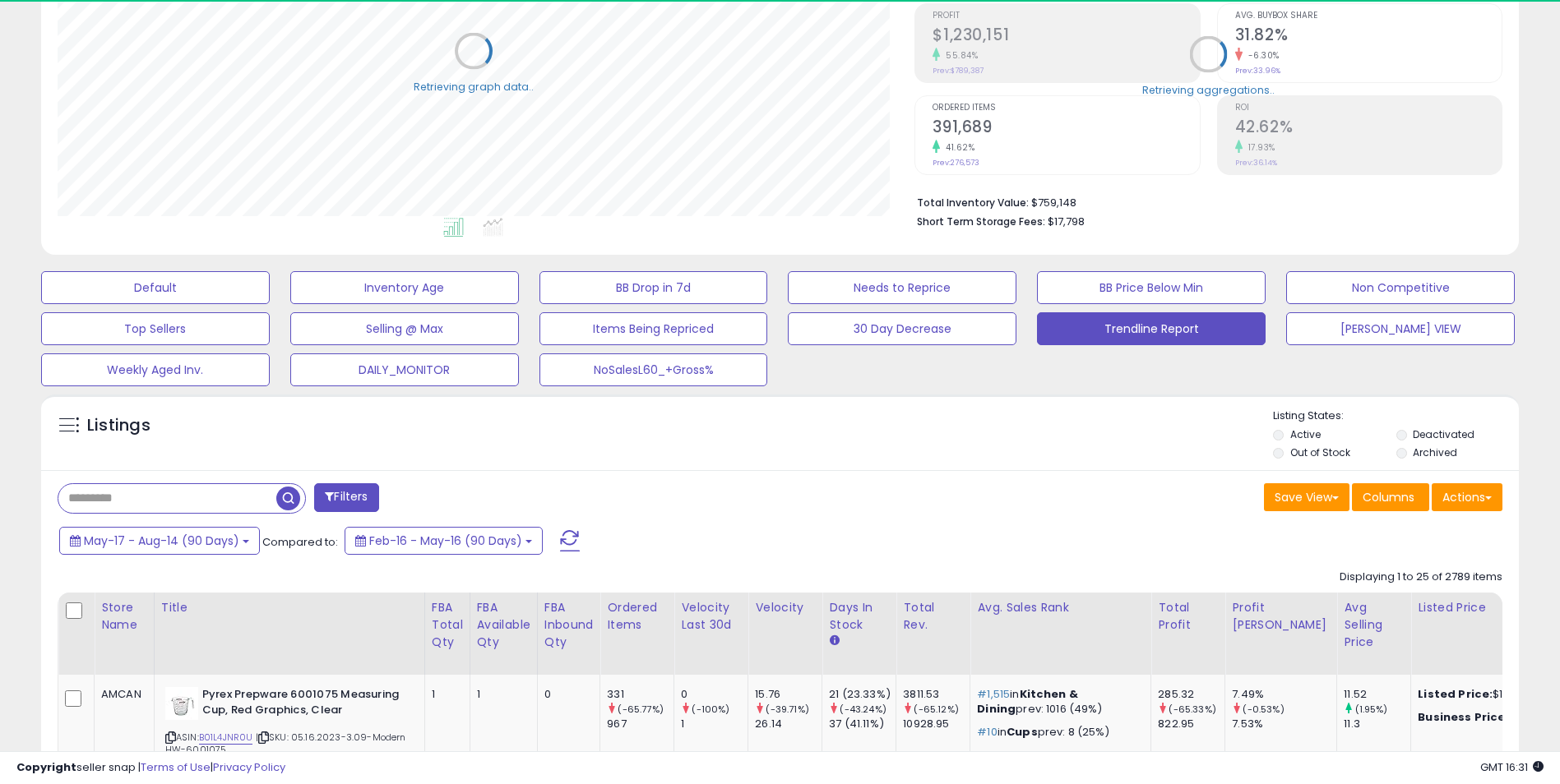
scroll to position [821690, 821410]
click at [1486, 499] on span at bounding box center [1488, 498] width 7 height 3
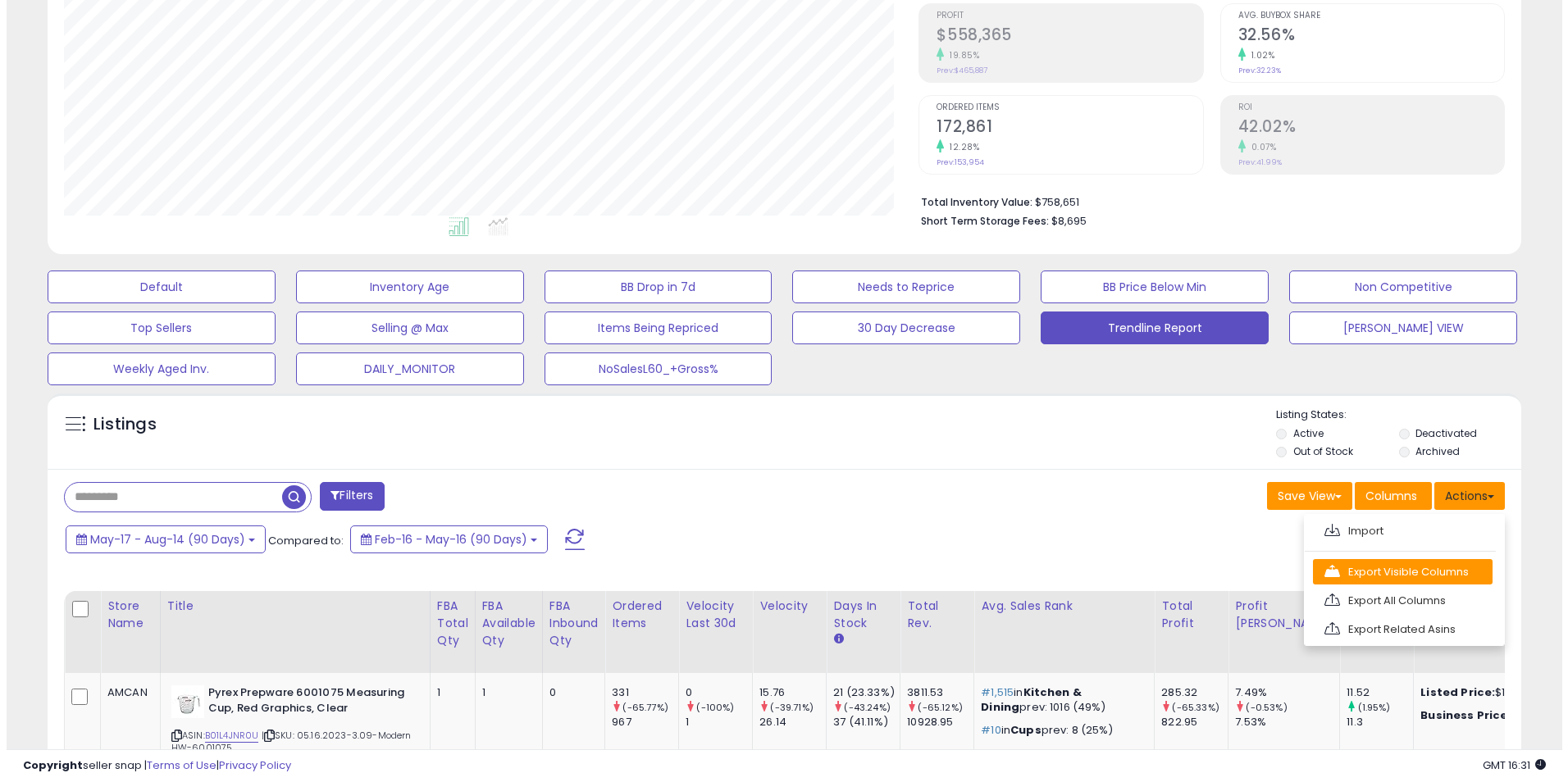
scroll to position [337, 856]
click at [1407, 572] on link "Export Visible Columns" at bounding box center [1396, 572] width 180 height 25
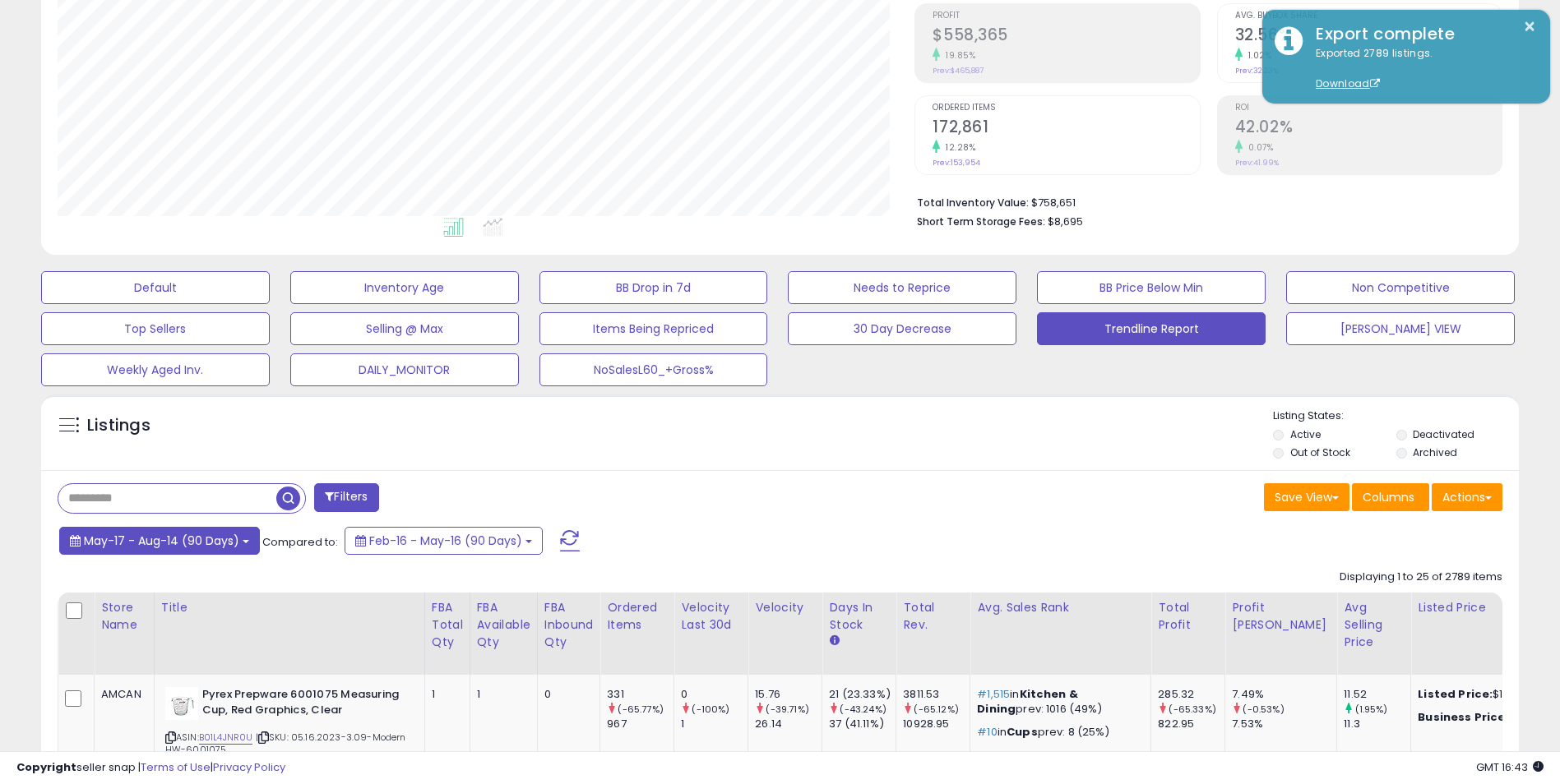
click at [179, 542] on span "May-17 - Aug-14 (90 Days)" at bounding box center [162, 540] width 156 height 16
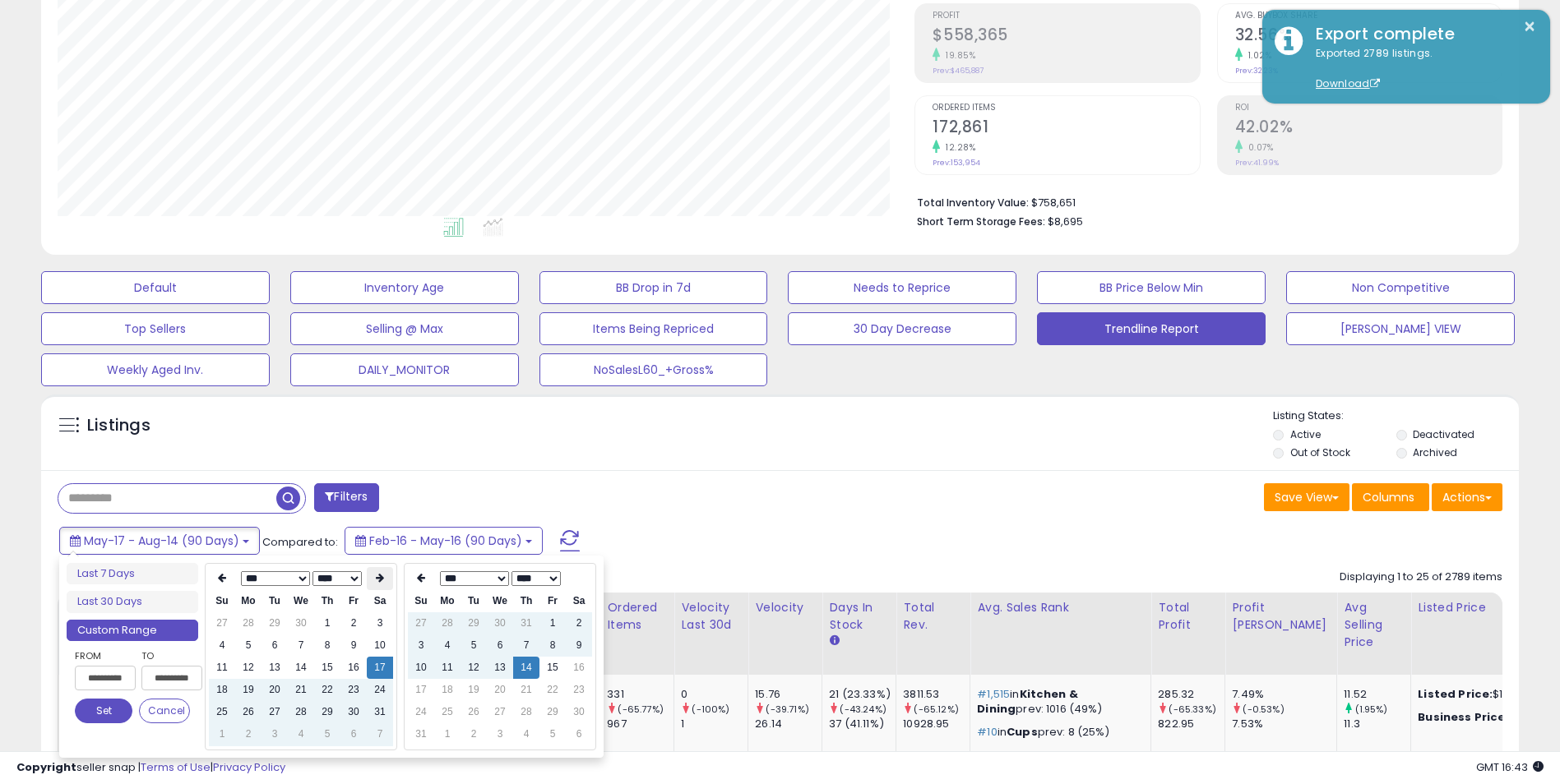
click at [377, 581] on icon at bounding box center [380, 578] width 8 height 10
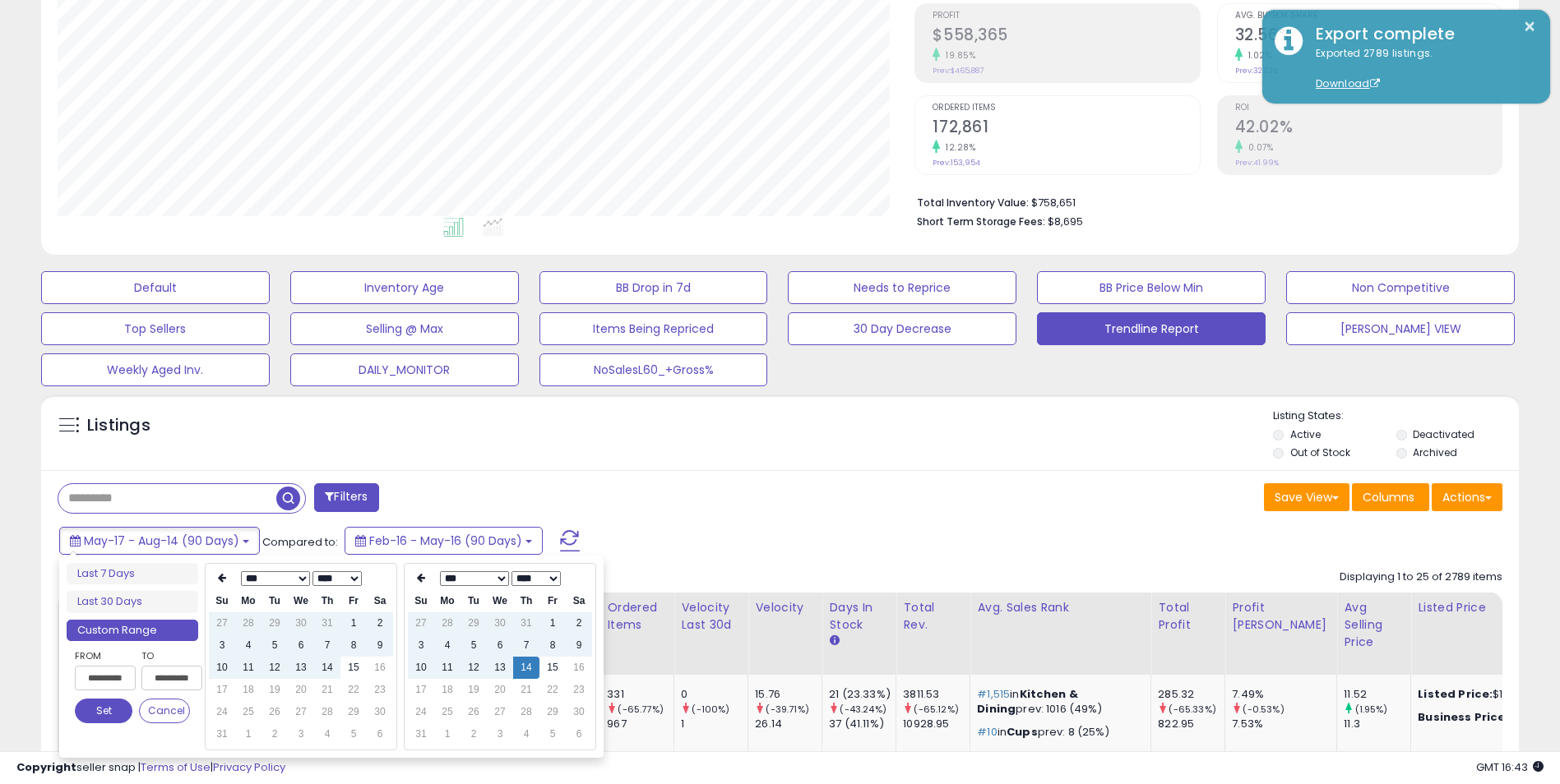
click at [377, 581] on th at bounding box center [379, 578] width 26 height 23
click at [322, 672] on td "14" at bounding box center [327, 668] width 26 height 22
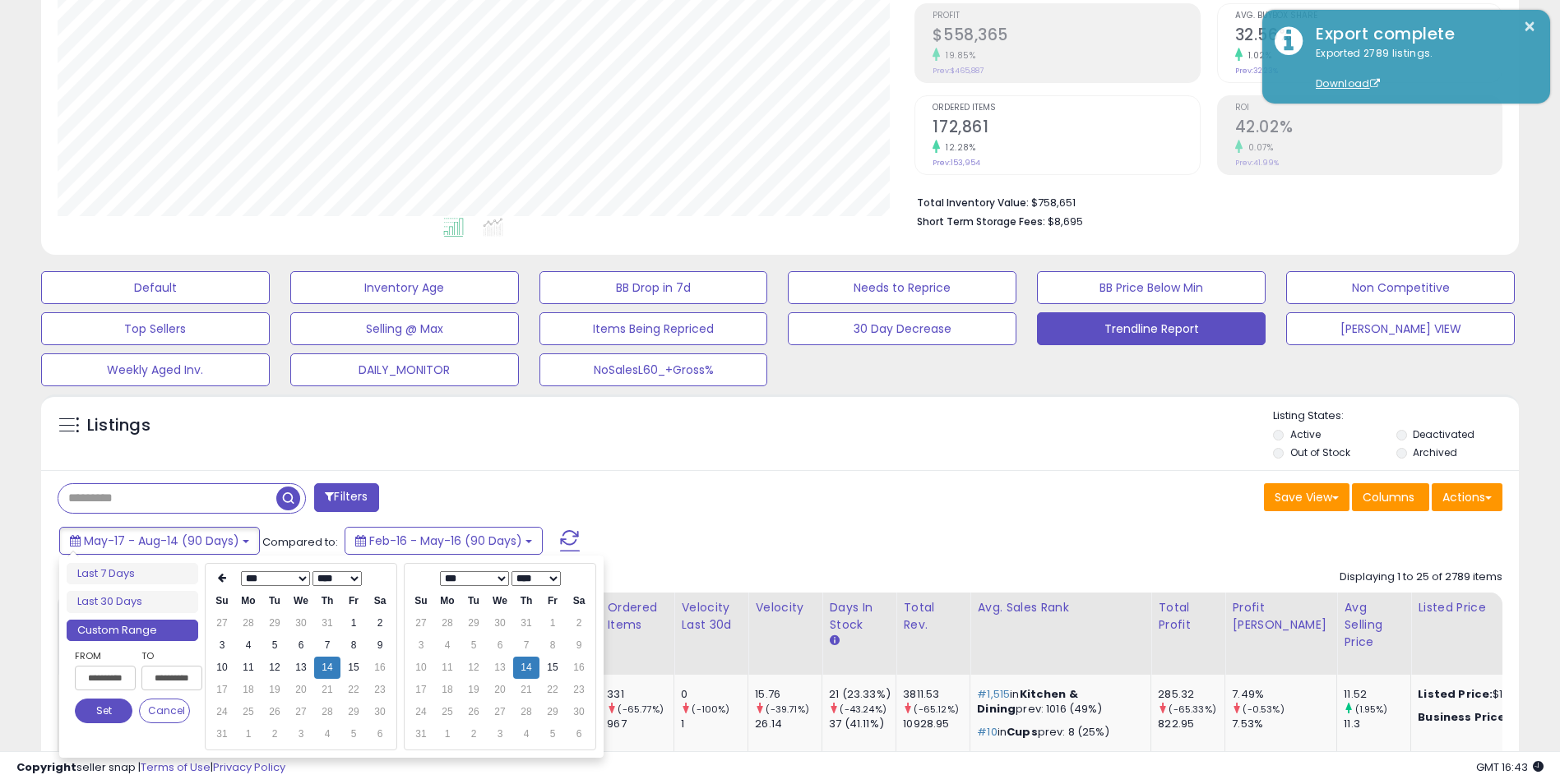
type input "**********"
click at [102, 710] on button "Set" at bounding box center [103, 710] width 58 height 25
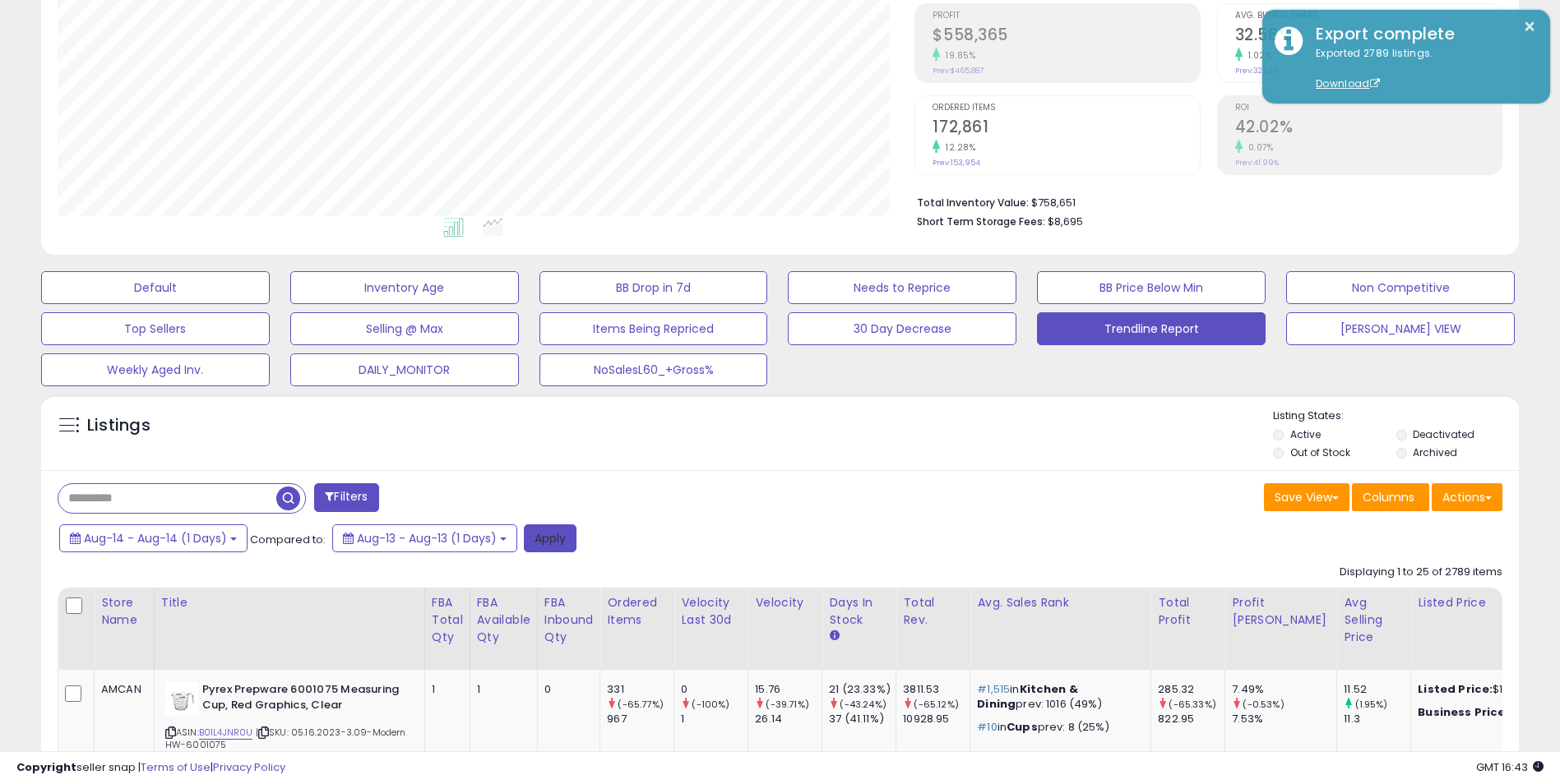
click at [554, 540] on button "Apply" at bounding box center [550, 538] width 52 height 28
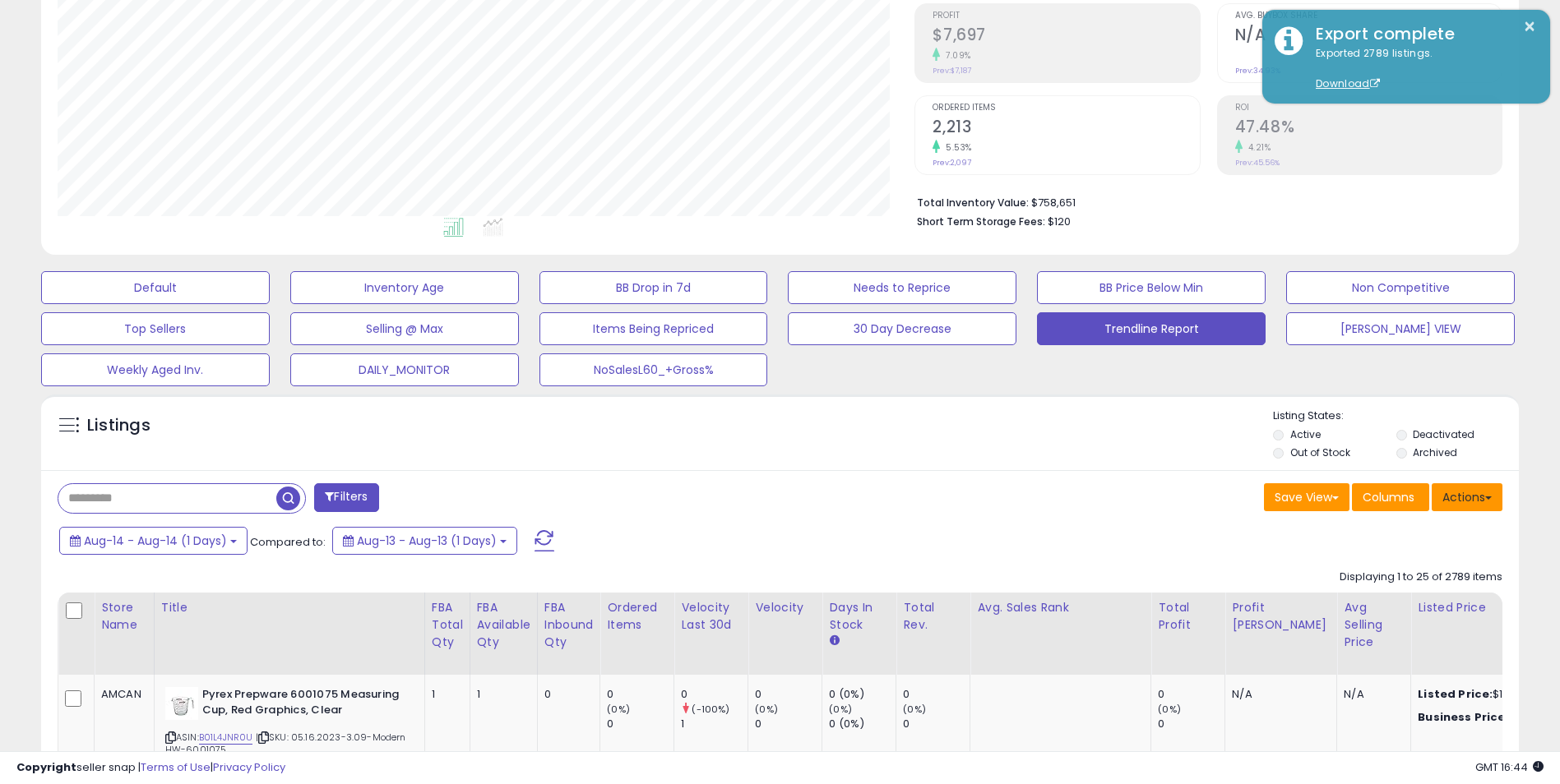
click at [1464, 502] on button "Actions" at bounding box center [1467, 497] width 71 height 28
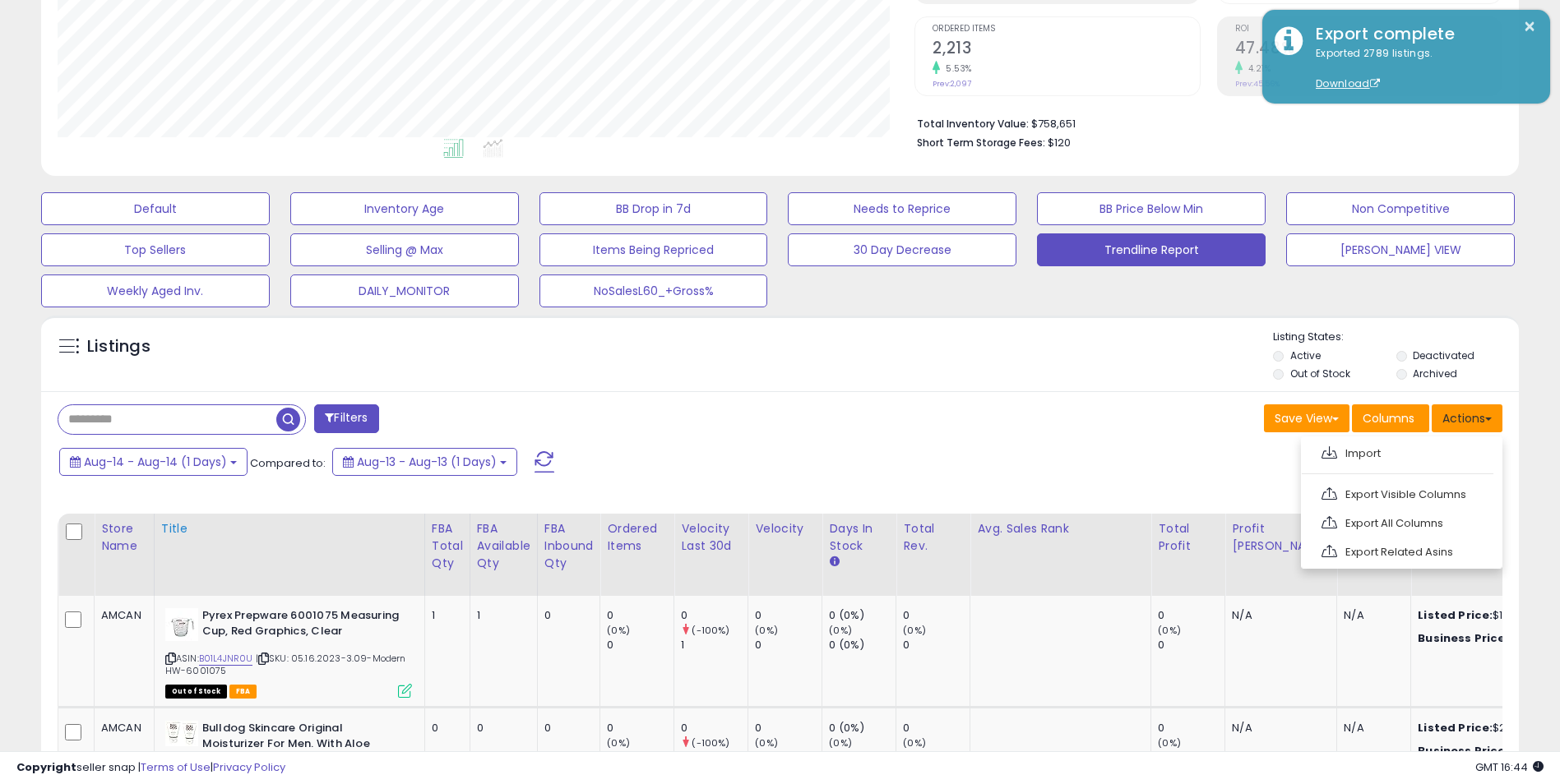
scroll to position [329, 0]
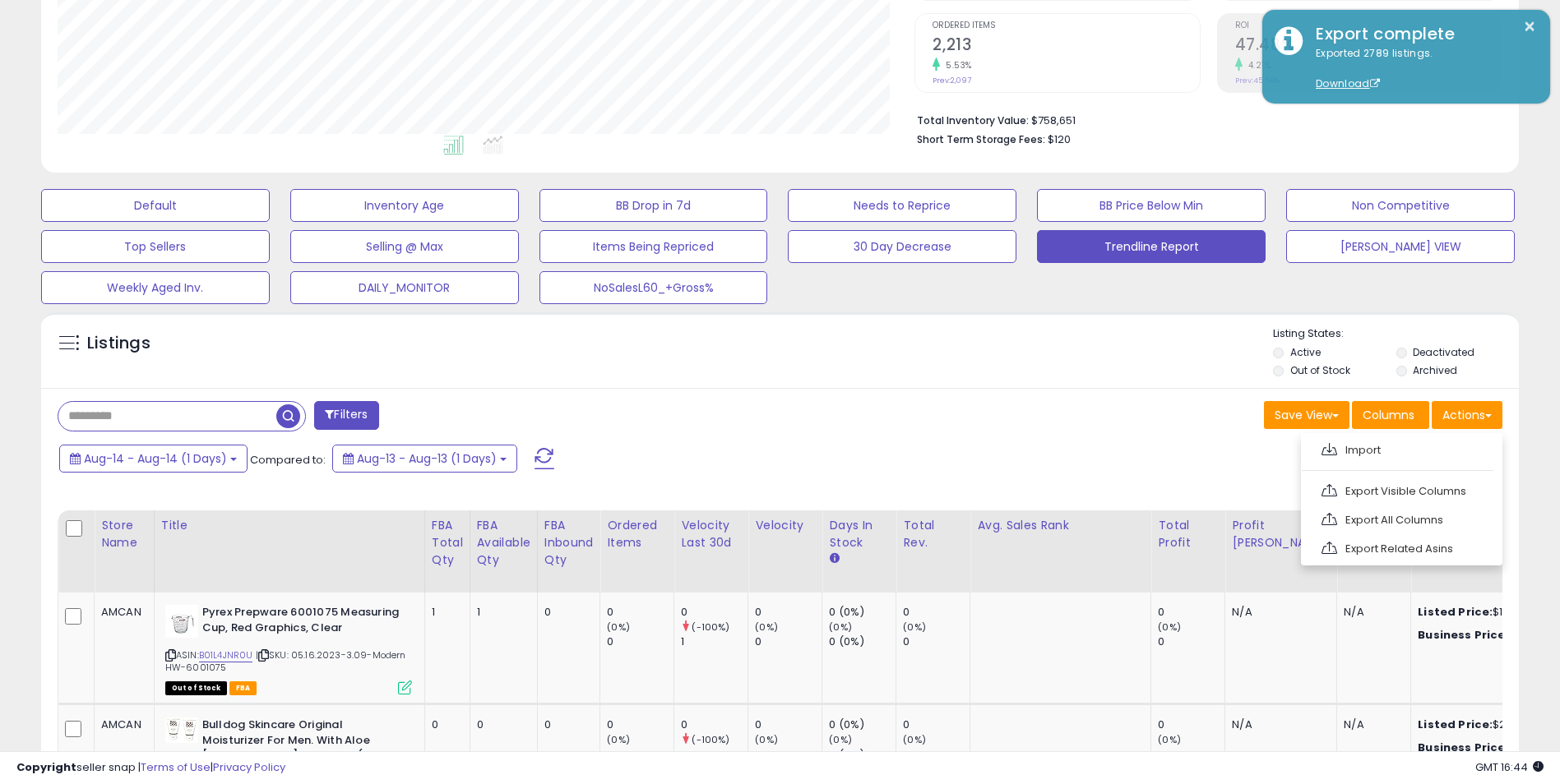
click at [146, 419] on input "text" at bounding box center [168, 416] width 218 height 29
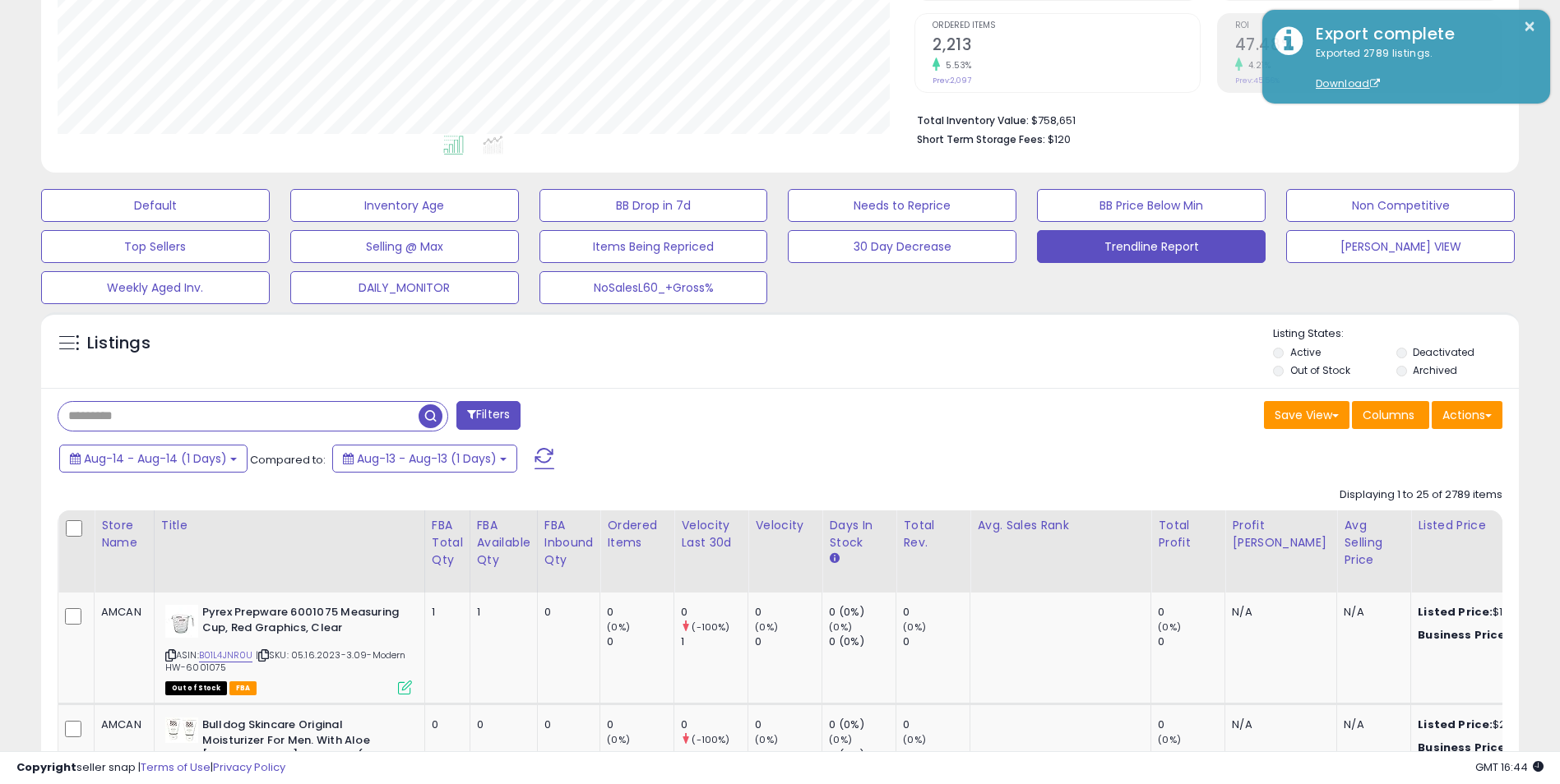
paste input "**********"
type input "**********"
click at [428, 414] on span "button" at bounding box center [431, 416] width 24 height 24
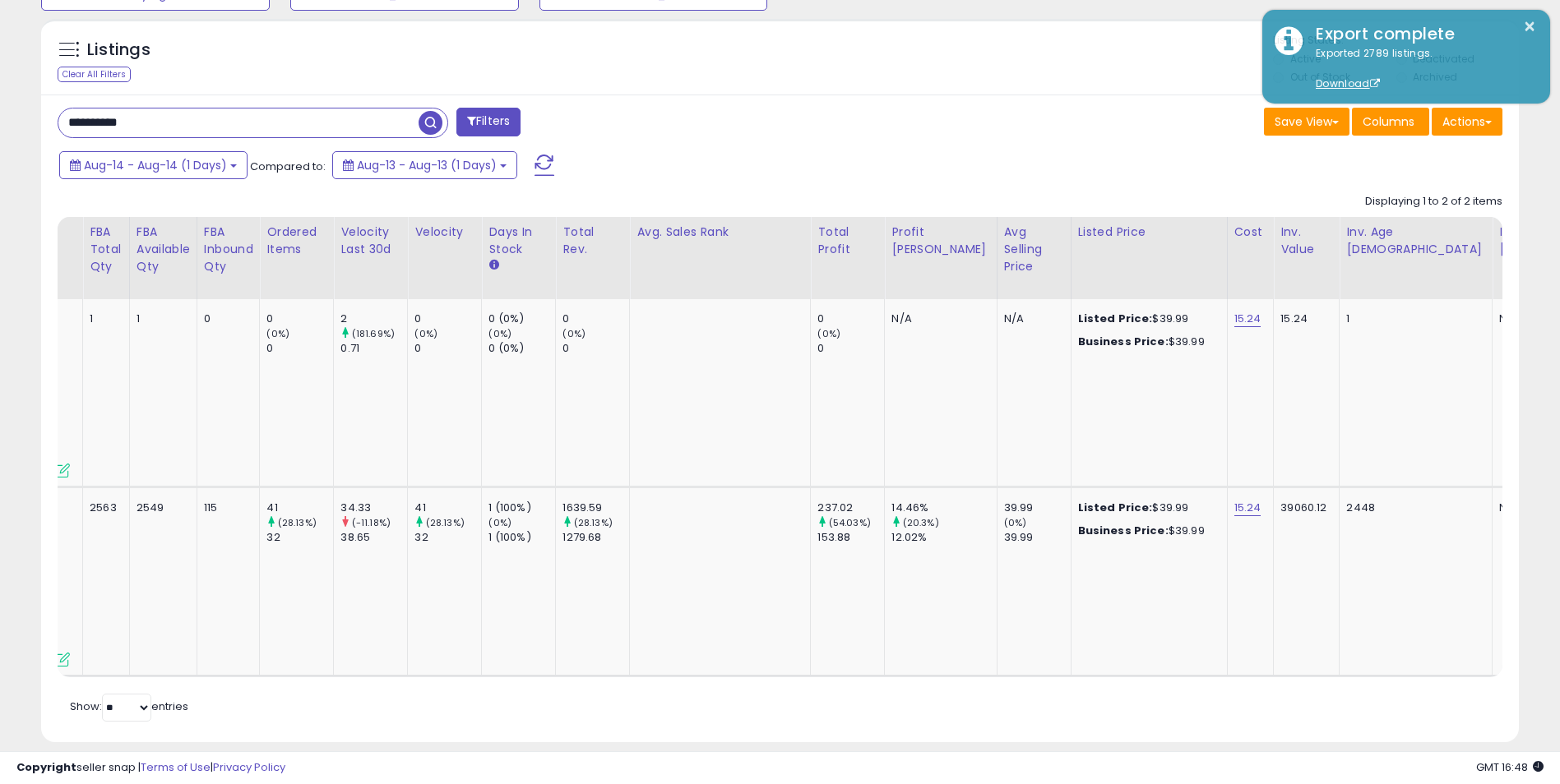
scroll to position [0, 366]
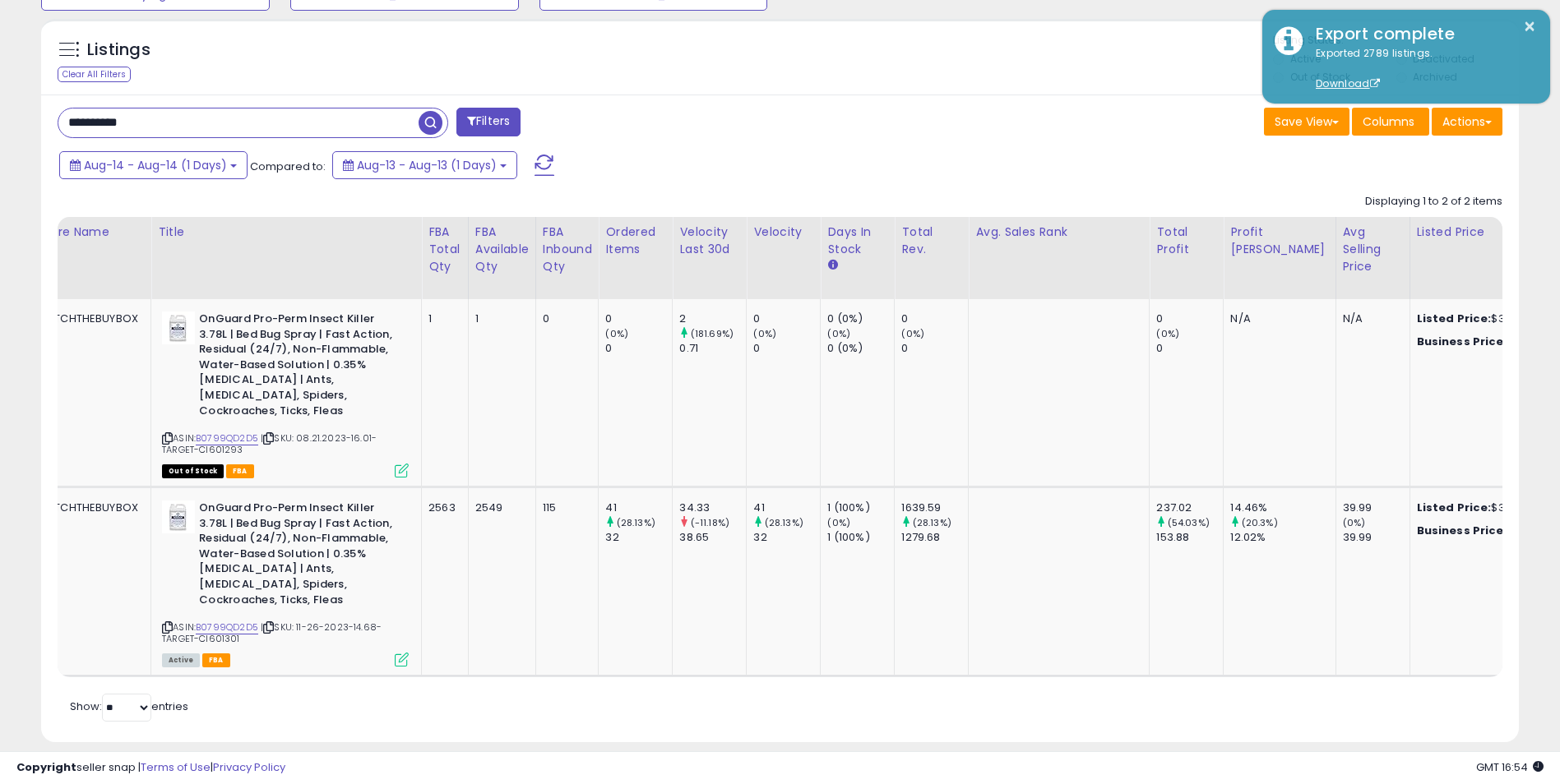
drag, startPoint x: 157, startPoint y: 127, endPoint x: 34, endPoint y: 109, distance: 124.3
click at [37, 110] on div "Listings Clear All Filters" at bounding box center [780, 387] width 1502 height 752
click at [221, 164] on span "Aug-14 - Aug-14 (1 Days)" at bounding box center [155, 165] width 143 height 16
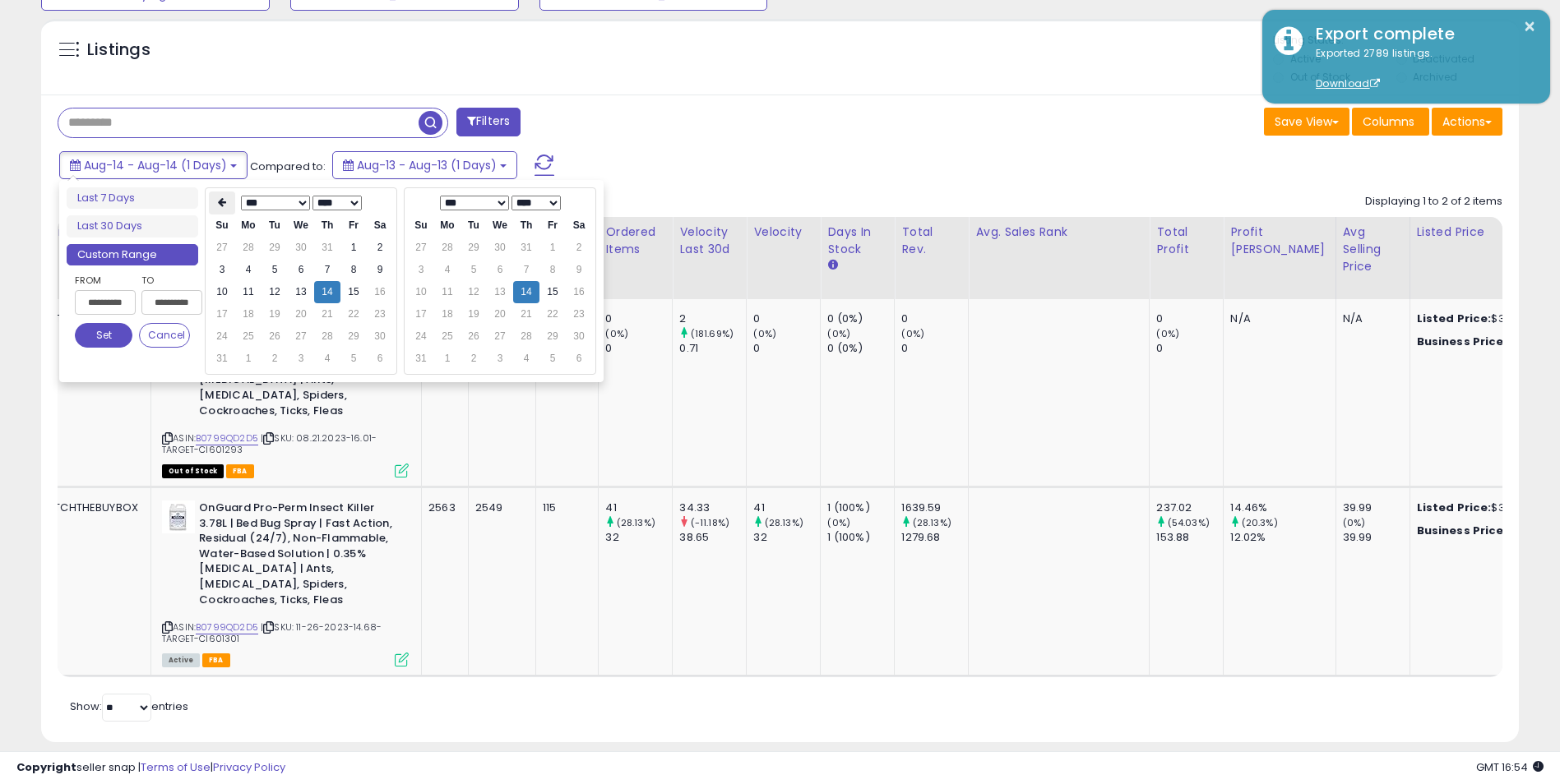
click at [220, 204] on icon at bounding box center [222, 202] width 8 height 10
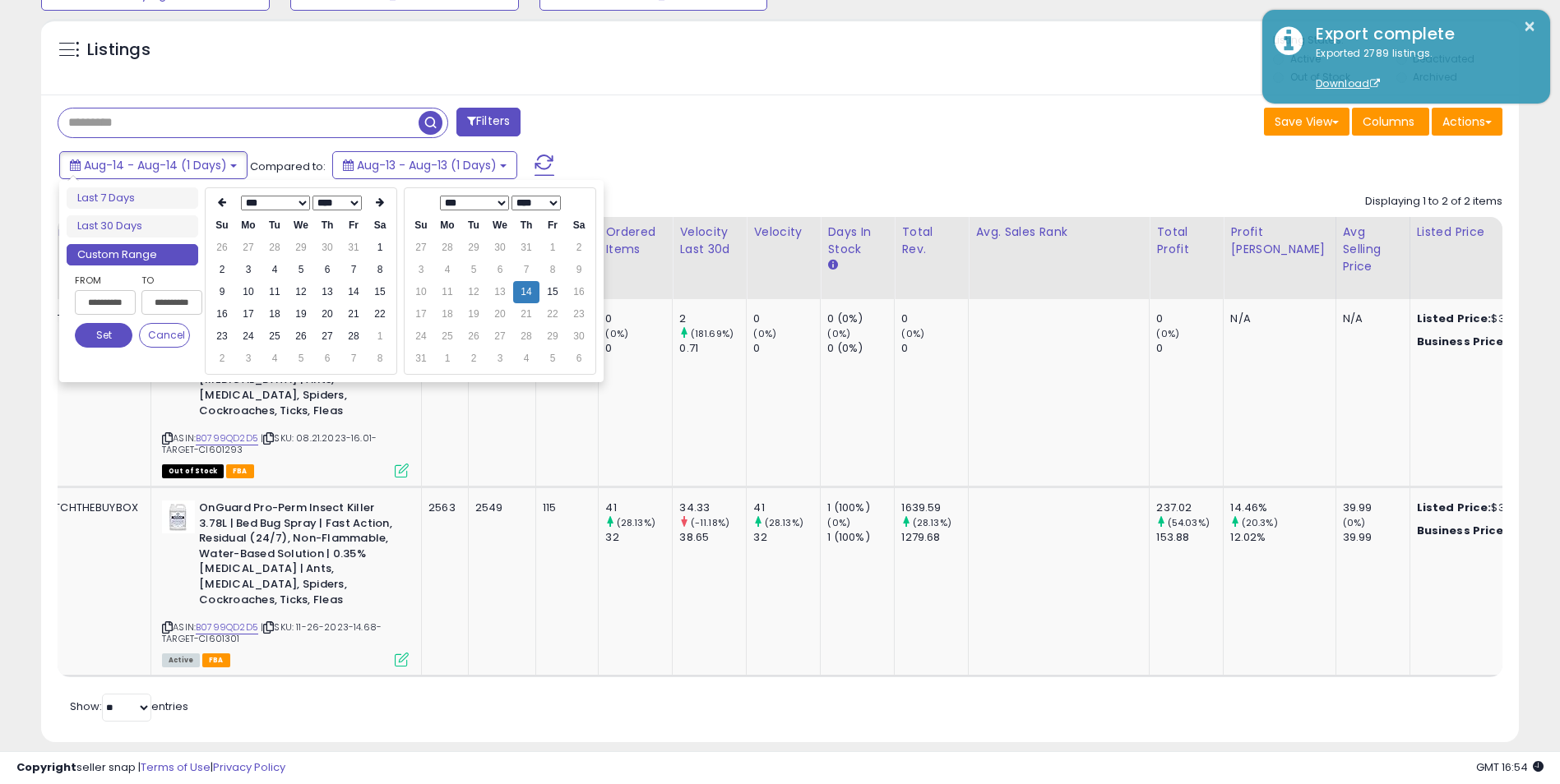
click at [220, 204] on icon at bounding box center [222, 202] width 8 height 10
click at [383, 204] on icon at bounding box center [380, 202] width 8 height 10
click at [304, 246] on td "1" at bounding box center [300, 248] width 26 height 22
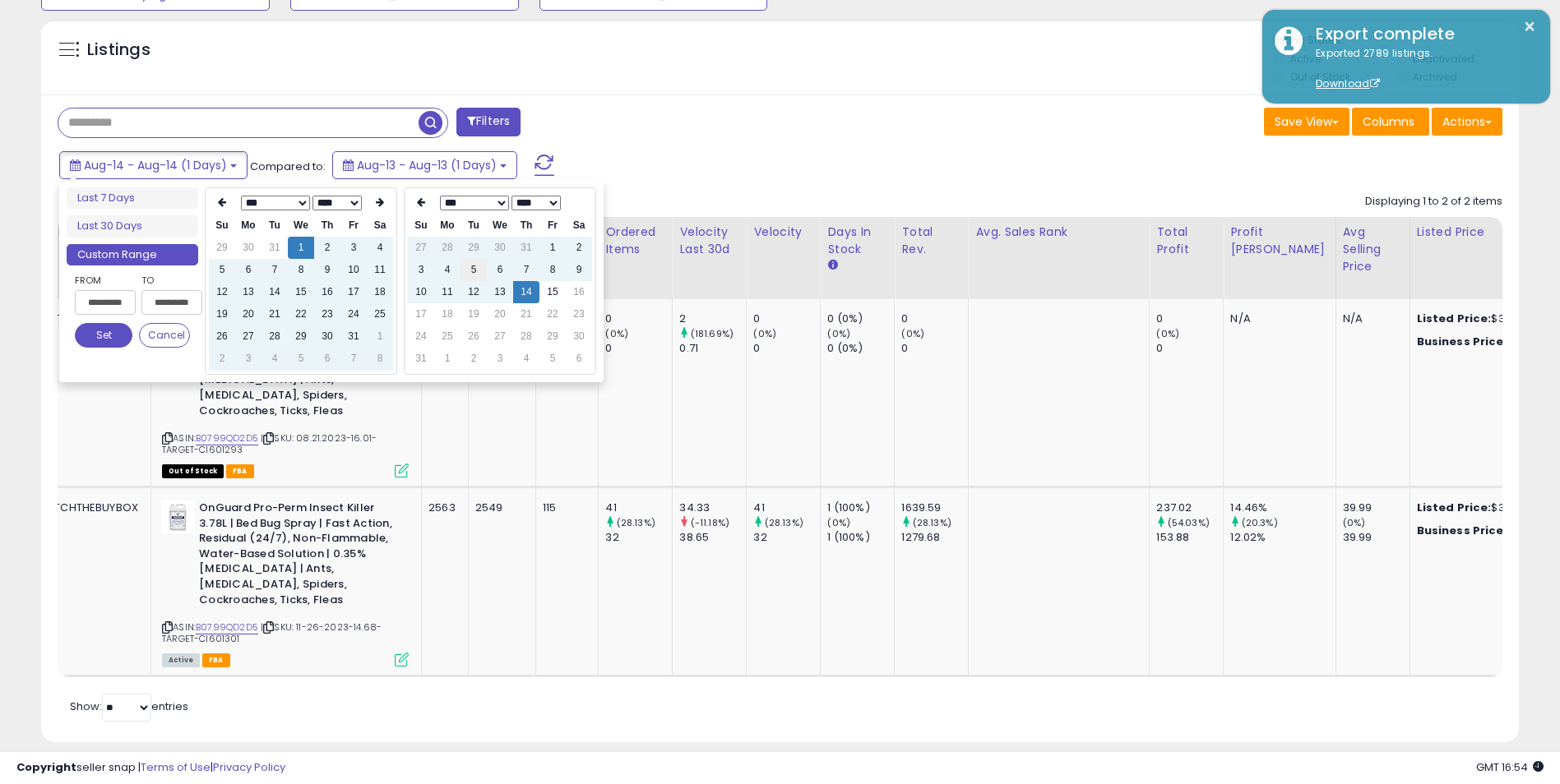
type input "**********"
click at [101, 333] on button "Set" at bounding box center [103, 335] width 58 height 25
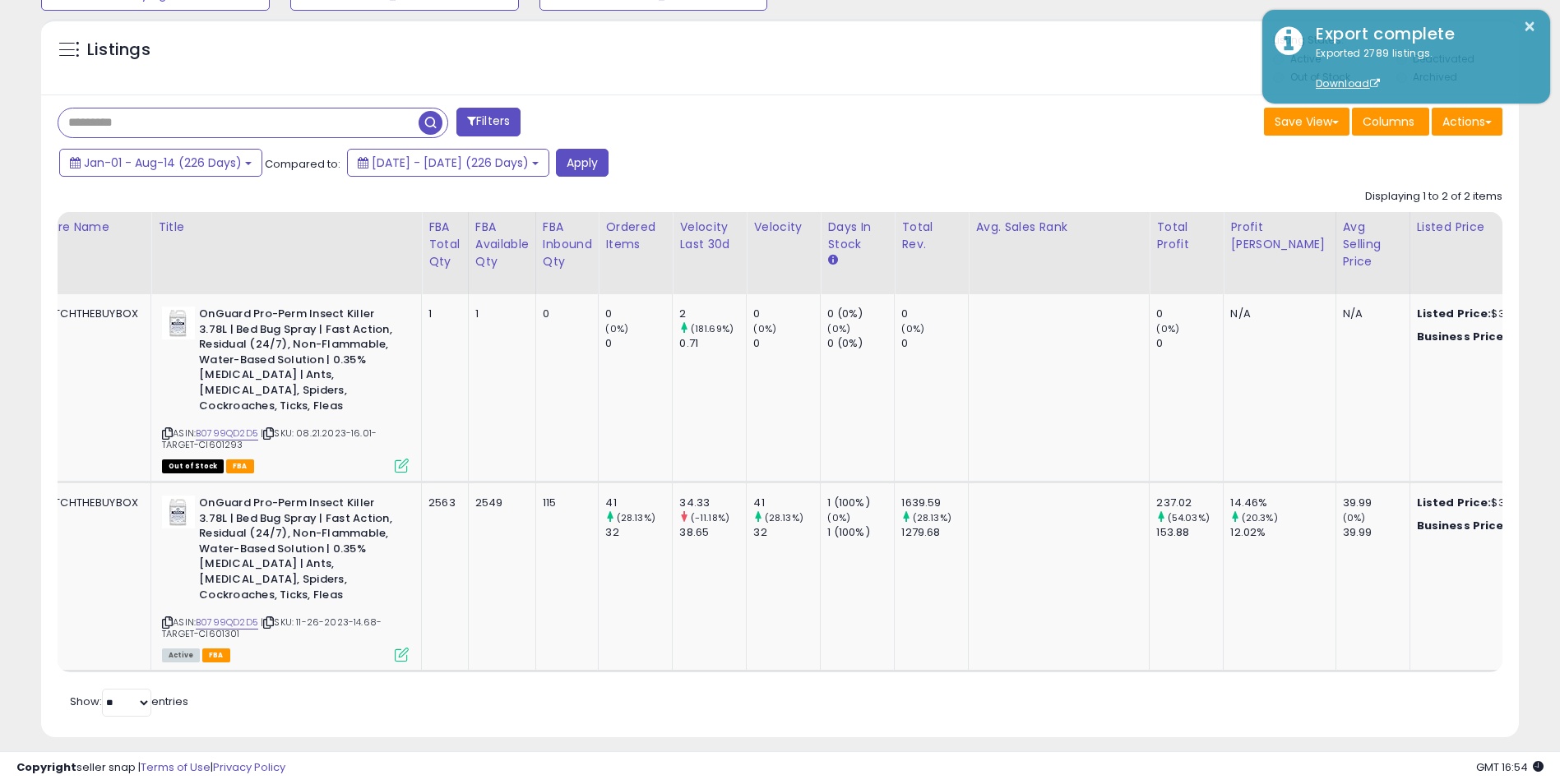
scroll to position [619, 0]
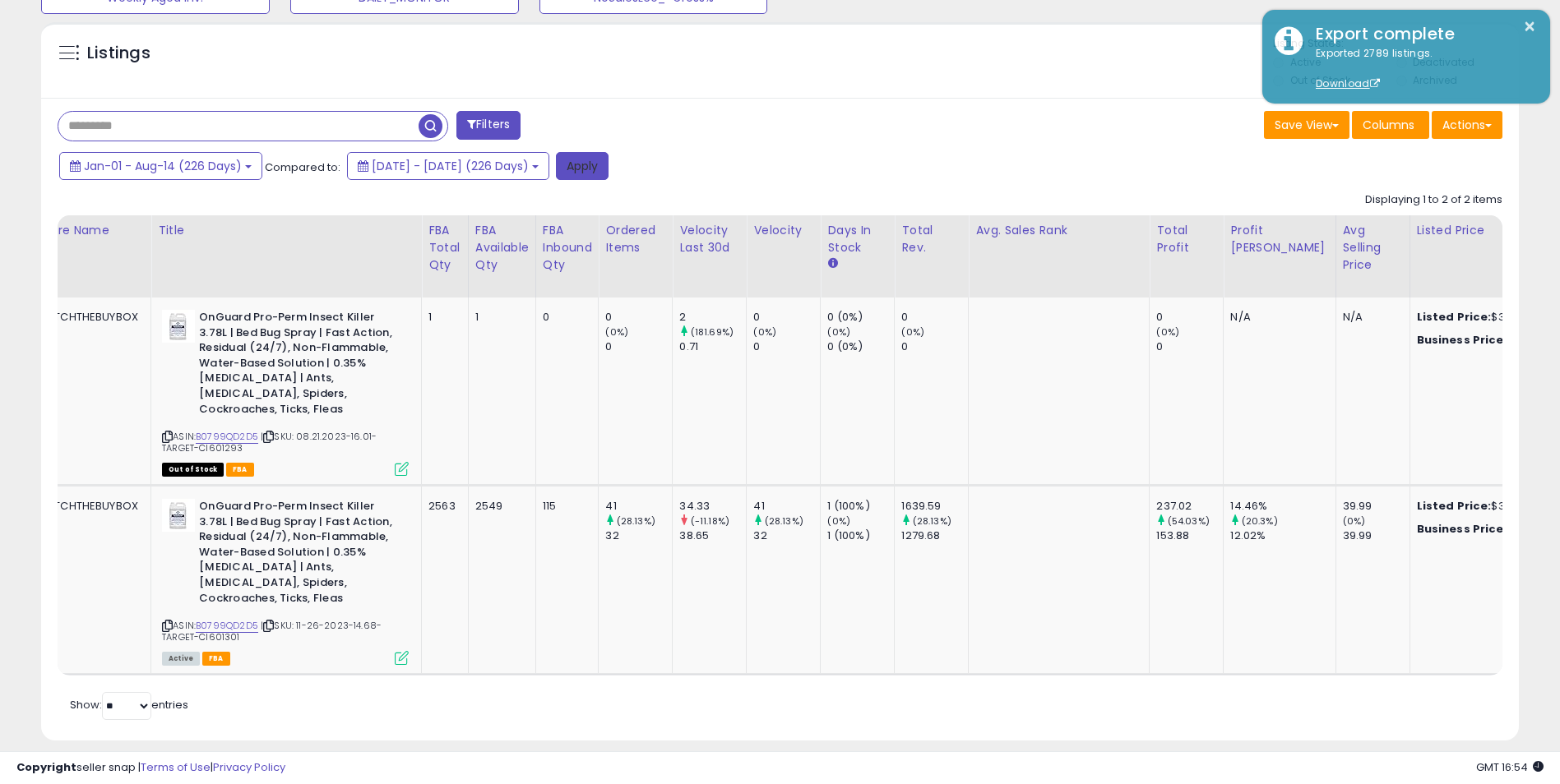
click at [608, 162] on button "Apply" at bounding box center [582, 166] width 52 height 28
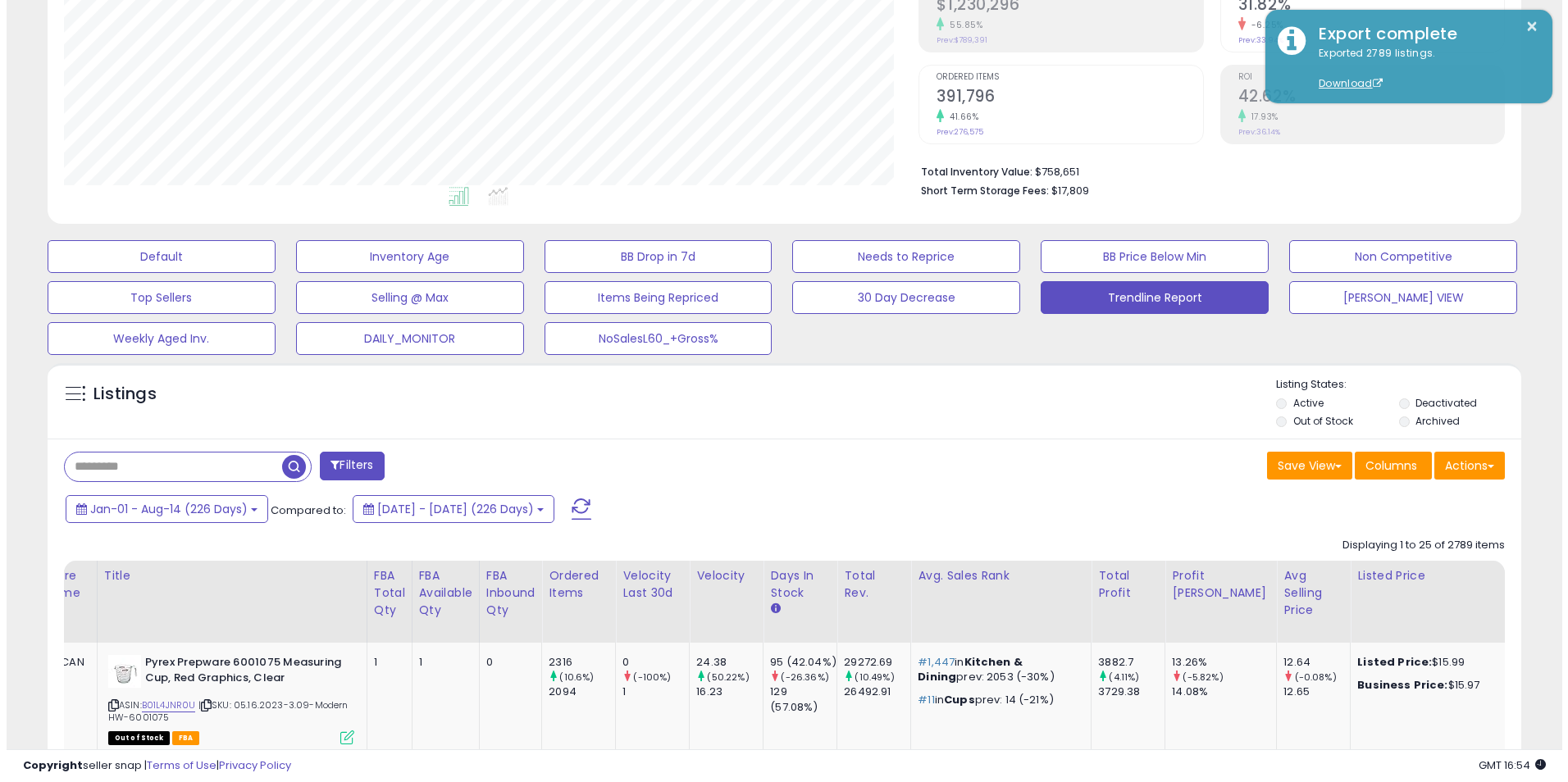
scroll to position [337, 856]
click at [1468, 461] on button "Actions" at bounding box center [1463, 466] width 71 height 28
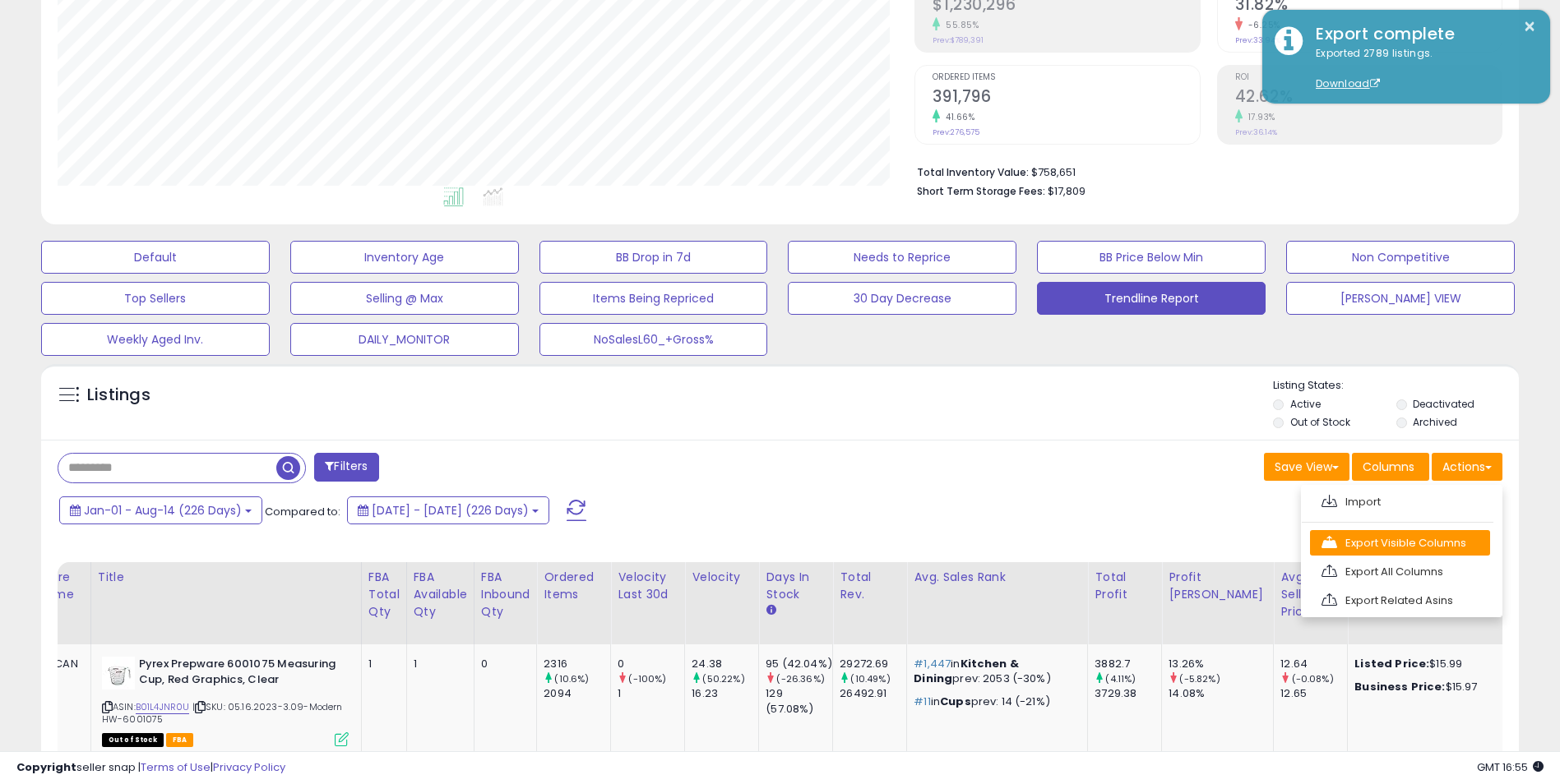
click at [1388, 540] on link "Export Visible Columns" at bounding box center [1399, 543] width 180 height 25
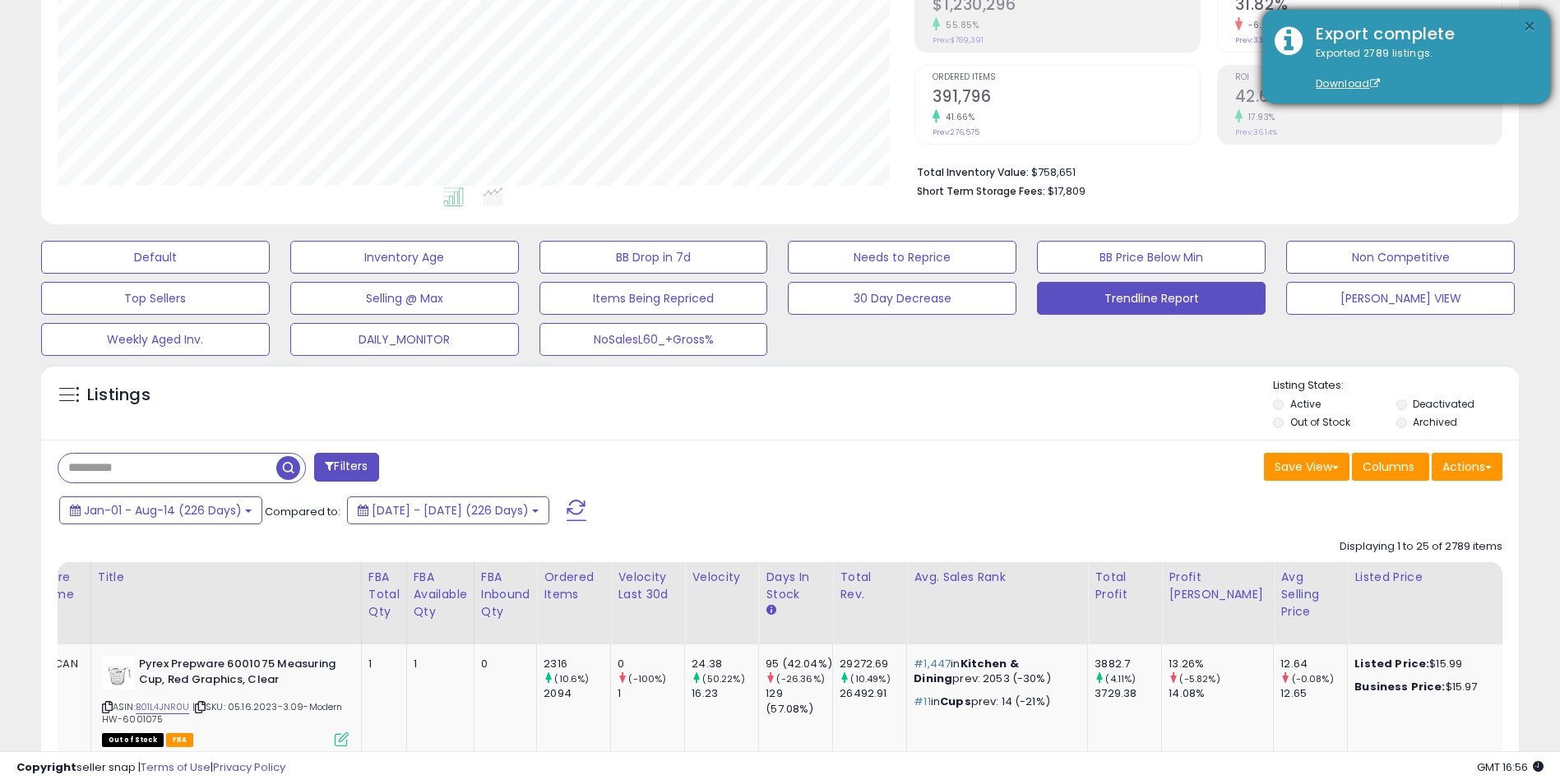
click at [1534, 27] on button "×" at bounding box center [1530, 26] width 14 height 20
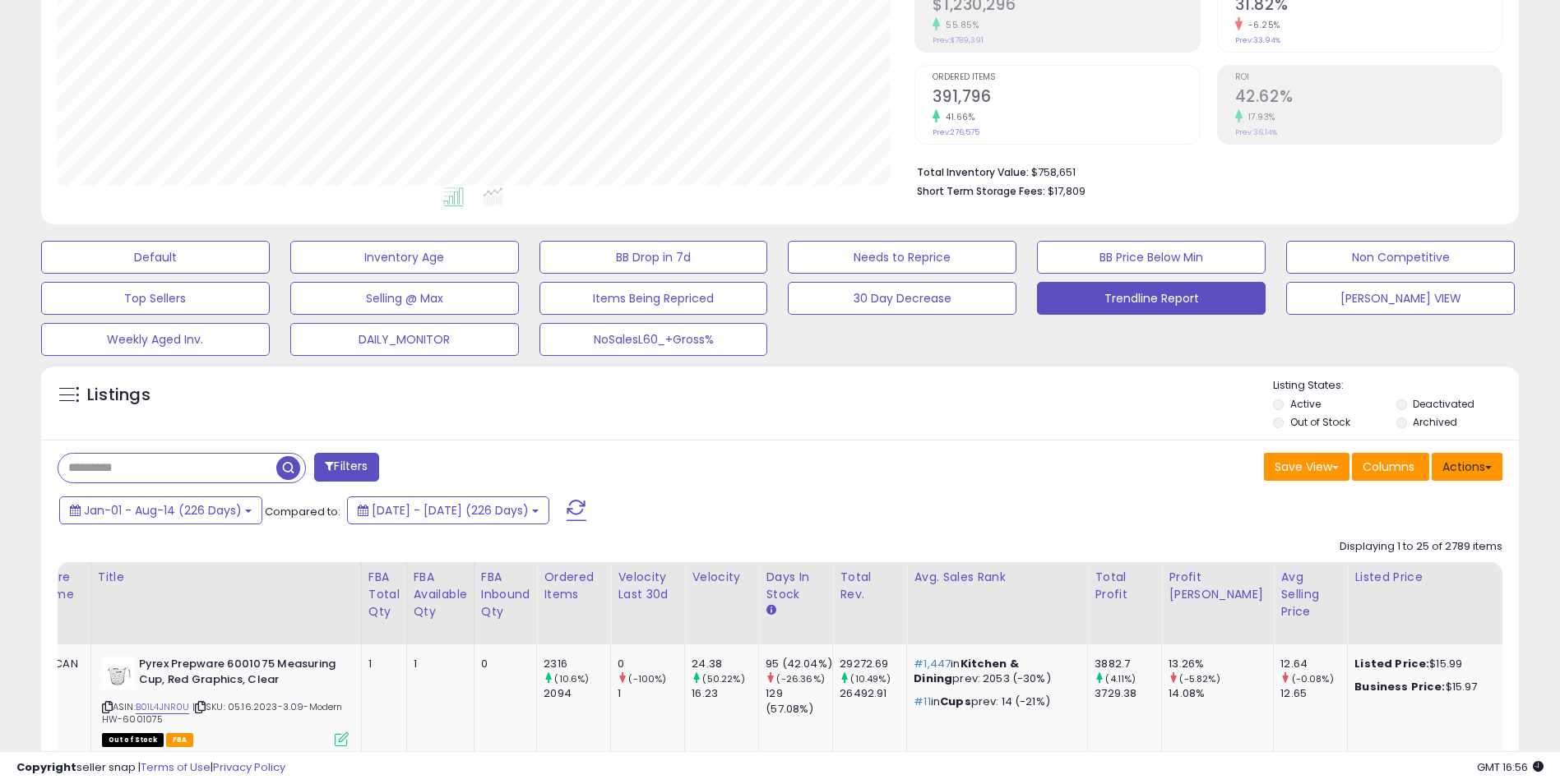
click at [1469, 471] on button "Actions" at bounding box center [1467, 467] width 71 height 28
click at [1406, 538] on link "Export Visible Columns" at bounding box center [1399, 543] width 180 height 25
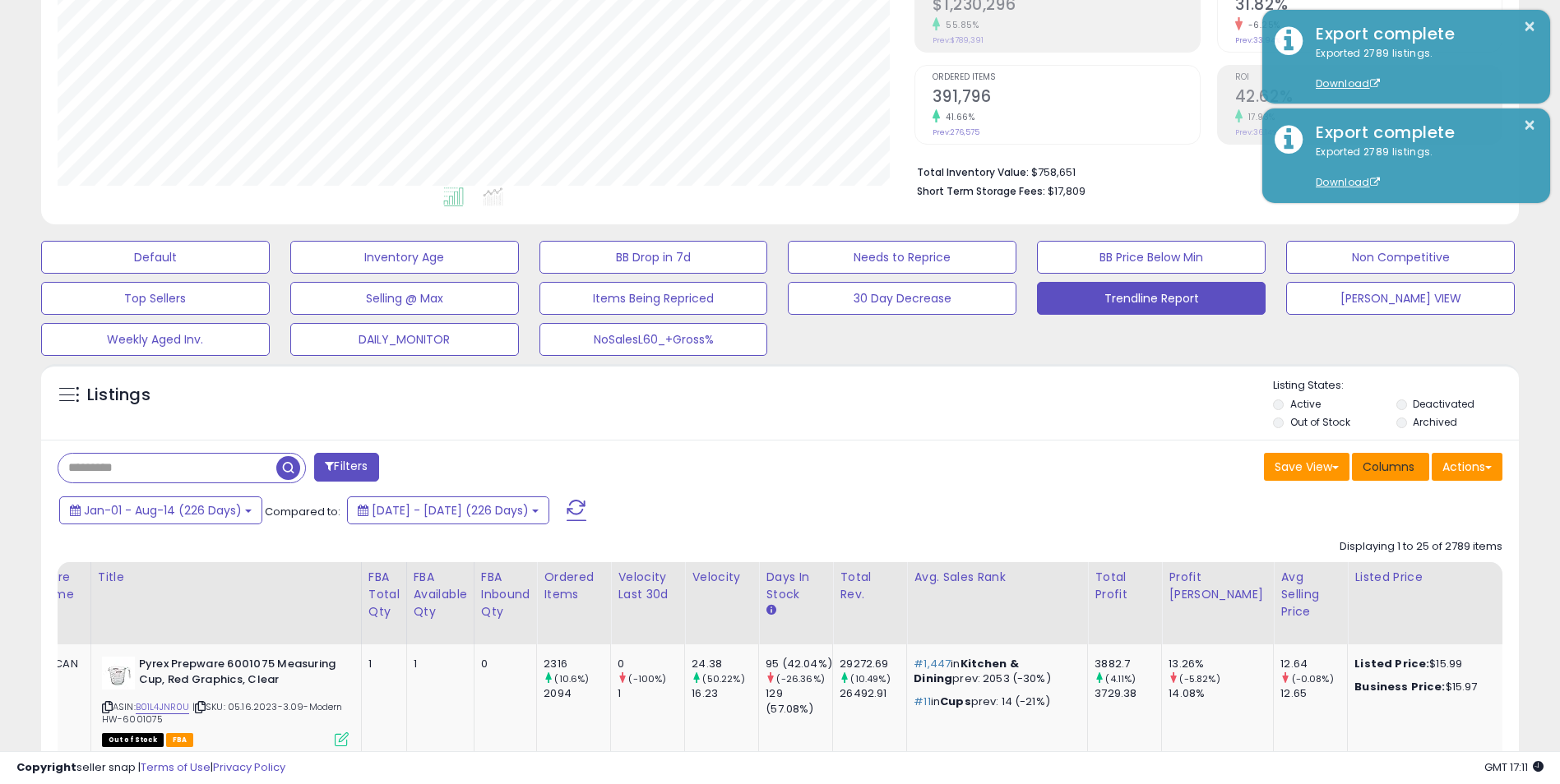
click at [1385, 468] on span "Columns" at bounding box center [1388, 466] width 52 height 16
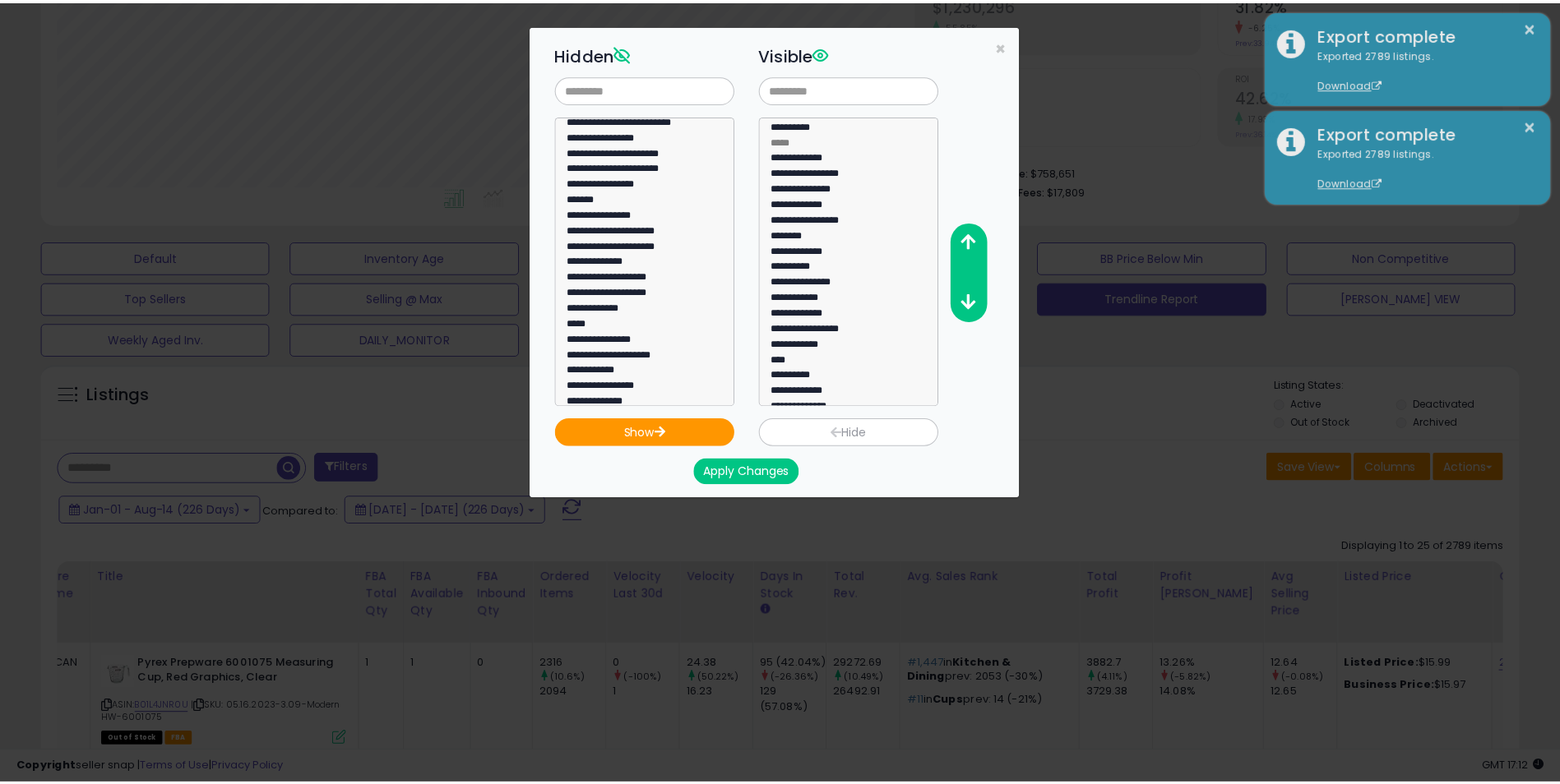
scroll to position [0, 0]
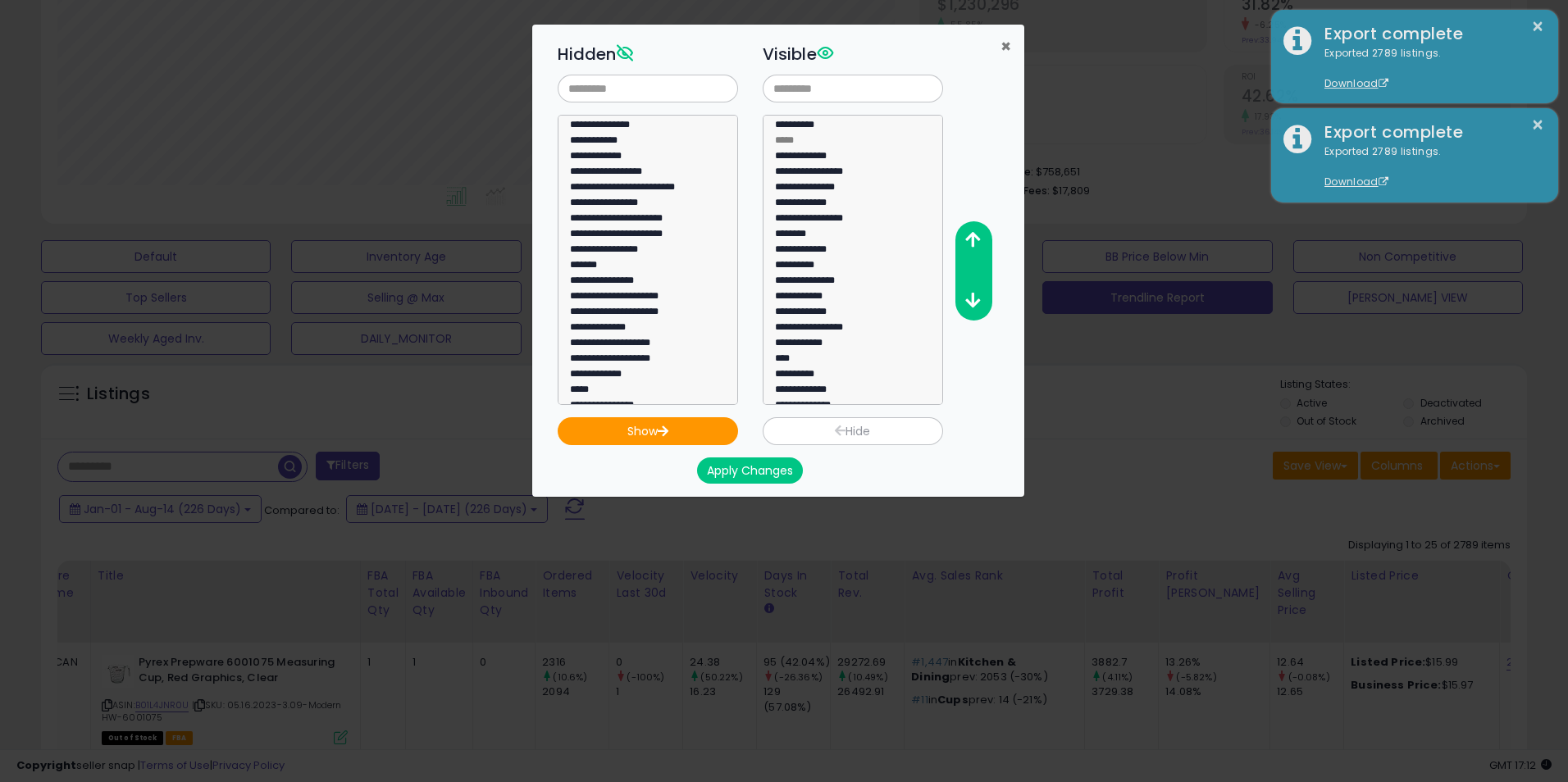
click at [1006, 48] on span "×" at bounding box center [1006, 46] width 11 height 24
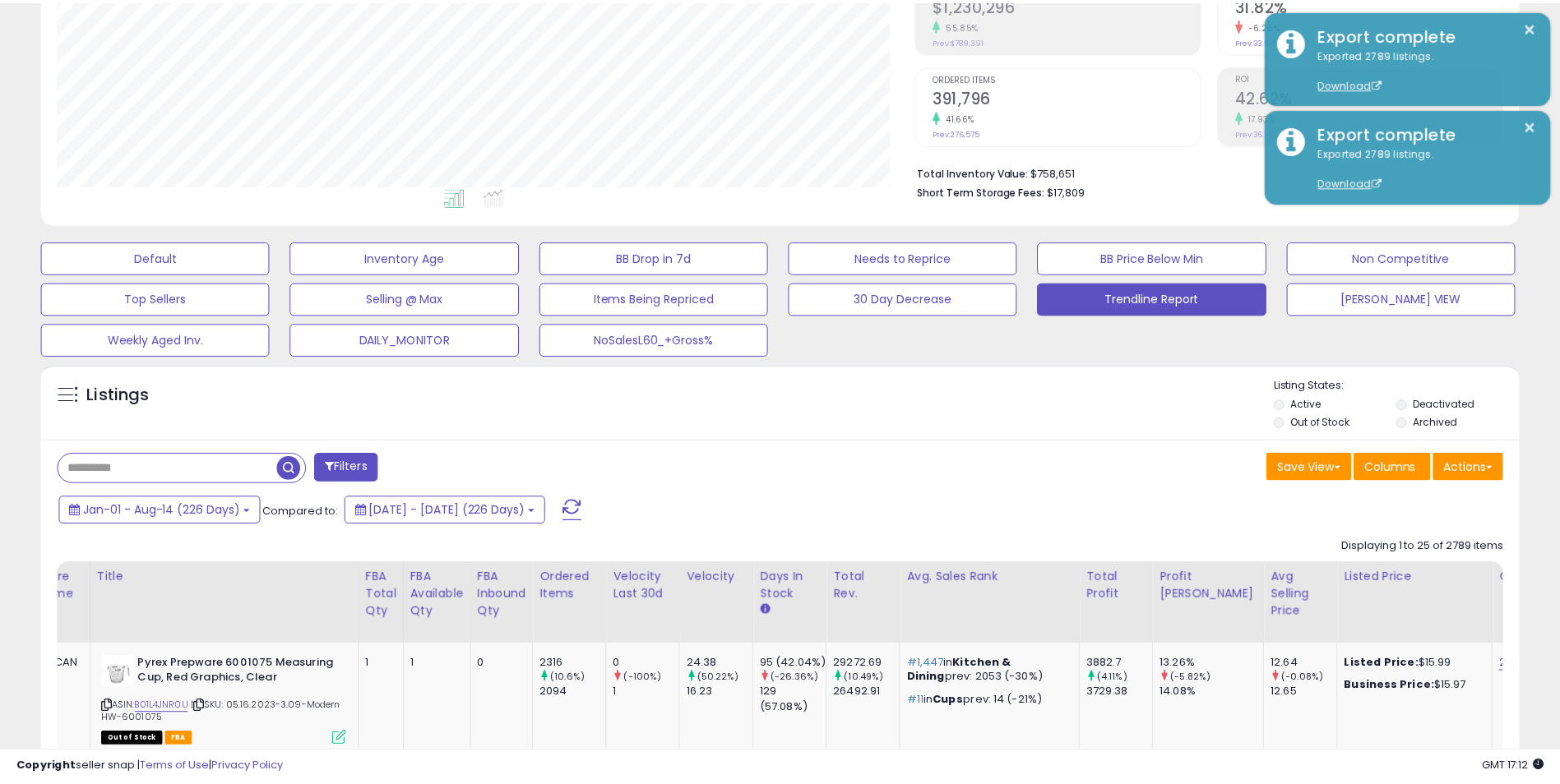
scroll to position [821690, 821410]
